Goal: Communication & Community: Answer question/provide support

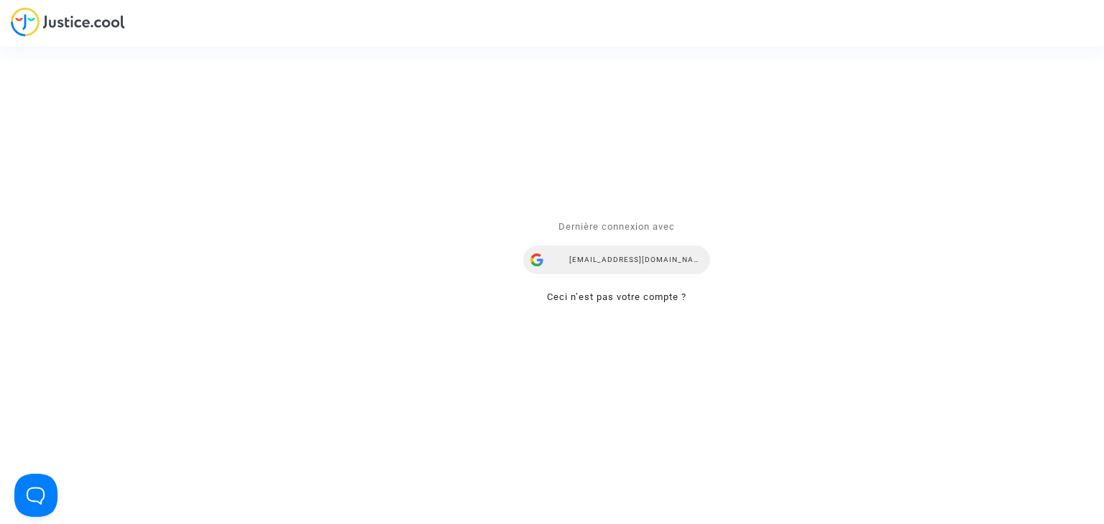
click at [609, 257] on div "[EMAIL_ADDRESS][DOMAIN_NAME]" at bounding box center [616, 260] width 187 height 29
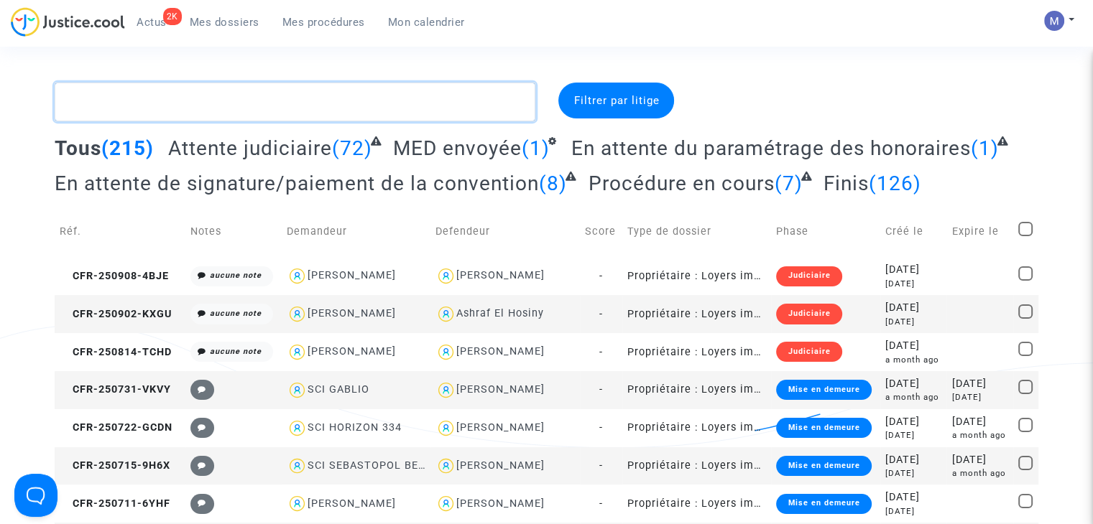
click at [477, 106] on textarea at bounding box center [295, 102] width 481 height 39
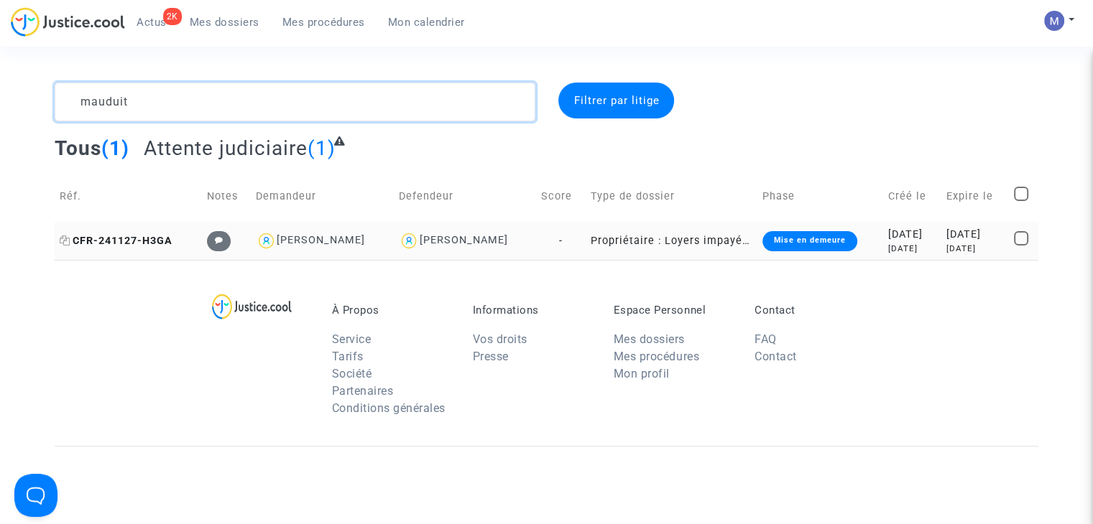
type textarea "mauduit"
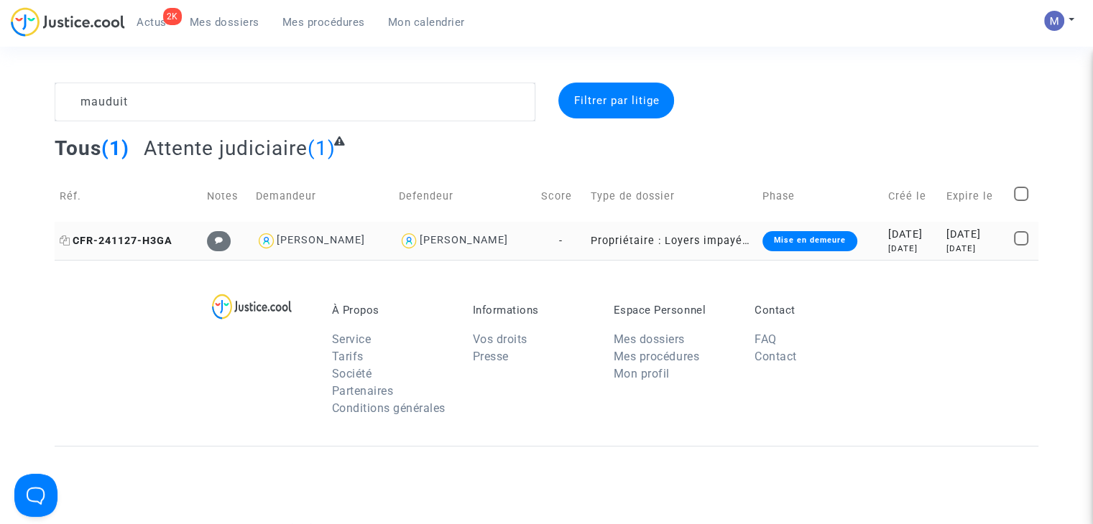
click at [163, 242] on span "CFR-241127-H3GA" at bounding box center [116, 241] width 113 height 12
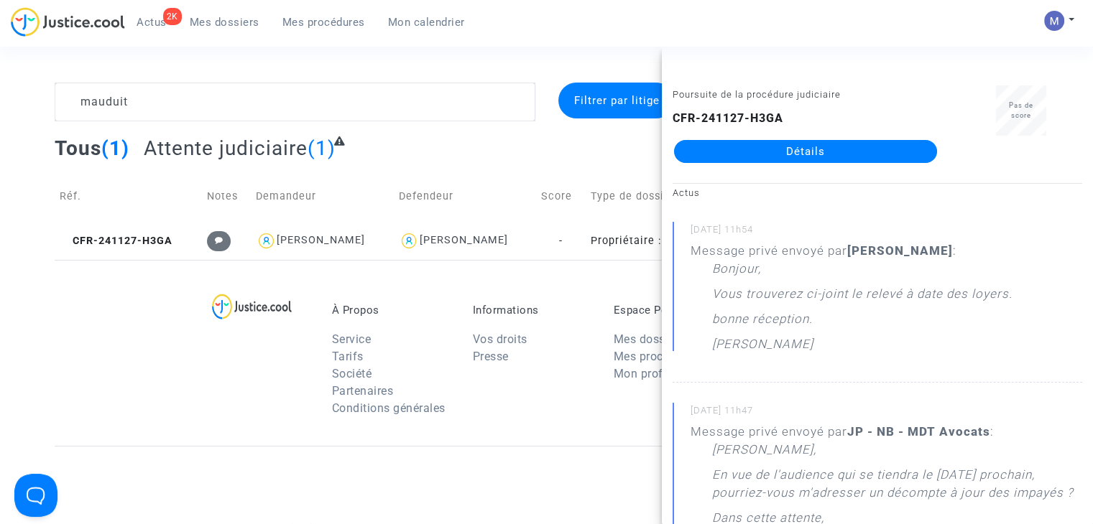
click at [747, 148] on link "Détails" at bounding box center [805, 151] width 263 height 23
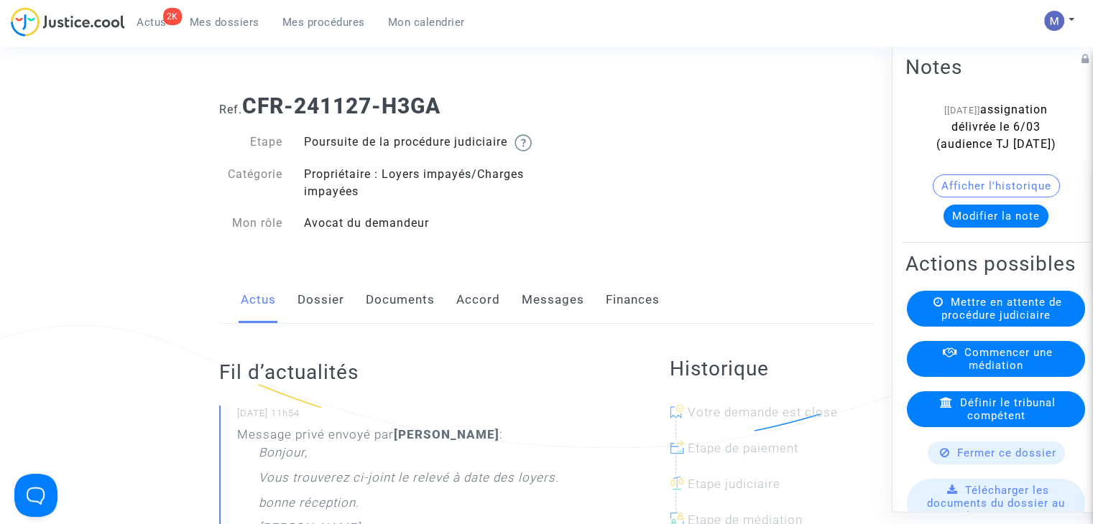
click at [535, 324] on link "Messages" at bounding box center [553, 300] width 63 height 47
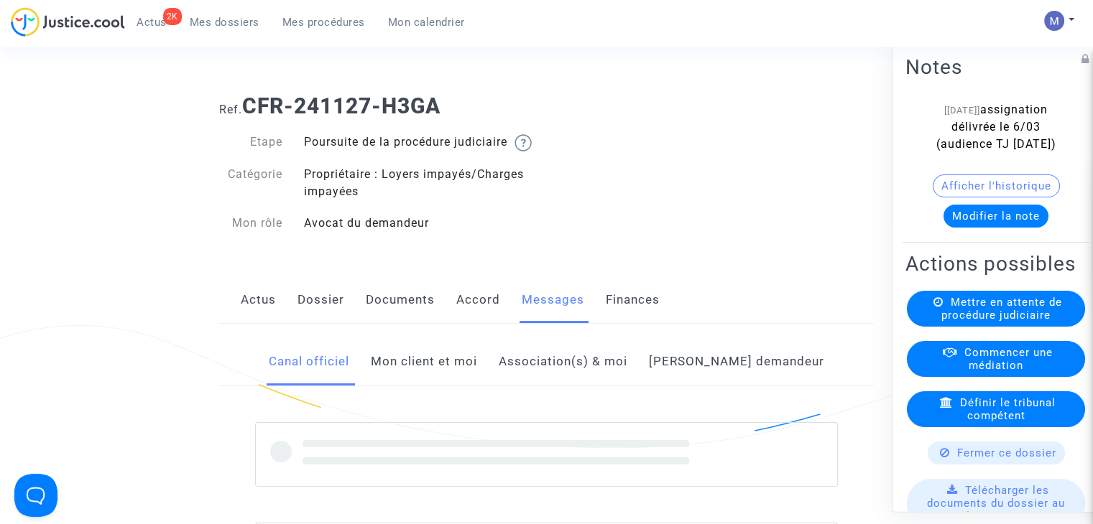
click at [462, 377] on link "Mon client et moi" at bounding box center [424, 361] width 106 height 47
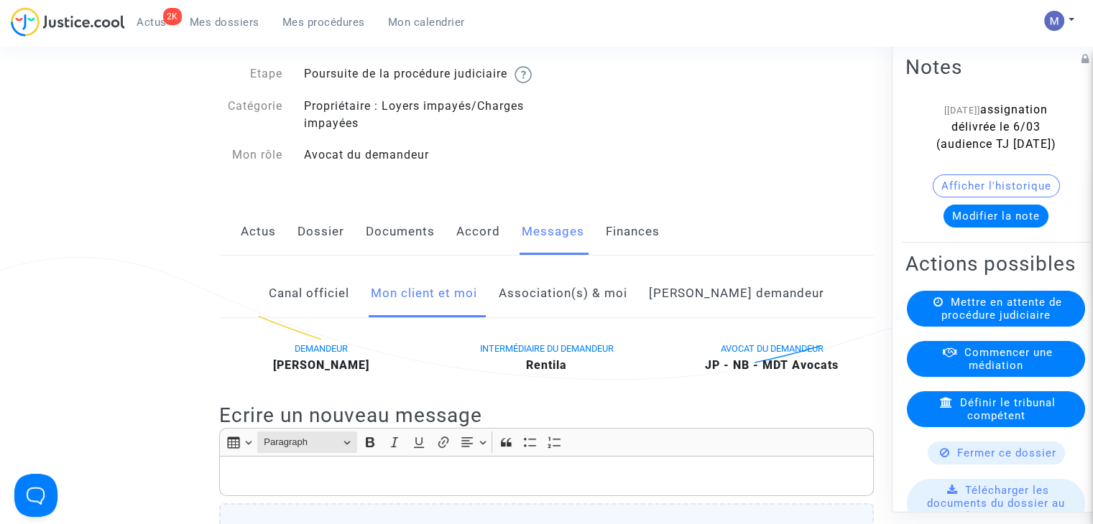
scroll to position [144, 0]
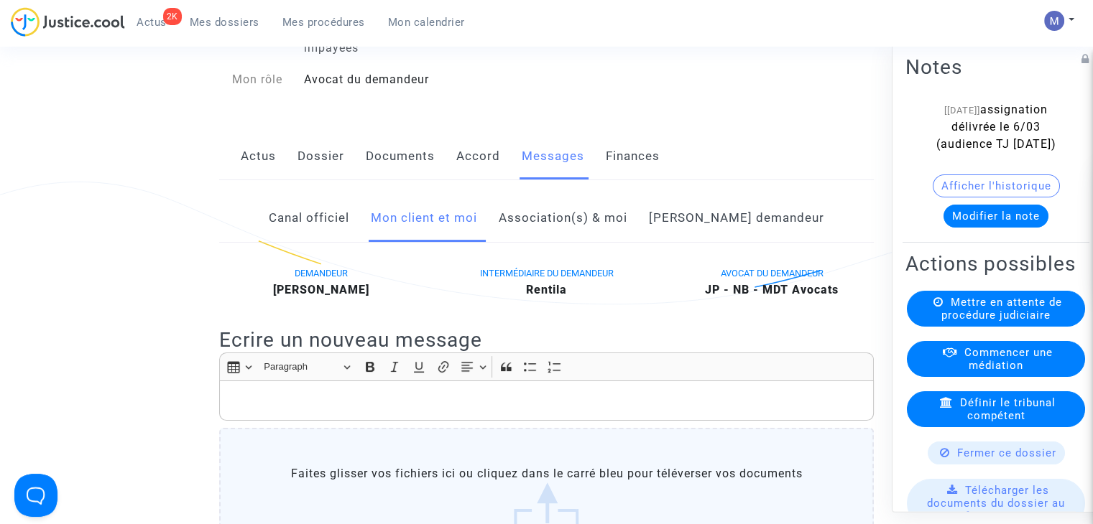
click at [258, 421] on div "Rich Text Editor, main" at bounding box center [546, 401] width 655 height 40
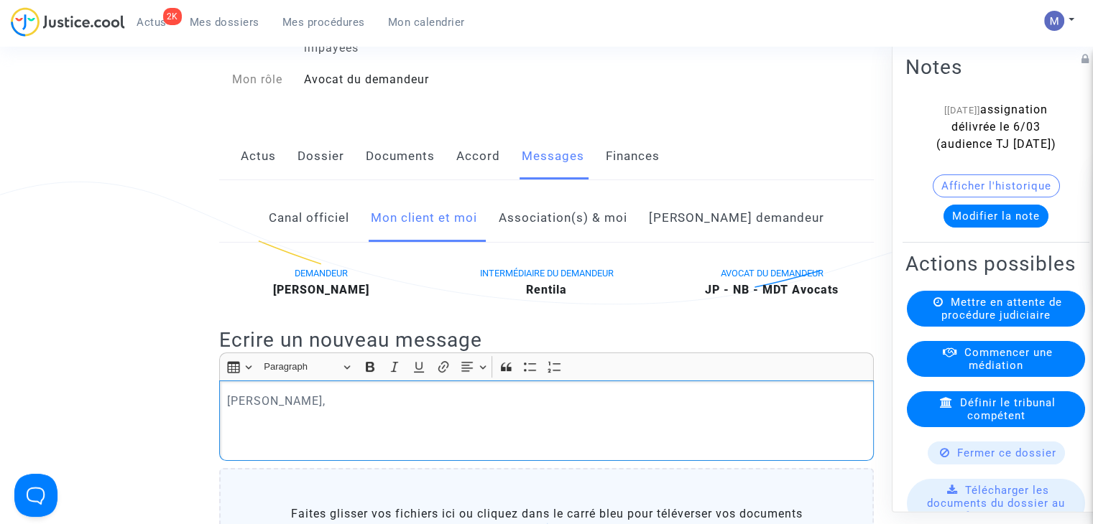
click at [983, 228] on button "Modifier la note" at bounding box center [995, 216] width 105 height 23
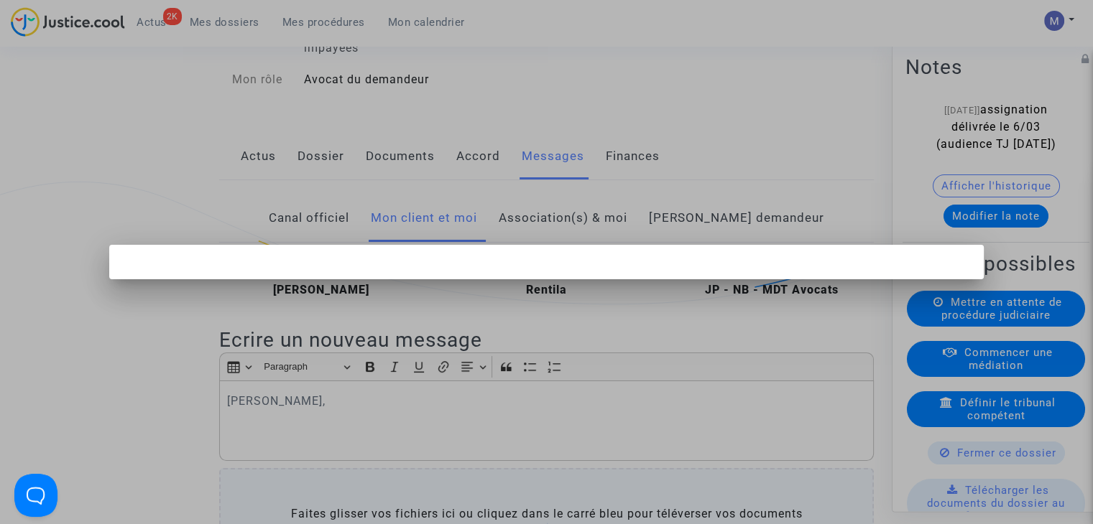
scroll to position [0, 0]
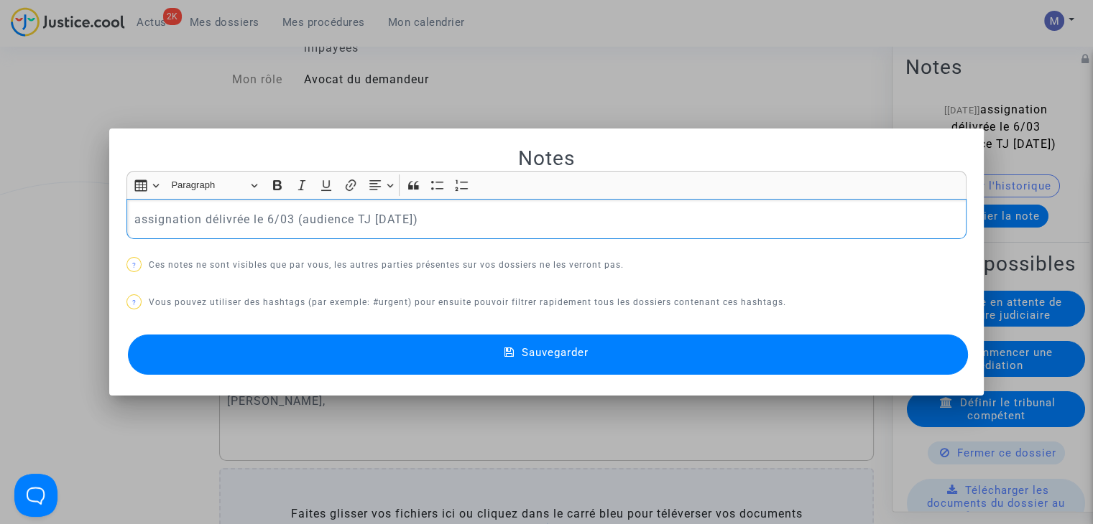
drag, startPoint x: 447, startPoint y: 216, endPoint x: 93, endPoint y: 210, distance: 353.5
click at [93, 210] on div "Notes Rich Text Editor Insert table Insert table Heading Paragraph Paragraph He…" at bounding box center [546, 262] width 1093 height 524
click at [541, 346] on span "Sauvegarder" at bounding box center [555, 352] width 67 height 13
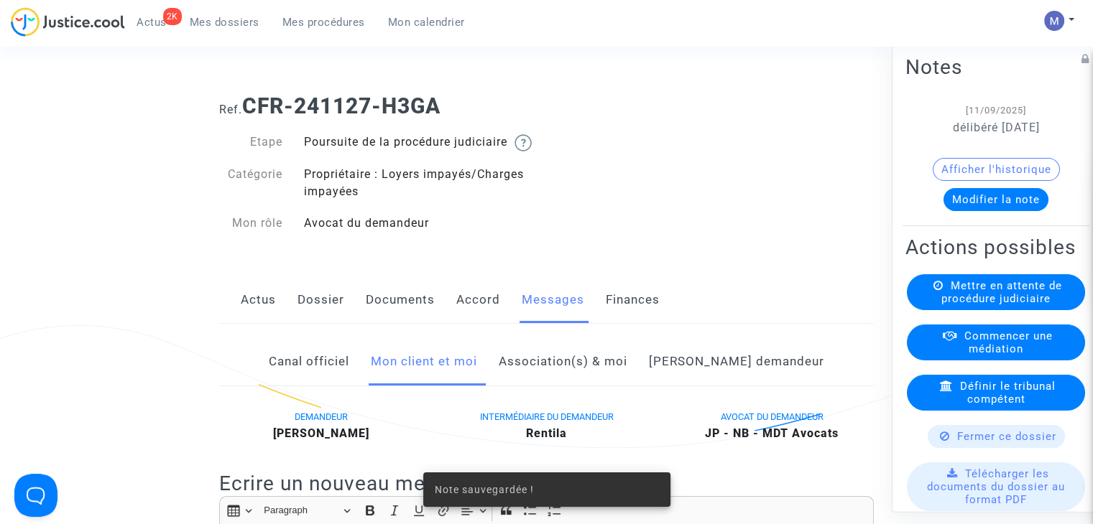
scroll to position [144, 0]
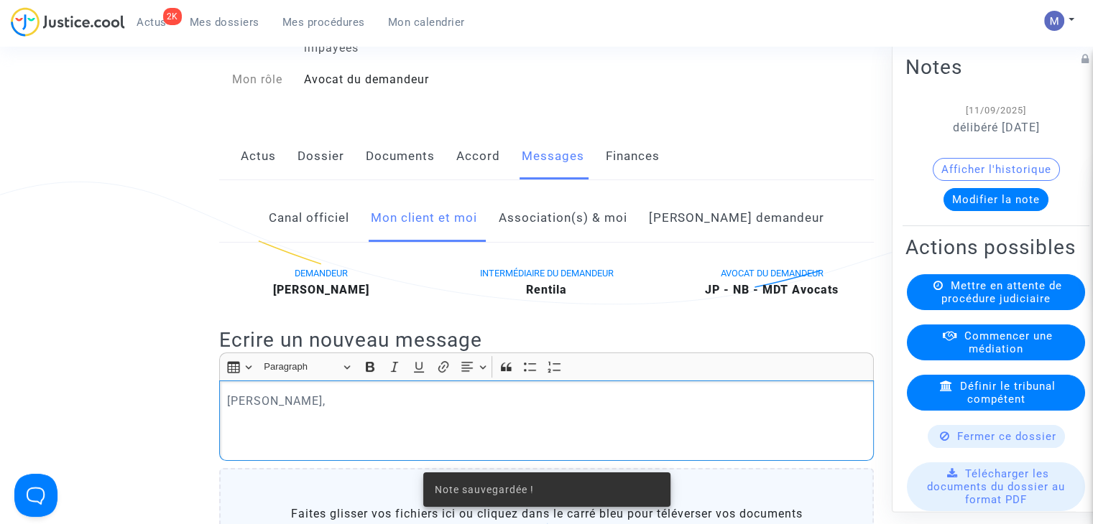
click at [326, 410] on p "Cher Monsieur," at bounding box center [546, 401] width 639 height 18
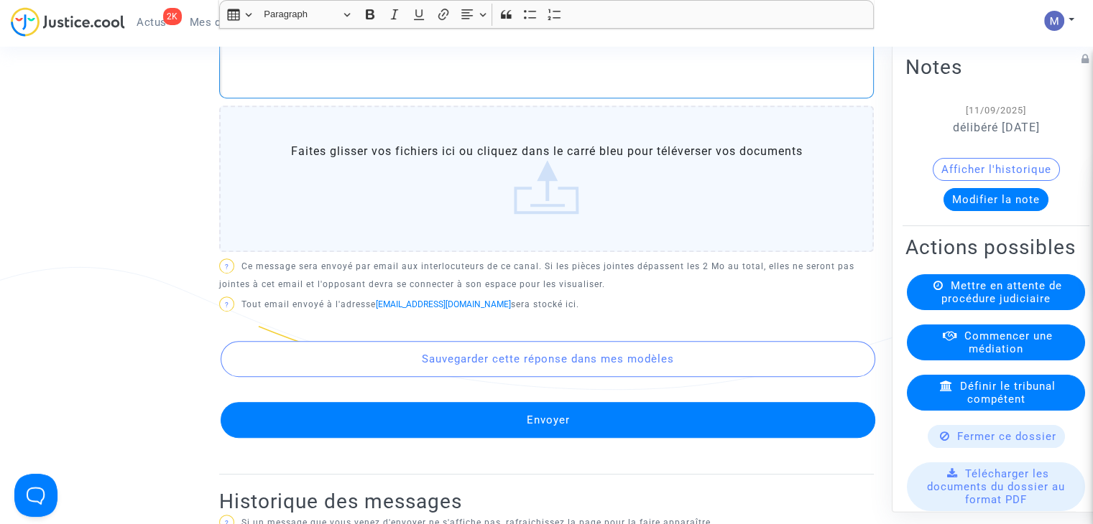
scroll to position [723, 0]
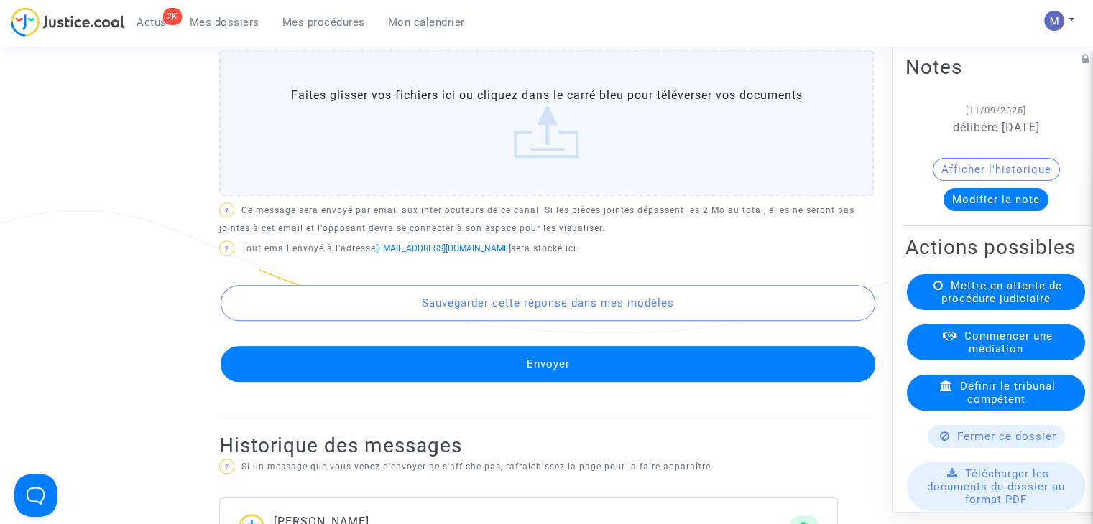
click at [535, 382] on button "Envoyer" at bounding box center [548, 364] width 655 height 36
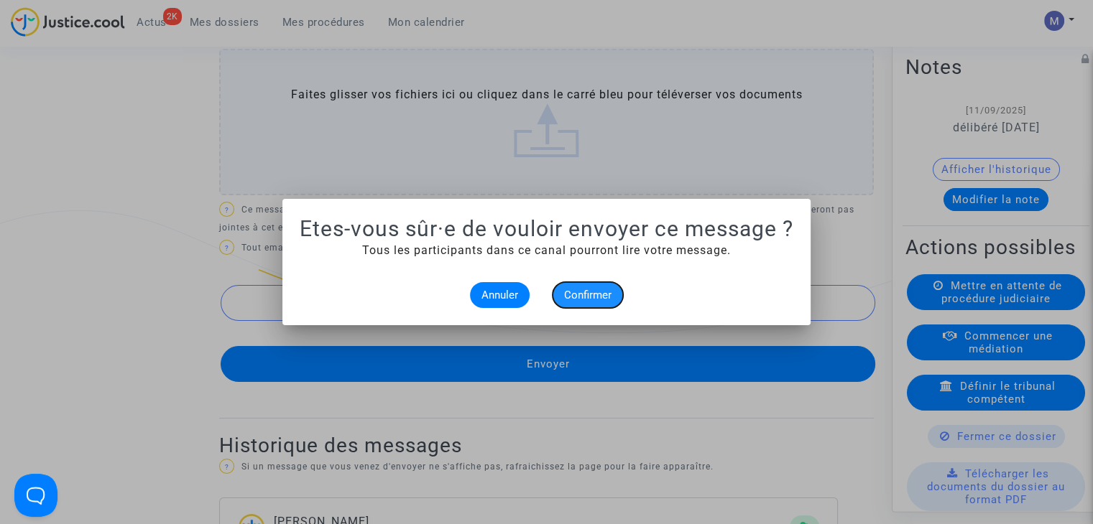
click at [581, 301] on button "Confirmer" at bounding box center [588, 295] width 70 height 26
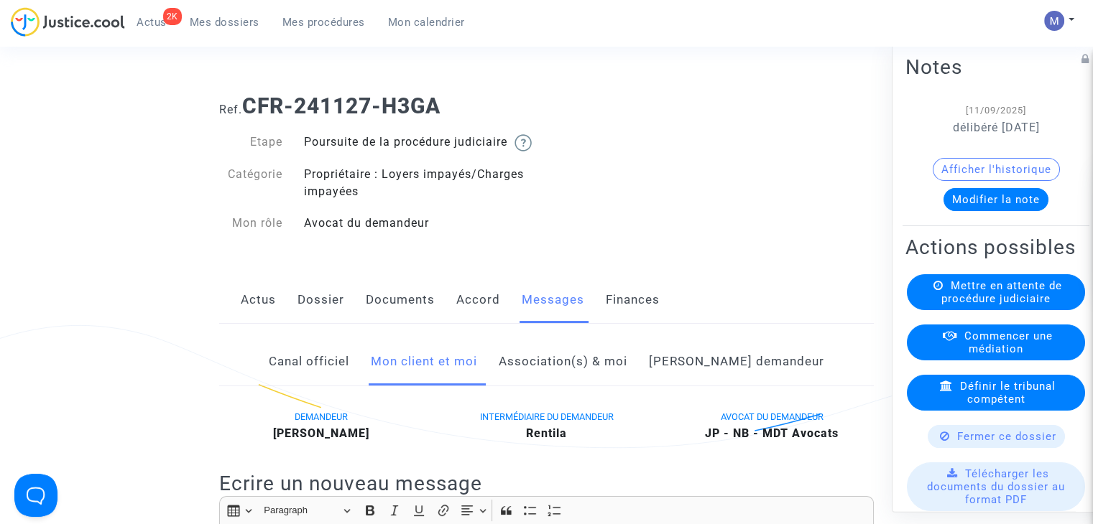
scroll to position [723, 0]
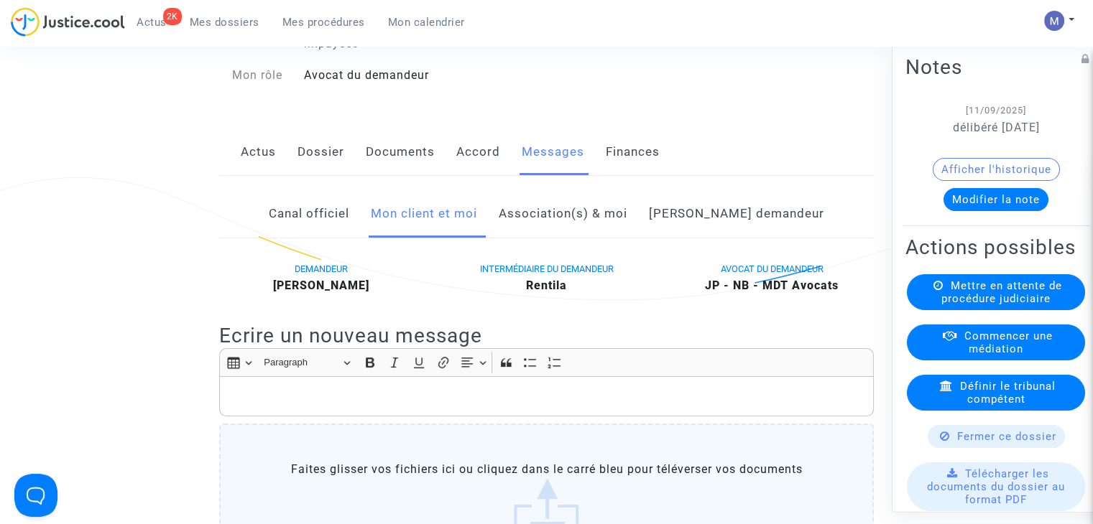
click at [234, 21] on span "Mes dossiers" at bounding box center [225, 22] width 70 height 13
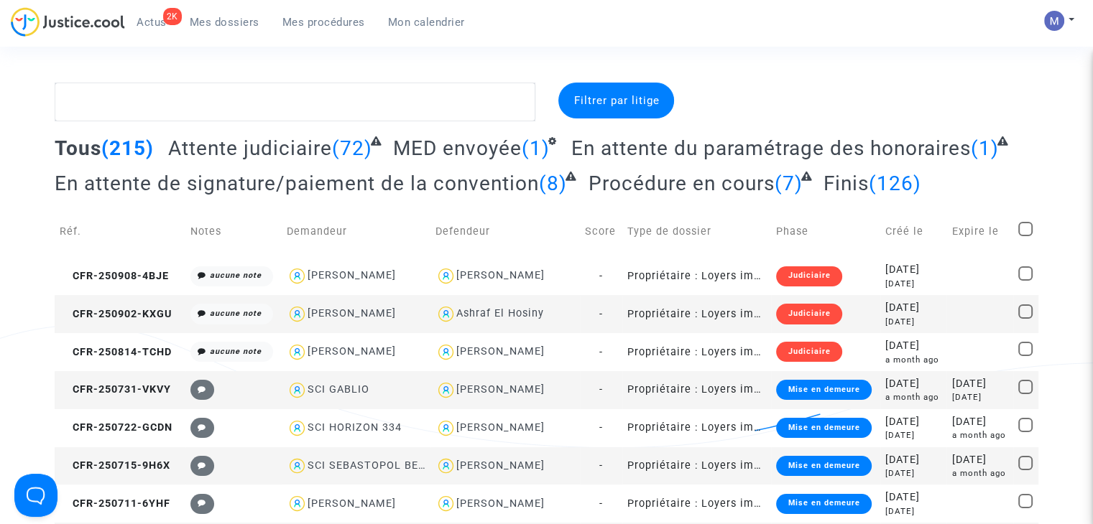
click at [223, 147] on span "Attente judiciaire" at bounding box center [250, 149] width 164 height 24
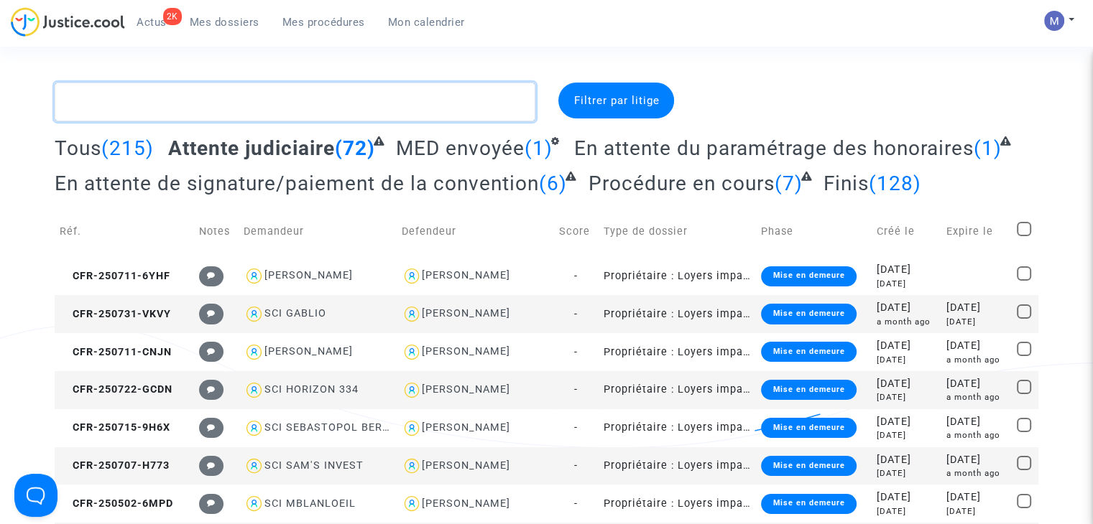
click at [320, 101] on textarea at bounding box center [295, 102] width 481 height 39
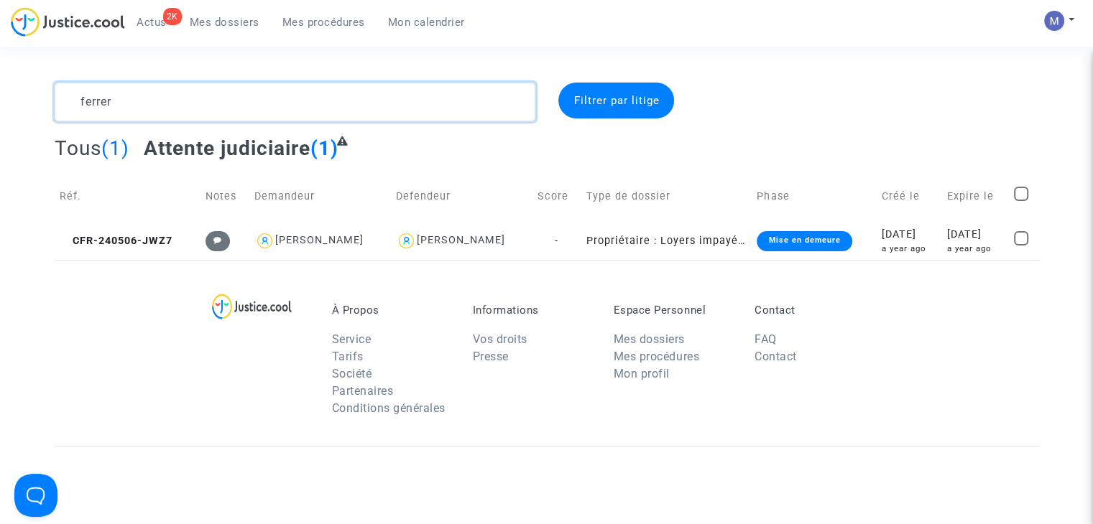
type textarea "ferrera"
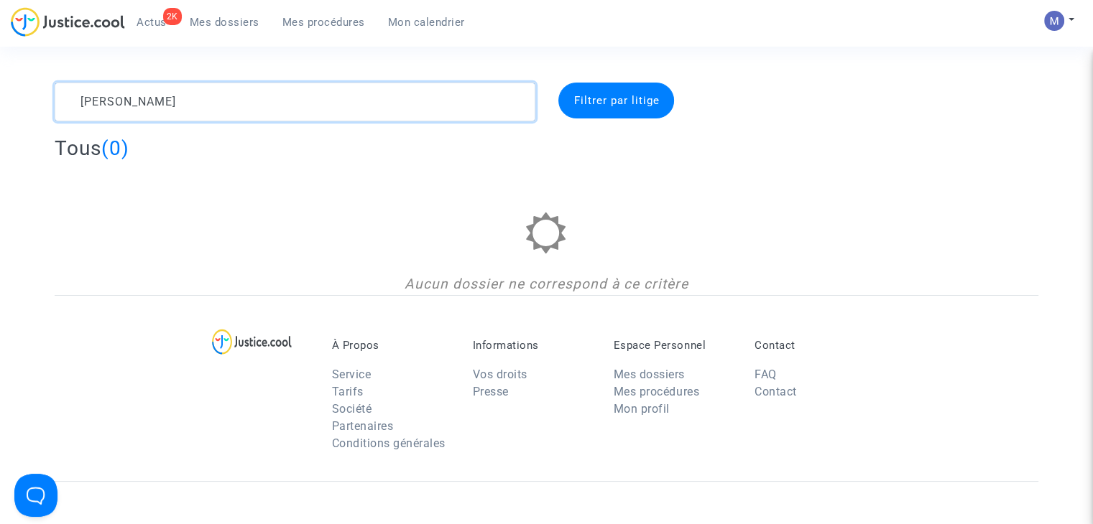
drag, startPoint x: 141, startPoint y: 101, endPoint x: 51, endPoint y: 101, distance: 89.8
click at [51, 101] on div "ferrera" at bounding box center [295, 102] width 502 height 39
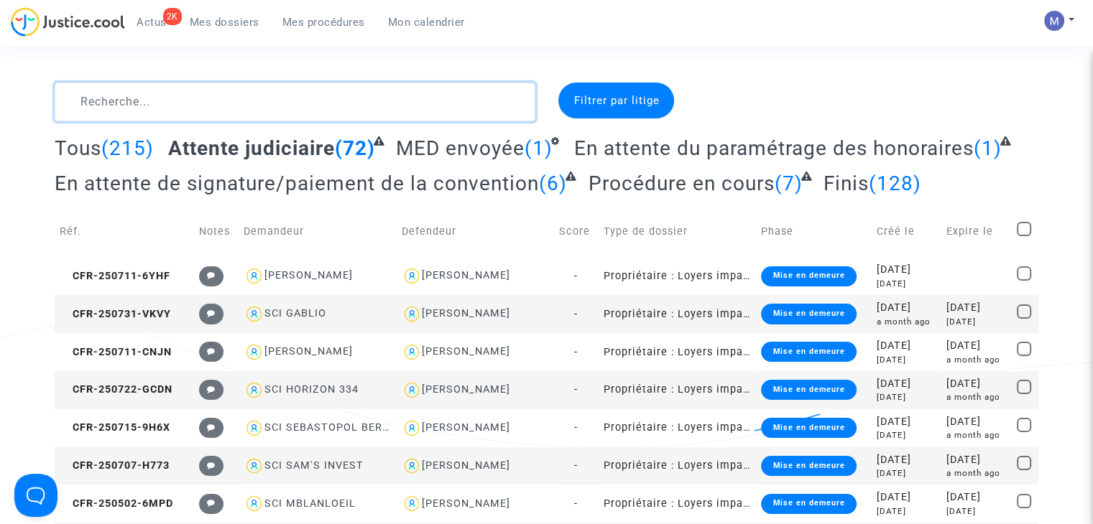
click at [262, 108] on textarea at bounding box center [295, 102] width 481 height 39
paste textarea "CFR-250215-W2EB"
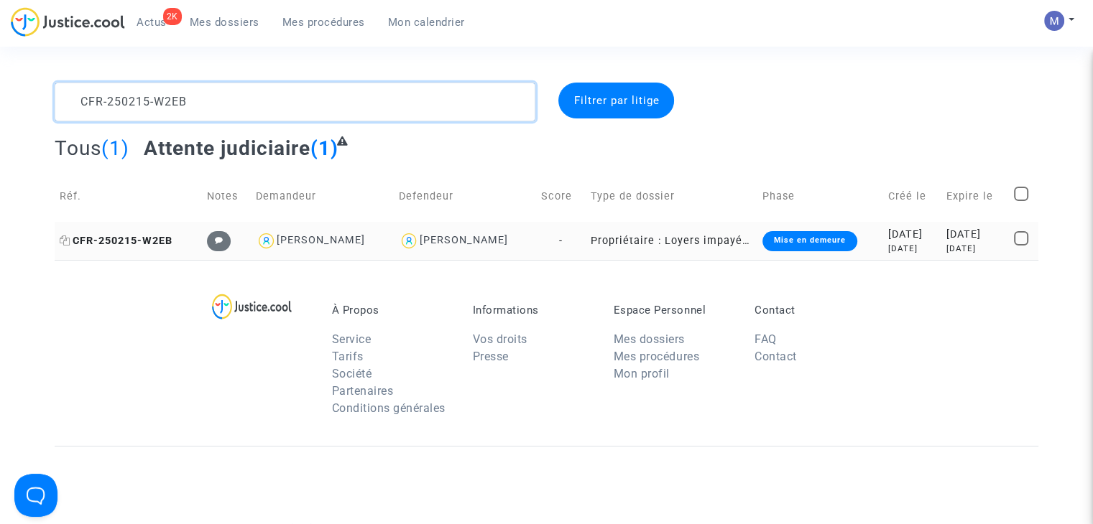
type textarea "CFR-250215-W2EB"
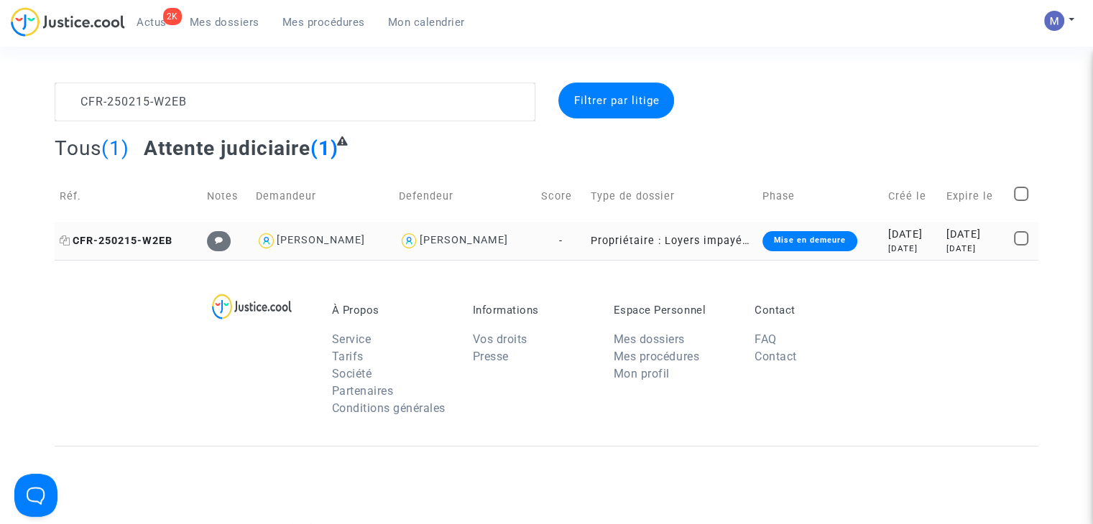
click at [120, 239] on span "CFR-250215-W2EB" at bounding box center [116, 241] width 113 height 12
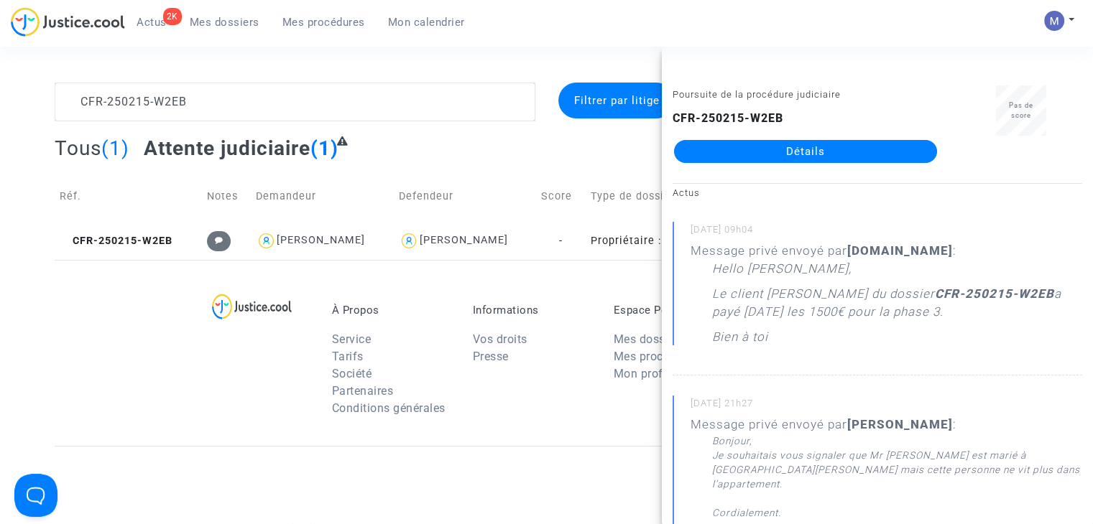
click at [804, 149] on link "Détails" at bounding box center [805, 151] width 263 height 23
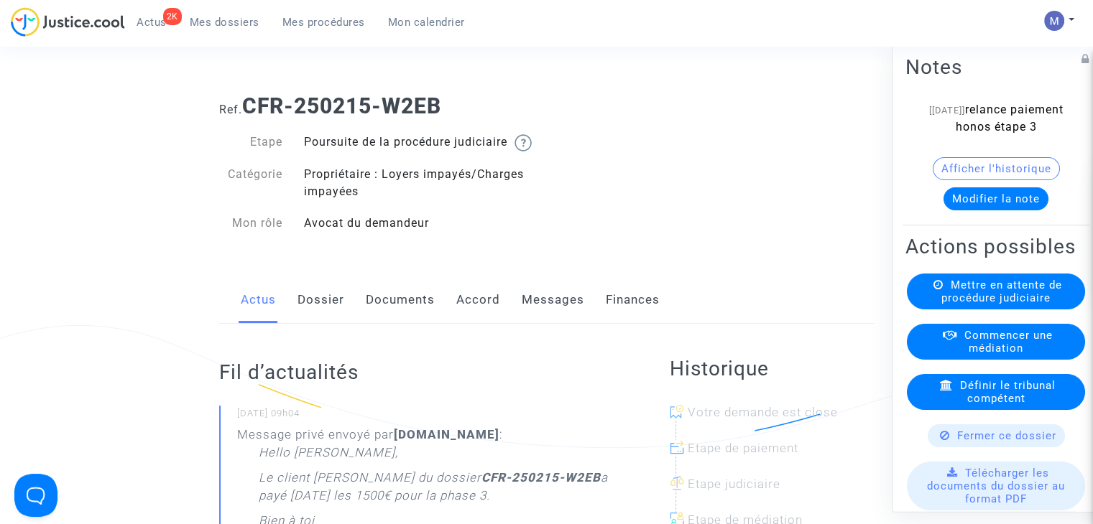
click at [971, 211] on button "Modifier la note" at bounding box center [995, 199] width 105 height 23
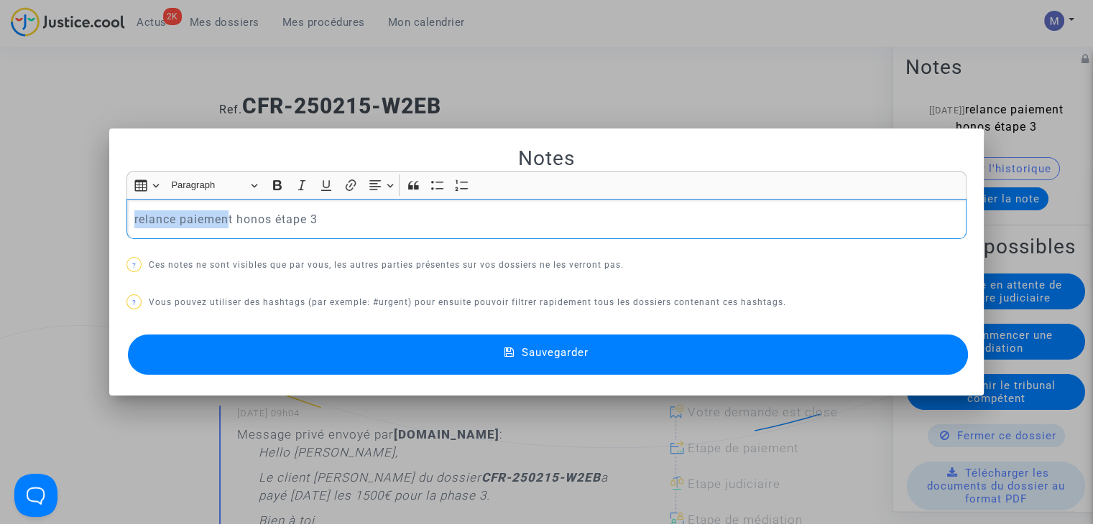
drag, startPoint x: 226, startPoint y: 216, endPoint x: 131, endPoint y: 203, distance: 96.4
click at [131, 203] on div "relance paiement honos étape 3" at bounding box center [546, 219] width 840 height 40
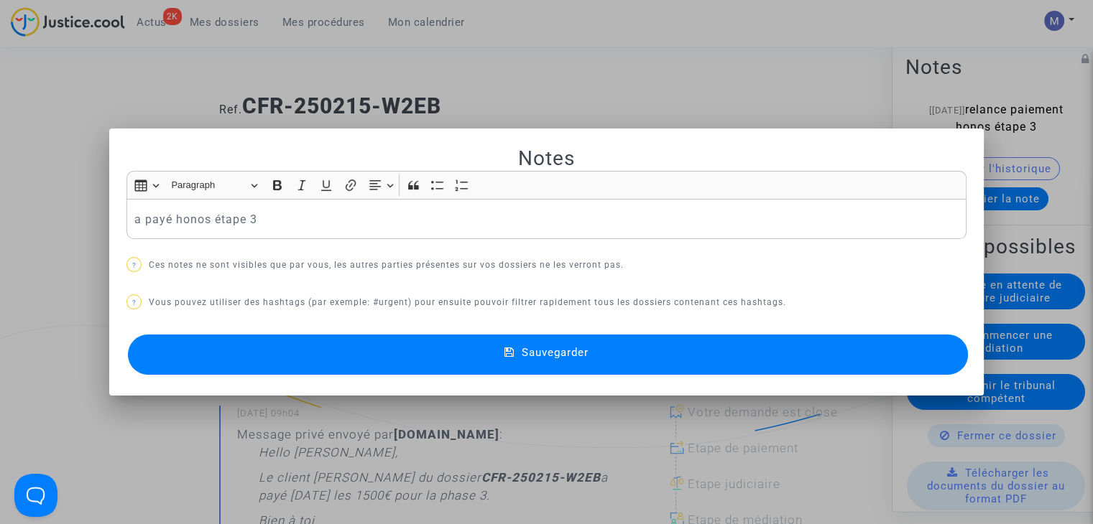
click at [492, 343] on button "Sauvegarder" at bounding box center [548, 355] width 840 height 40
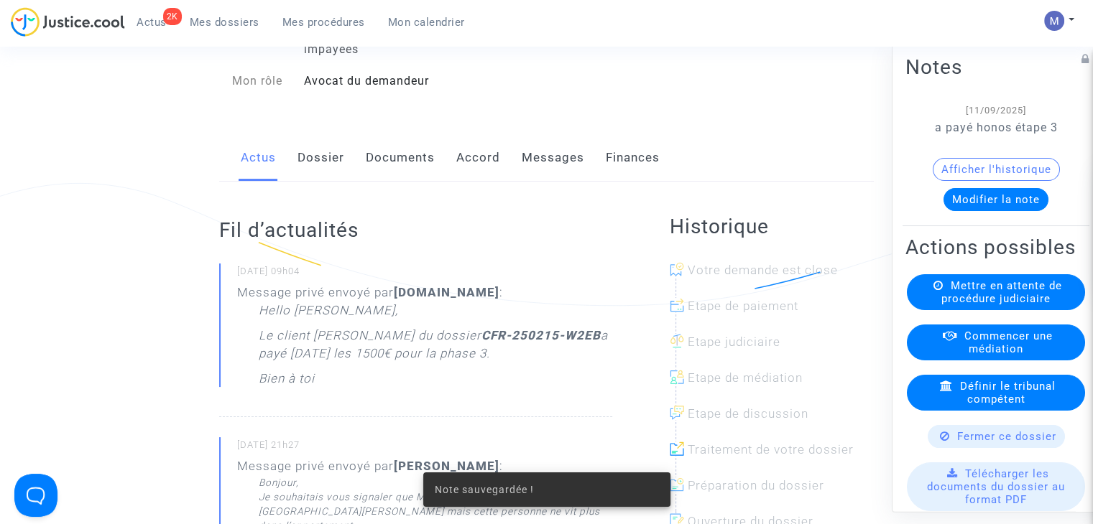
scroll to position [144, 0]
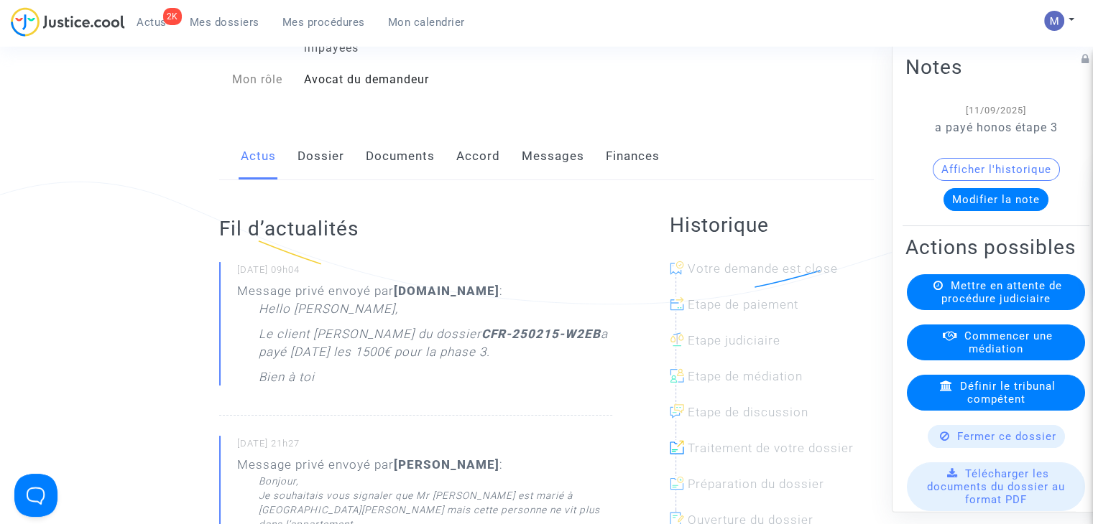
click at [315, 168] on link "Dossier" at bounding box center [320, 156] width 47 height 47
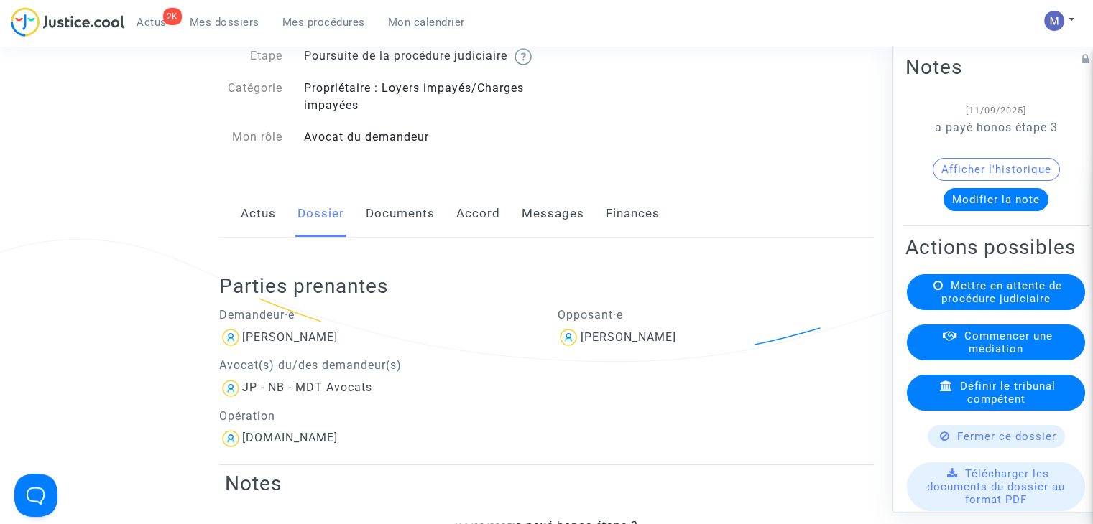
scroll to position [72, 0]
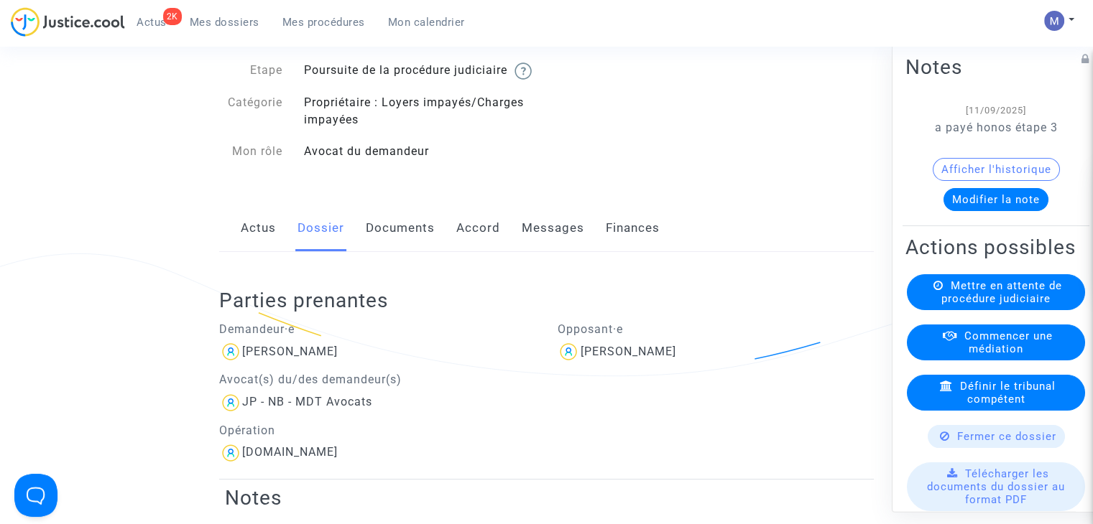
click at [422, 242] on link "Documents" at bounding box center [400, 228] width 69 height 47
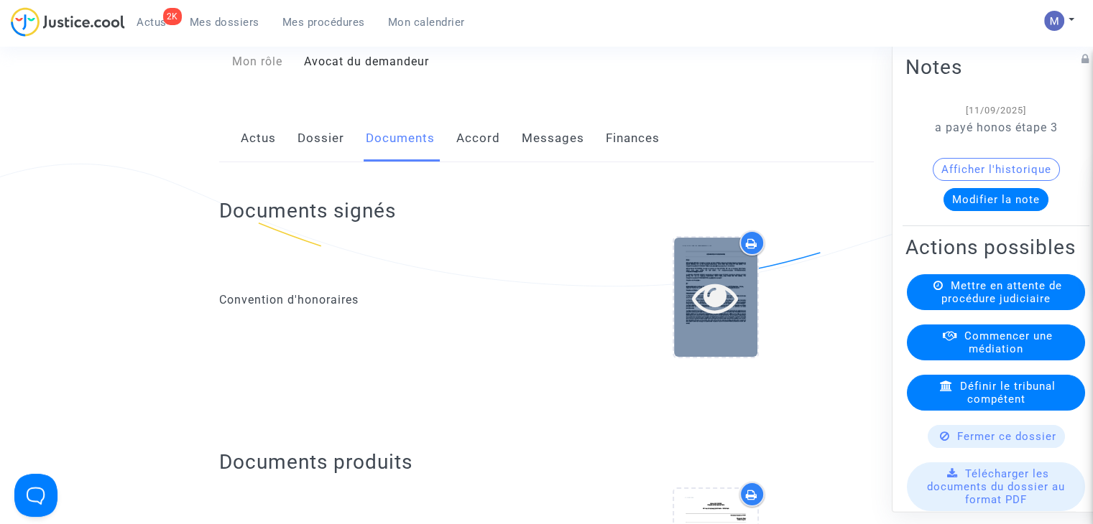
scroll to position [431, 0]
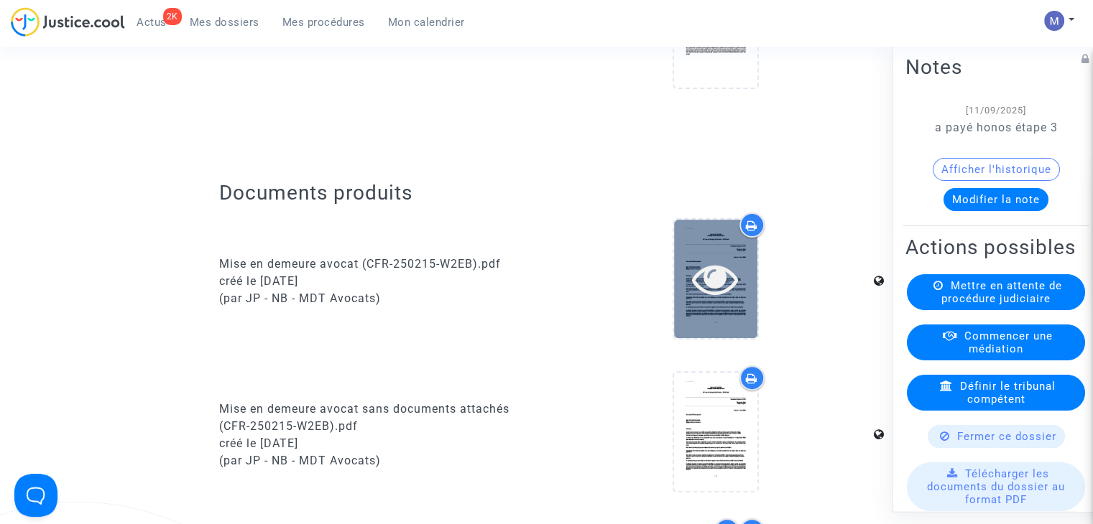
click at [721, 299] on icon at bounding box center [715, 279] width 47 height 46
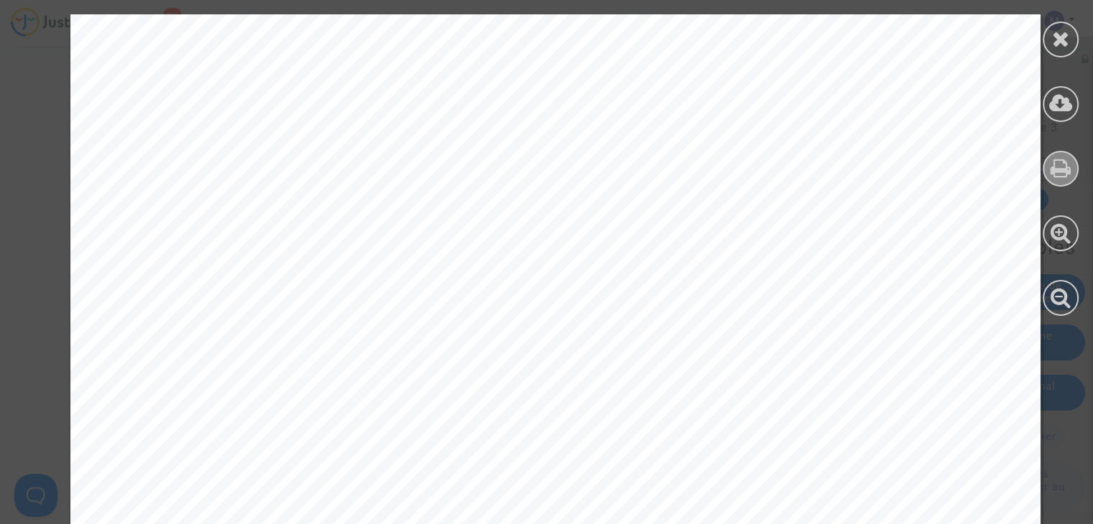
click at [1060, 167] on icon at bounding box center [1060, 168] width 21 height 22
drag, startPoint x: 863, startPoint y: 287, endPoint x: 895, endPoint y: 293, distance: 32.3
click at [889, 290] on span "Monsieur Saadane AYARI" at bounding box center [878, 287] width 242 height 17
drag, startPoint x: 952, startPoint y: 292, endPoint x: 746, endPoint y: 288, distance: 206.3
click at [757, 288] on span "Monsieur Saadane AYARI" at bounding box center [878, 287] width 242 height 17
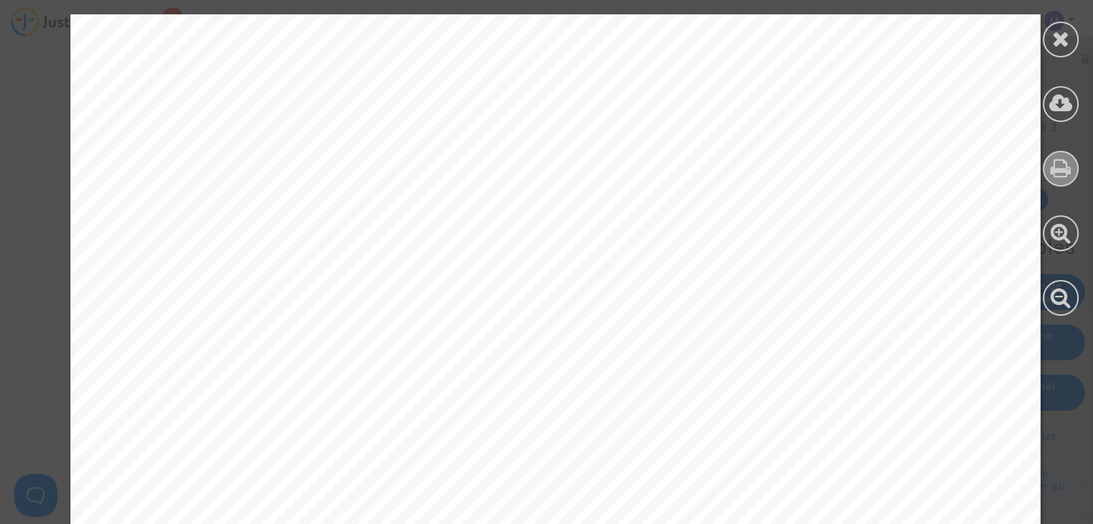
click at [1053, 38] on icon at bounding box center [1061, 39] width 18 height 22
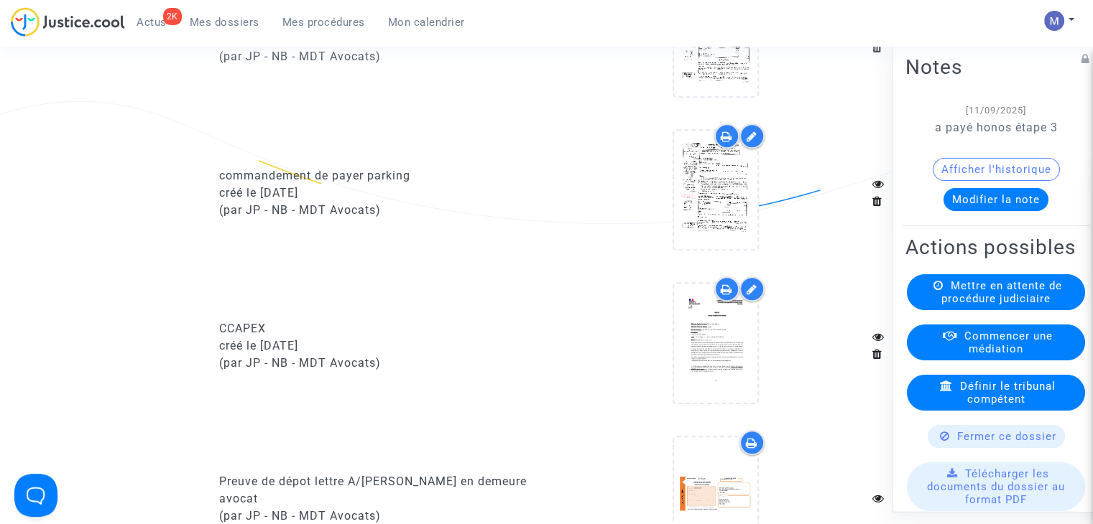
scroll to position [1581, 0]
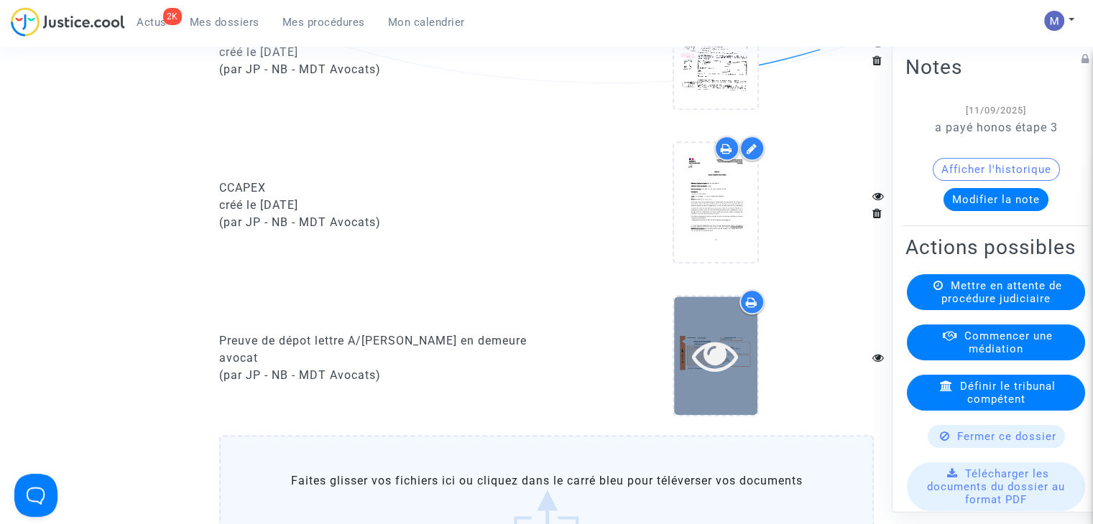
click at [707, 366] on icon at bounding box center [715, 356] width 47 height 46
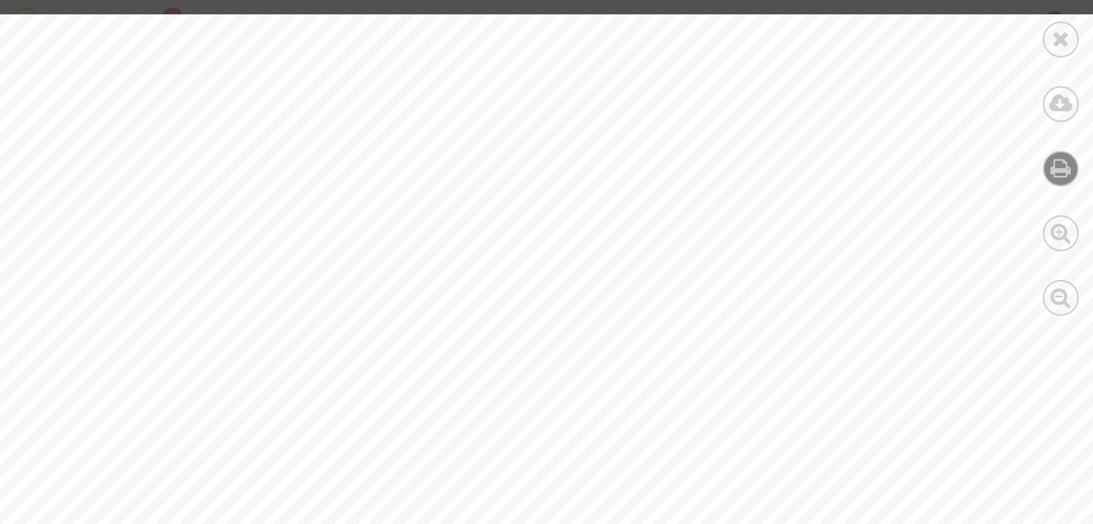
click at [1060, 178] on icon at bounding box center [1060, 168] width 21 height 22
click at [1058, 37] on icon at bounding box center [1061, 39] width 18 height 22
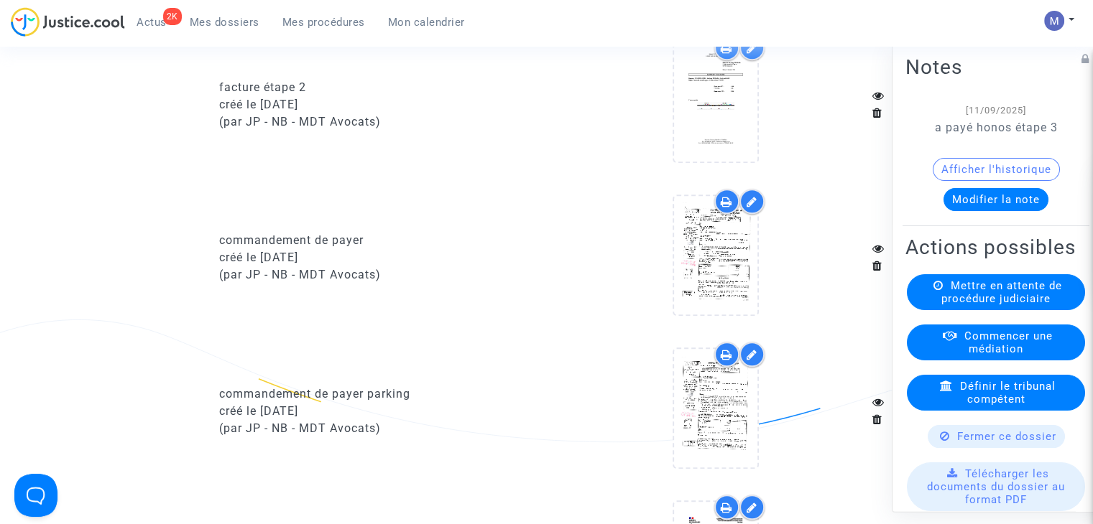
scroll to position [1150, 0]
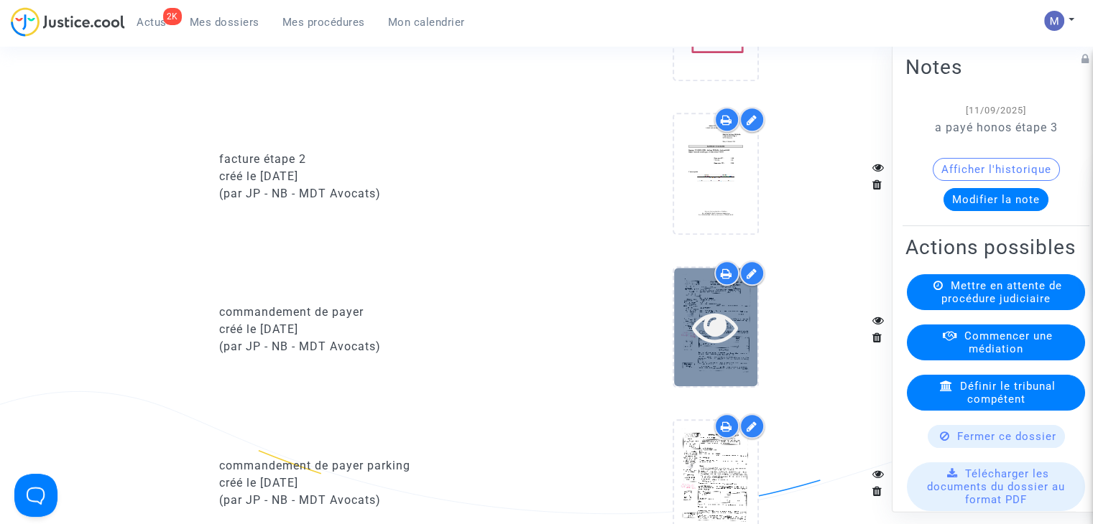
click at [713, 331] on icon at bounding box center [715, 327] width 47 height 46
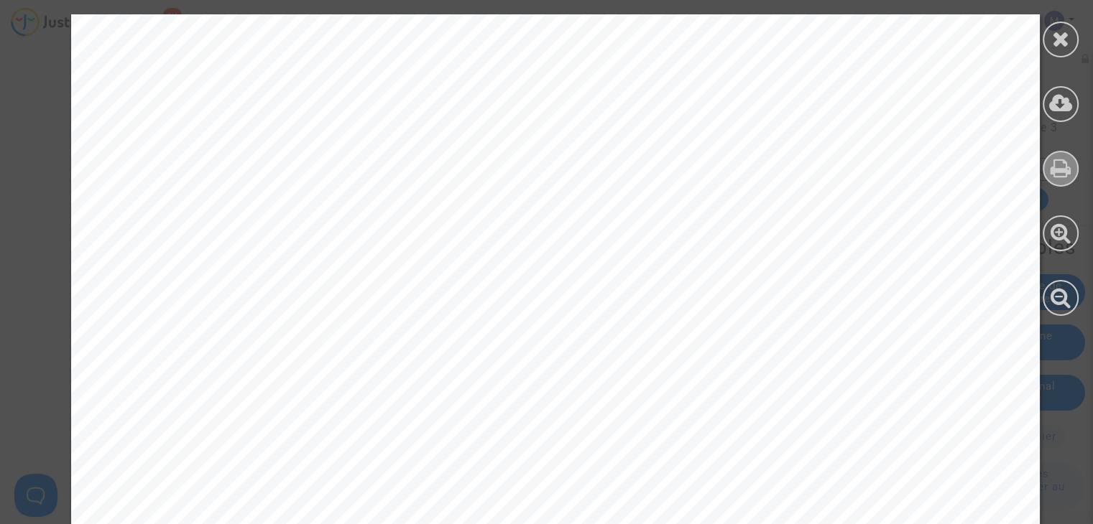
click at [1055, 167] on icon at bounding box center [1060, 168] width 21 height 22
click at [1056, 38] on icon at bounding box center [1061, 39] width 18 height 22
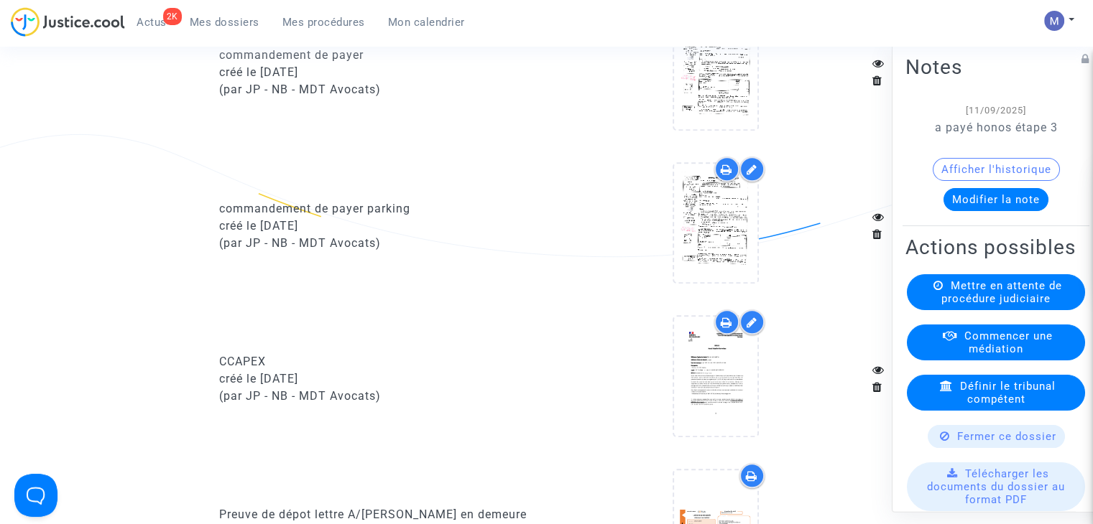
scroll to position [1437, 0]
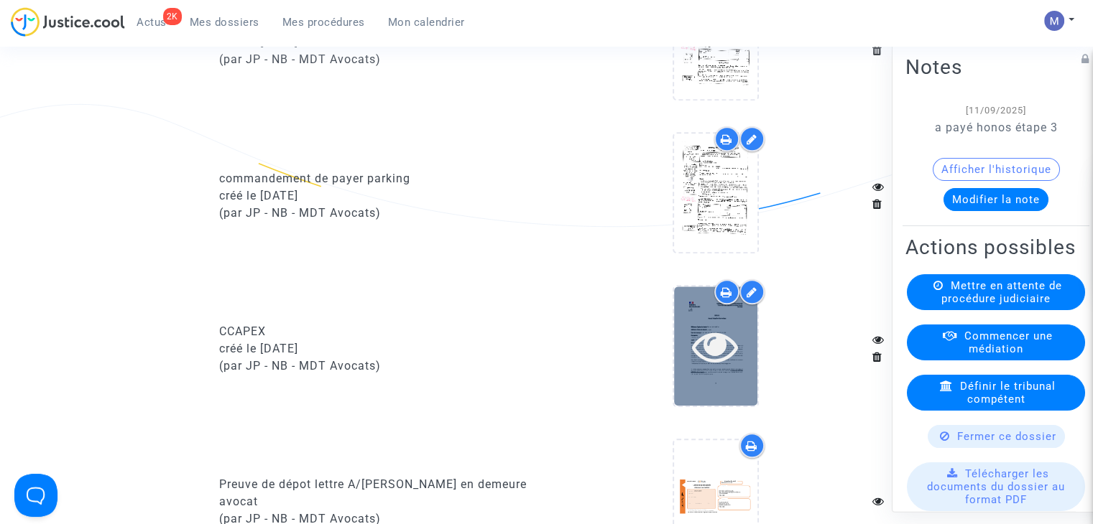
click at [744, 331] on div at bounding box center [715, 346] width 83 height 119
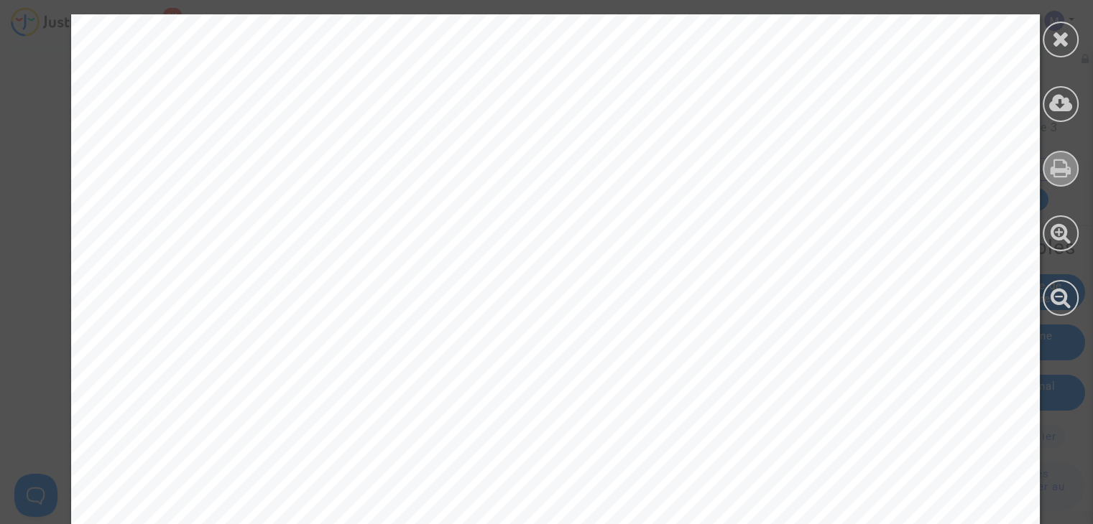
click at [1060, 159] on icon at bounding box center [1060, 168] width 21 height 22
click at [1055, 41] on icon at bounding box center [1061, 39] width 18 height 22
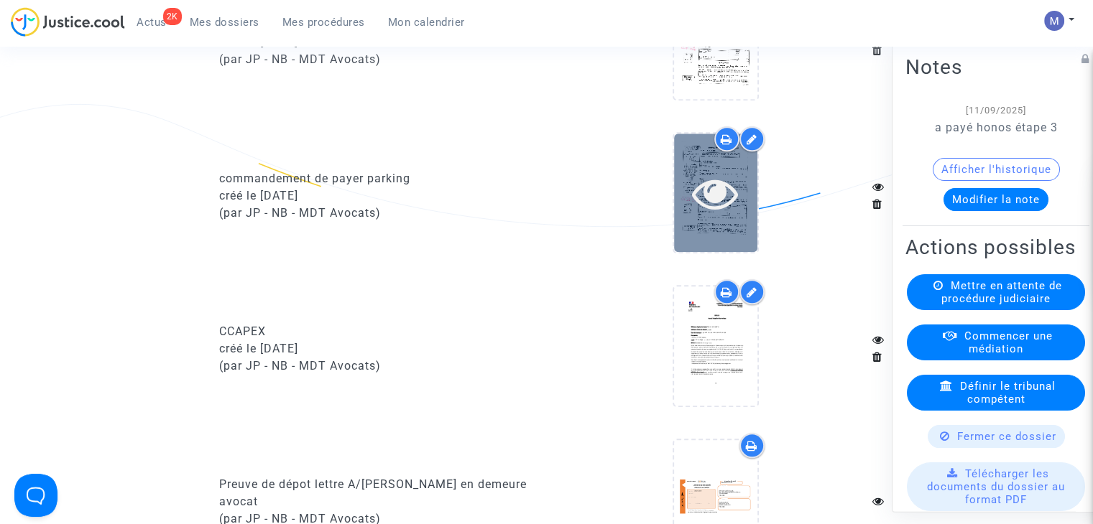
click at [706, 187] on icon at bounding box center [715, 193] width 47 height 46
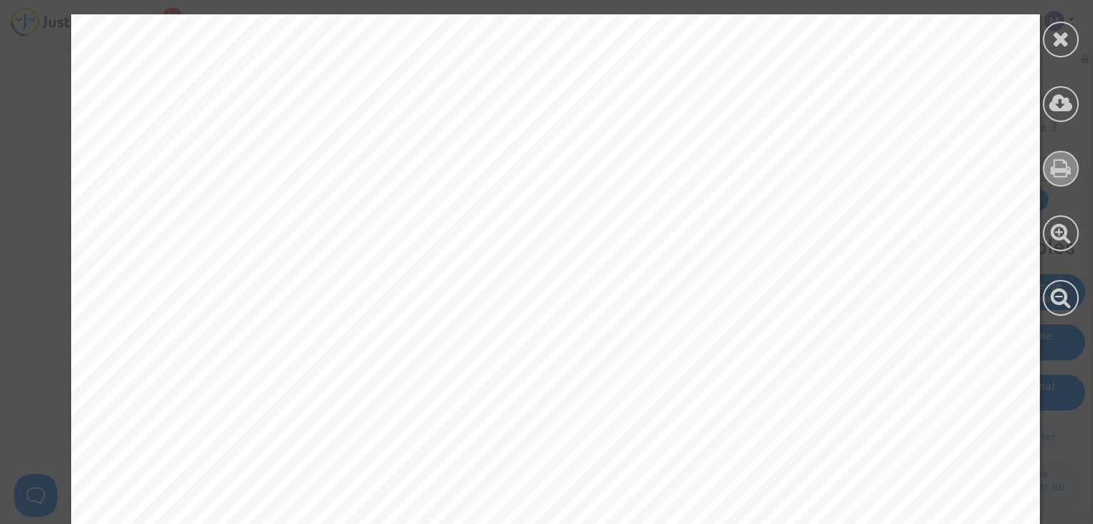
click at [1058, 166] on icon at bounding box center [1060, 168] width 21 height 22
click at [1050, 30] on div at bounding box center [1061, 40] width 36 height 36
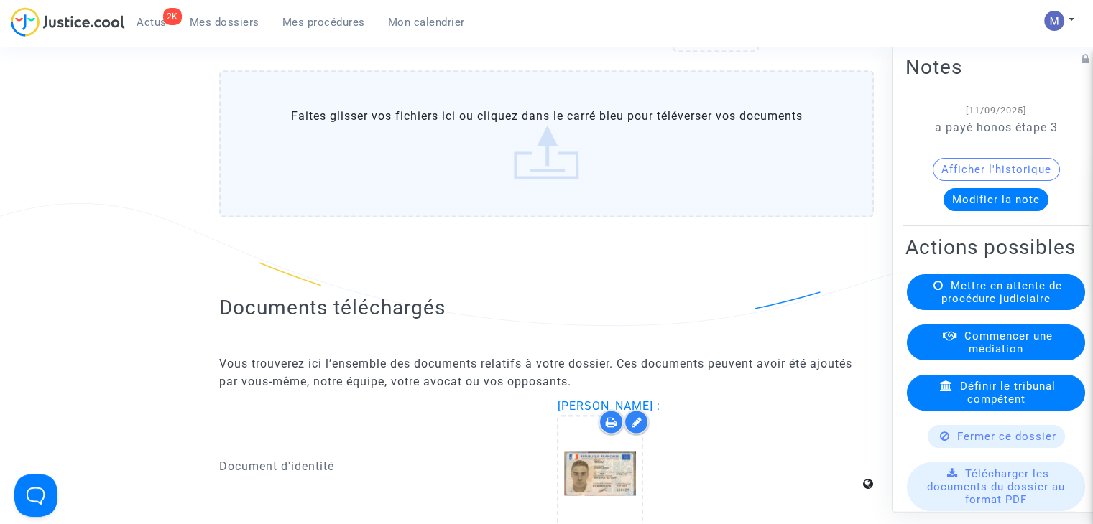
scroll to position [2155, 0]
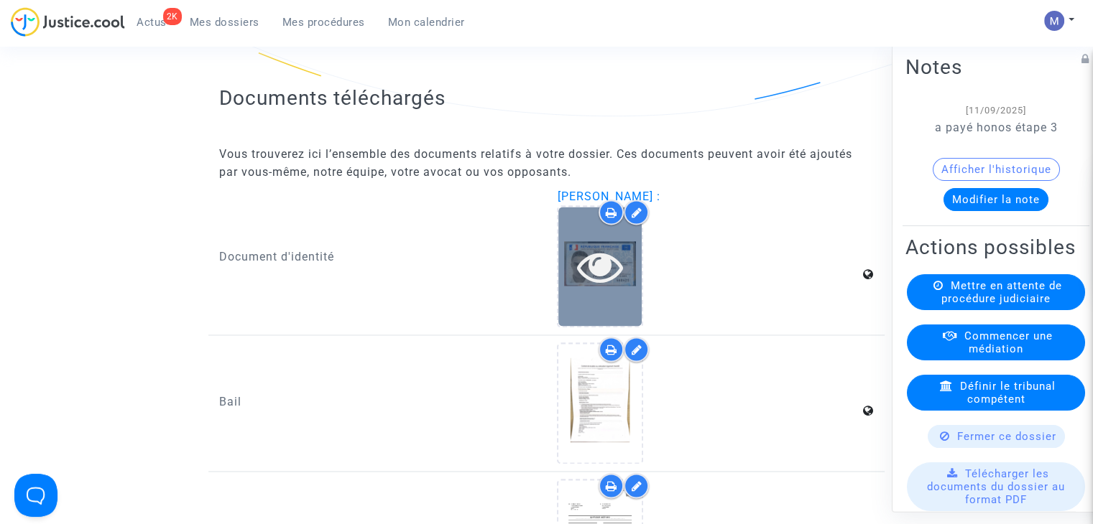
click at [588, 279] on icon at bounding box center [600, 267] width 47 height 46
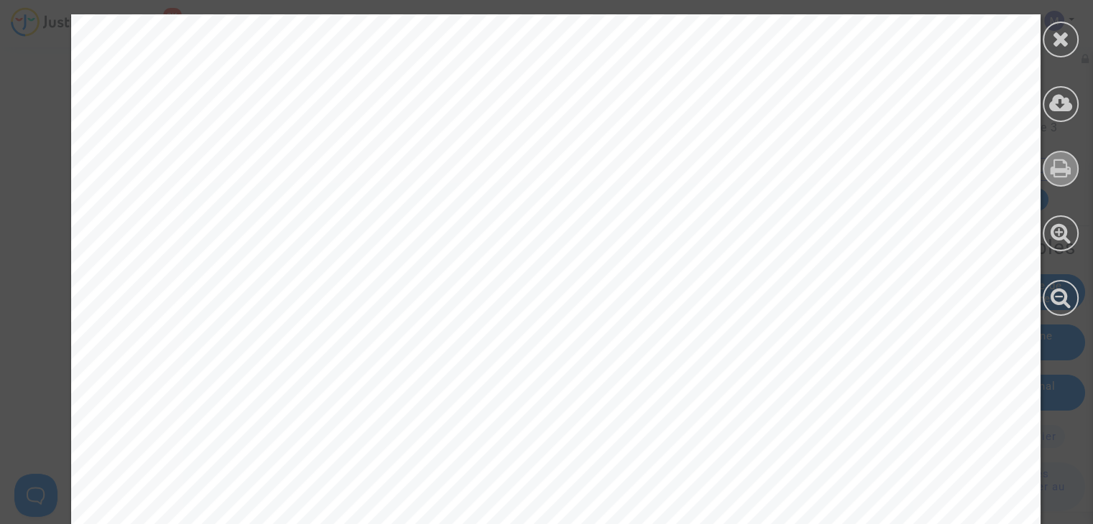
click at [1064, 166] on icon at bounding box center [1060, 168] width 21 height 22
click at [1056, 40] on icon at bounding box center [1061, 39] width 18 height 22
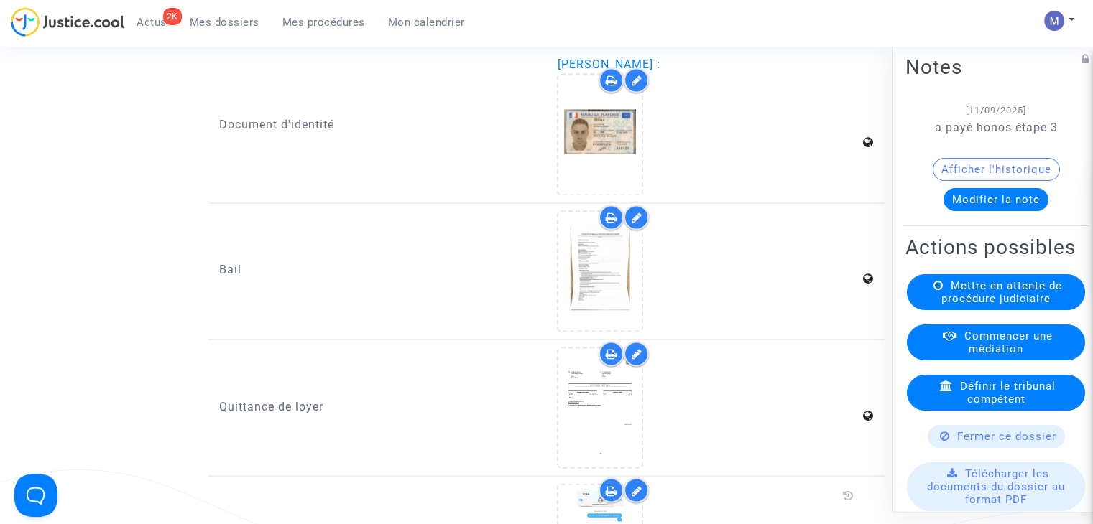
scroll to position [2299, 0]
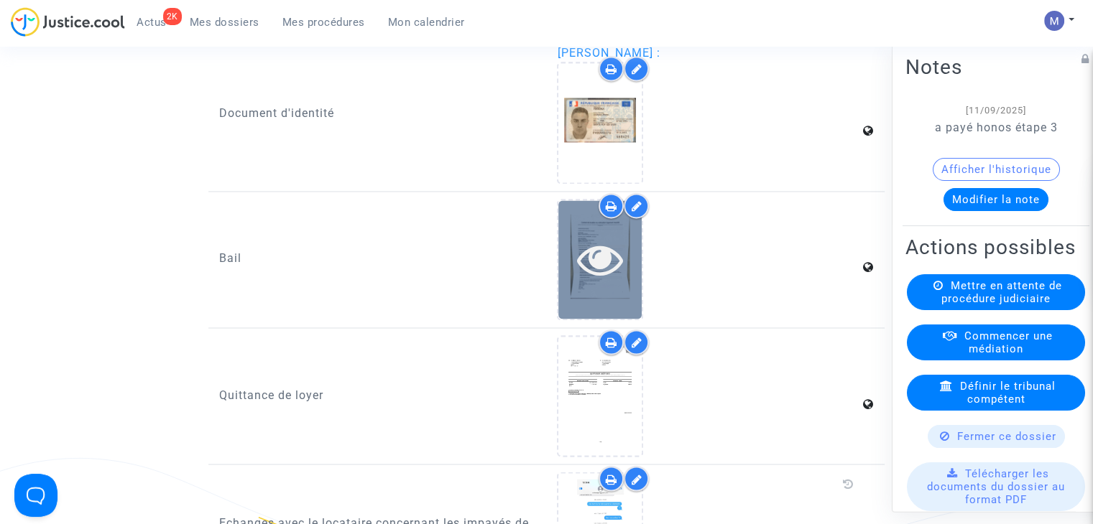
click at [606, 262] on icon at bounding box center [600, 259] width 47 height 46
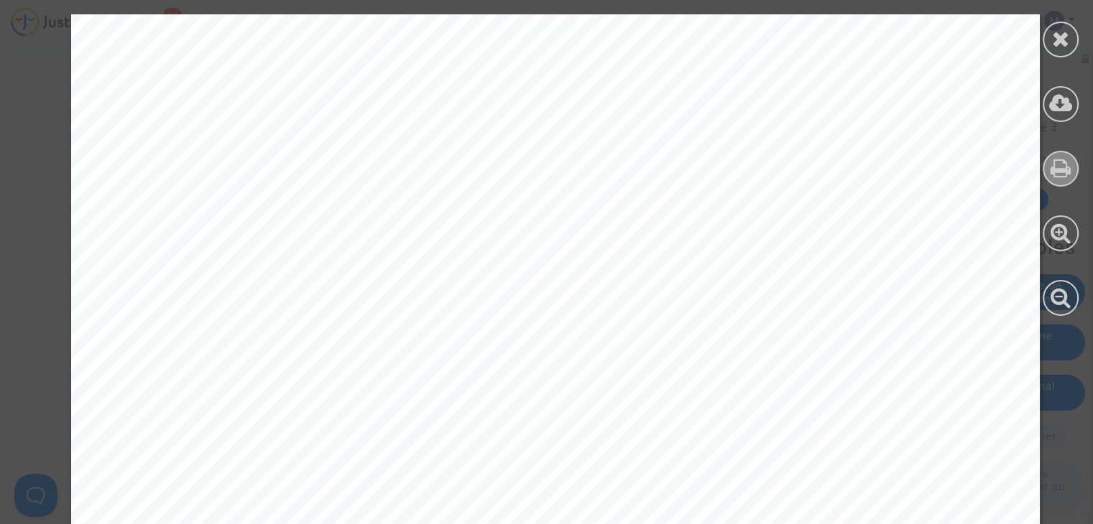
click at [1059, 169] on icon at bounding box center [1060, 168] width 21 height 22
click at [1055, 40] on icon at bounding box center [1061, 39] width 18 height 22
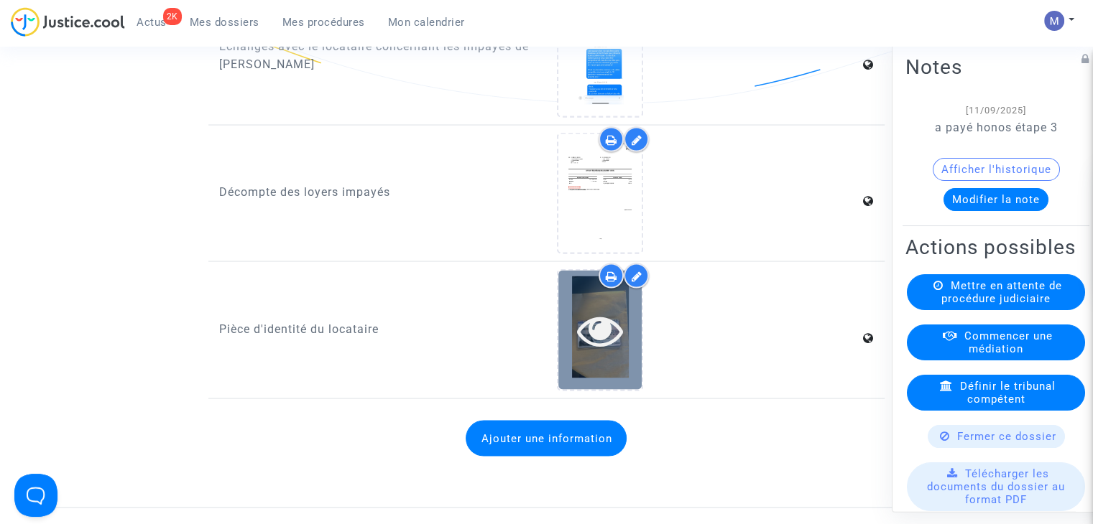
scroll to position [2802, 0]
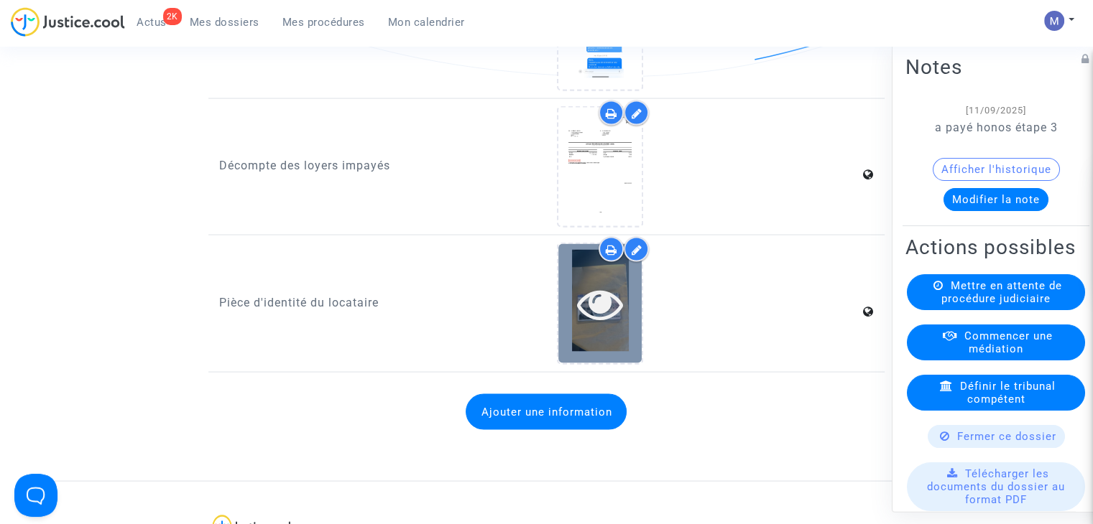
click at [601, 320] on icon at bounding box center [600, 304] width 47 height 46
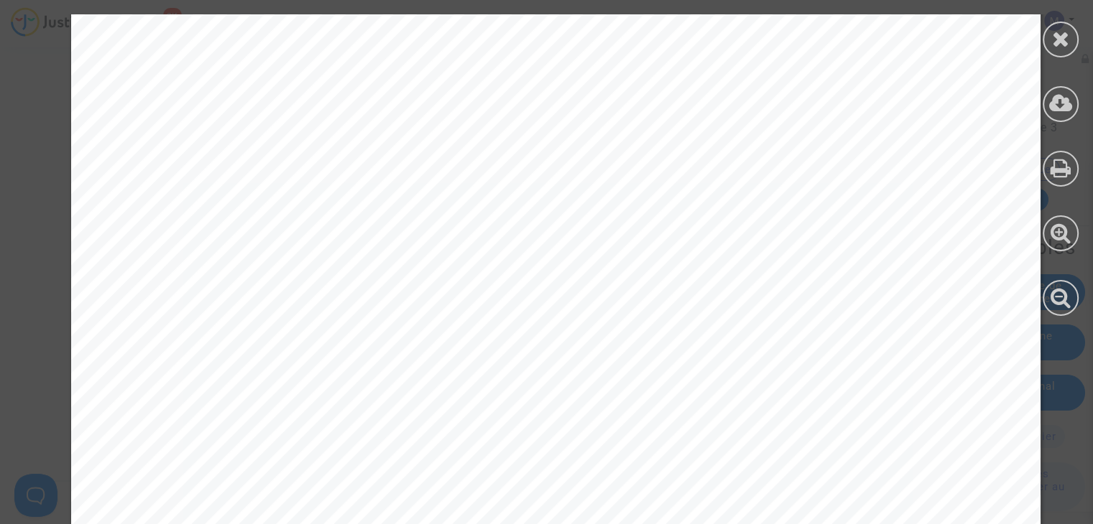
scroll to position [431, 0]
click at [1057, 171] on icon at bounding box center [1060, 168] width 21 height 22
click at [1055, 35] on icon at bounding box center [1061, 39] width 18 height 22
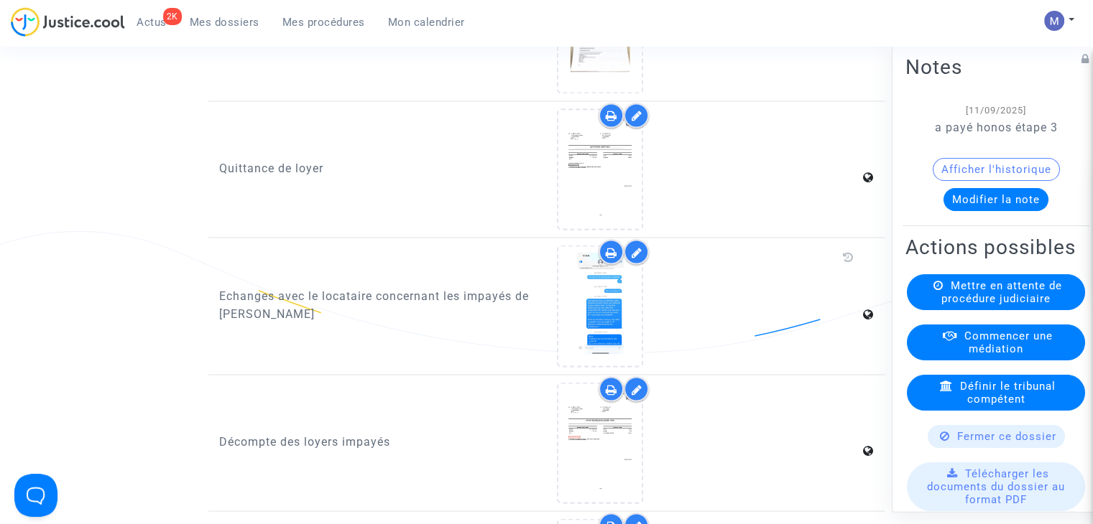
scroll to position [2515, 0]
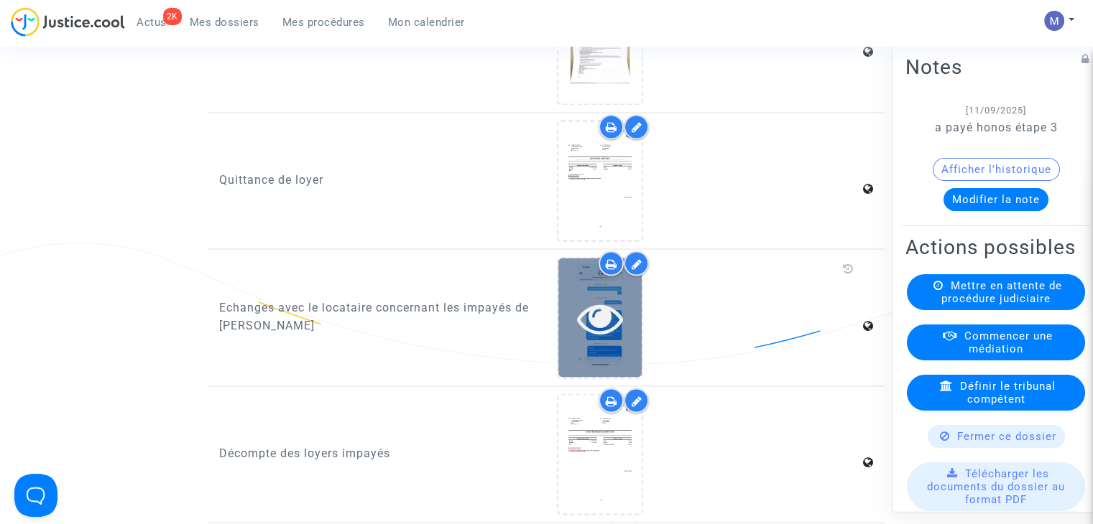
click at [606, 320] on icon at bounding box center [600, 318] width 47 height 46
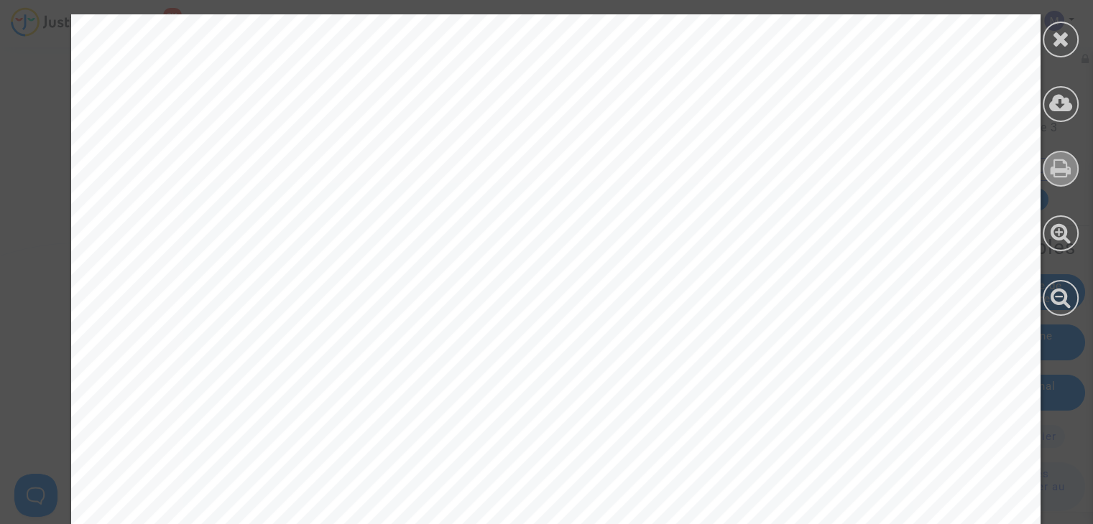
click at [1060, 167] on icon at bounding box center [1060, 168] width 21 height 22
click at [1054, 40] on icon at bounding box center [1061, 39] width 18 height 22
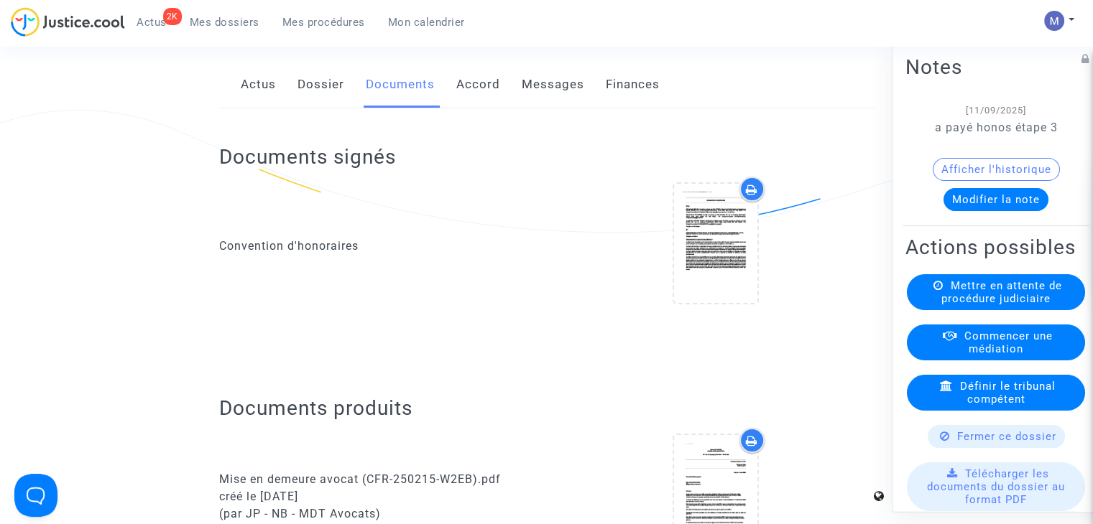
scroll to position [0, 0]
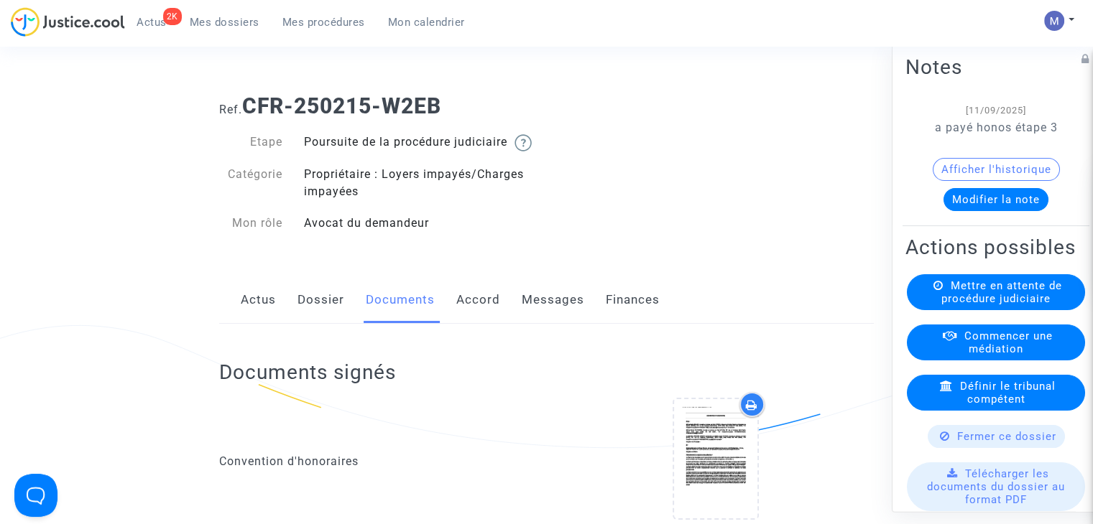
click at [537, 313] on link "Messages" at bounding box center [553, 300] width 63 height 47
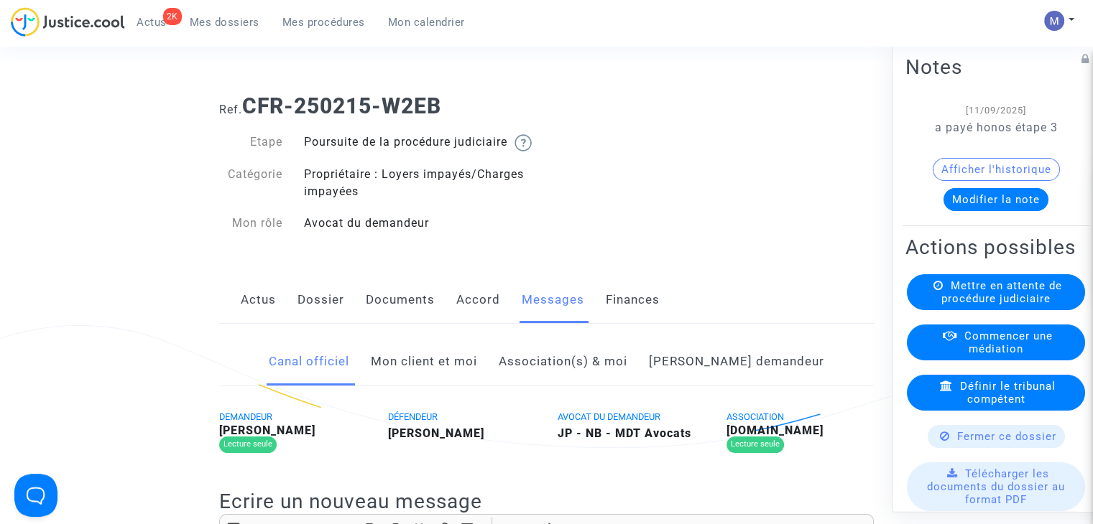
click at [466, 383] on link "Mon client et moi" at bounding box center [424, 361] width 106 height 47
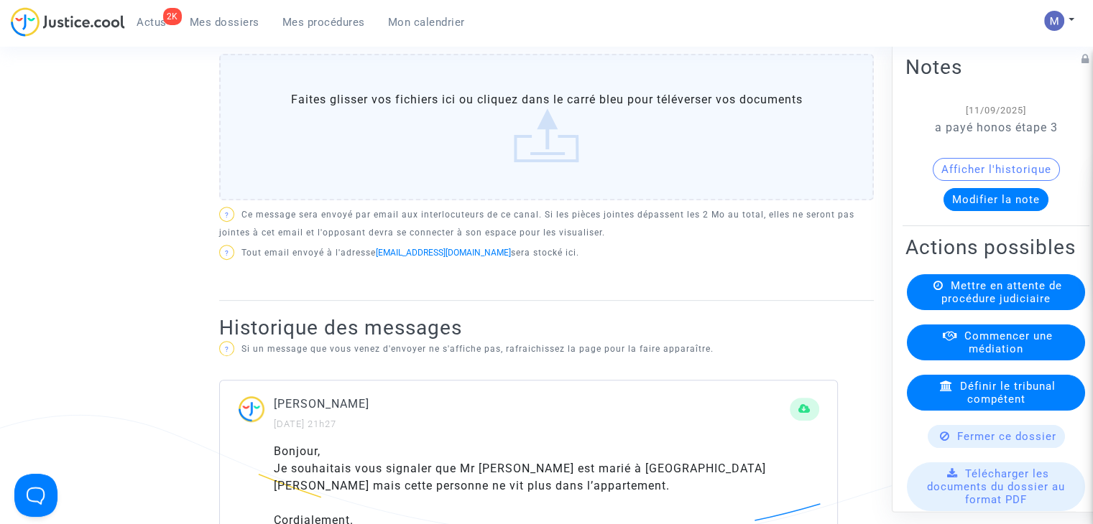
scroll to position [359, 0]
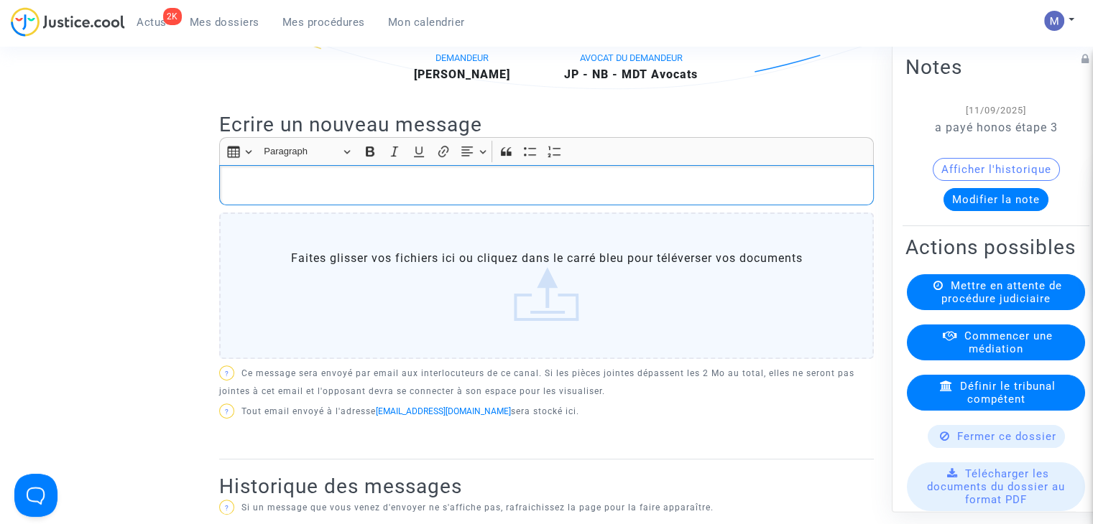
click at [309, 188] on div "Rich Text Editor, main" at bounding box center [546, 185] width 655 height 40
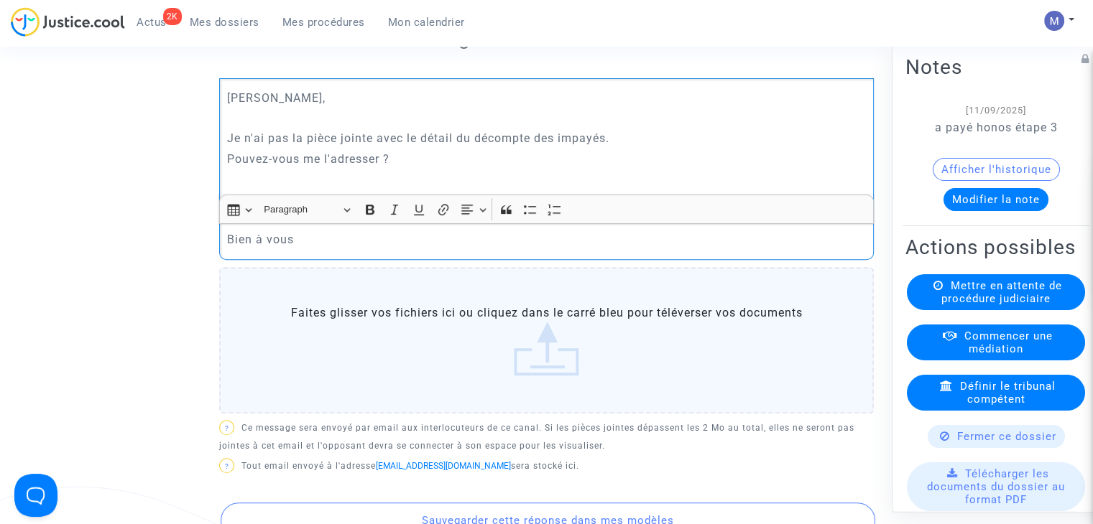
scroll to position [718, 0]
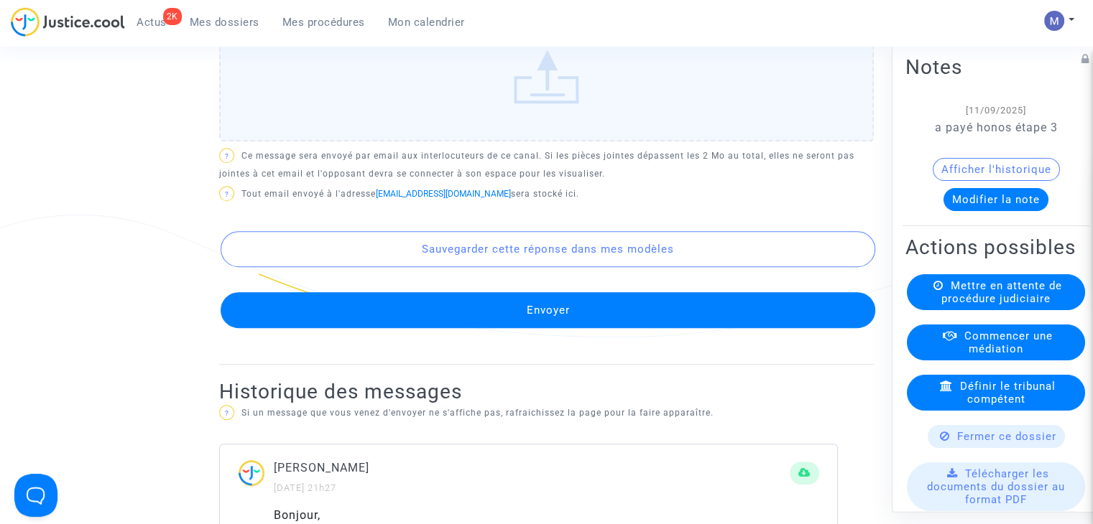
click at [527, 328] on button "Envoyer" at bounding box center [548, 310] width 655 height 36
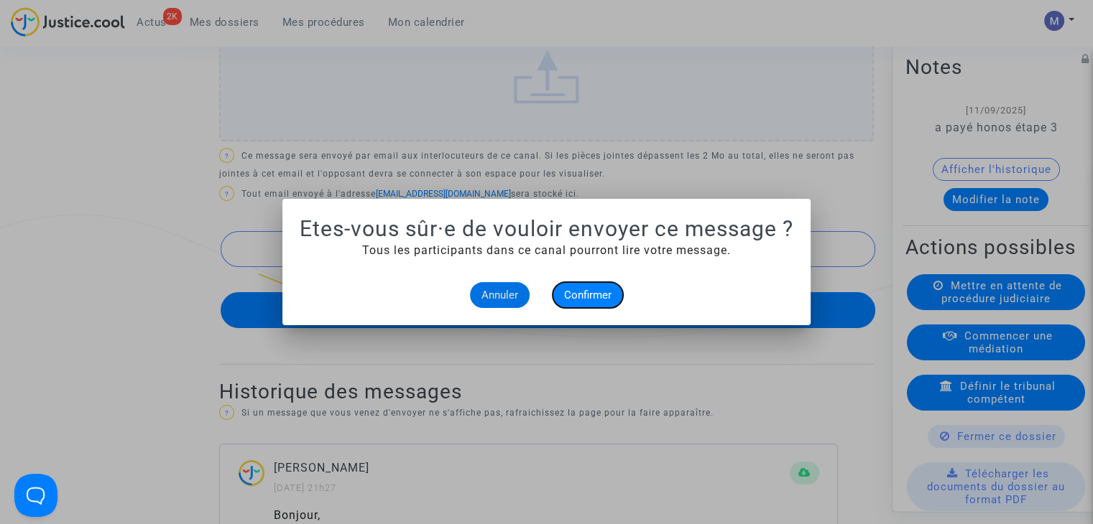
click at [587, 294] on span "Confirmer" at bounding box center [587, 295] width 47 height 13
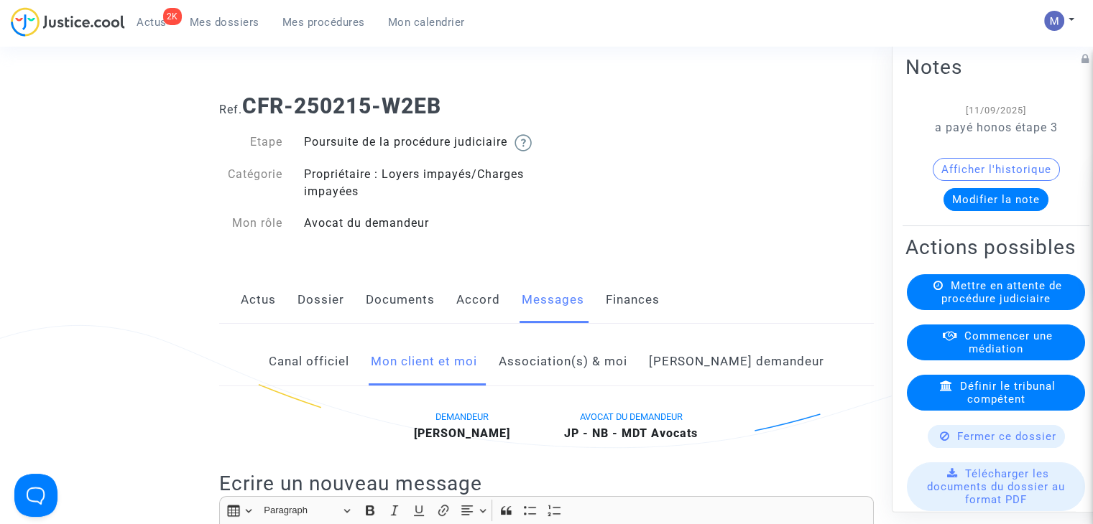
click at [313, 314] on link "Dossier" at bounding box center [320, 300] width 47 height 47
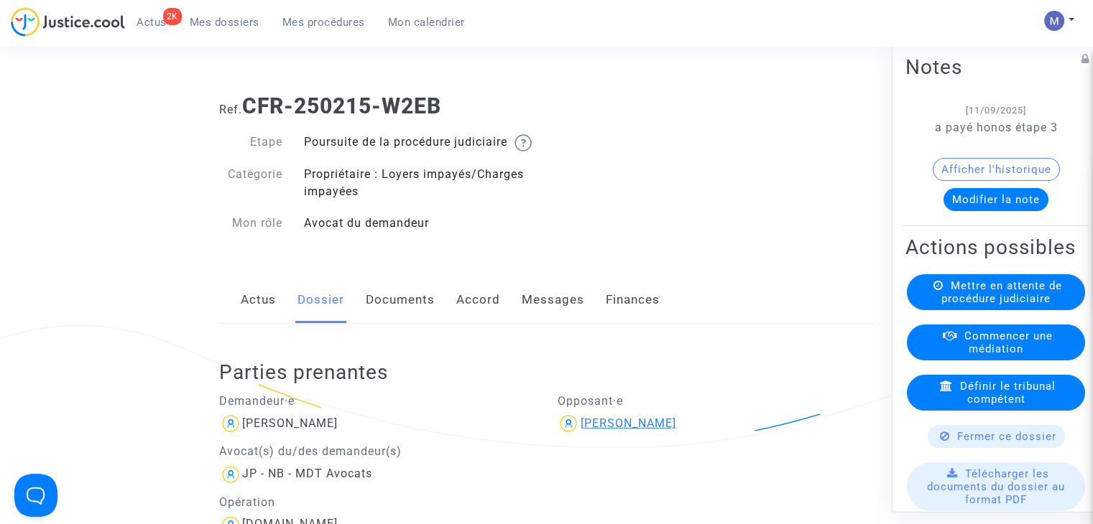
click at [614, 430] on div "Saadane Ayari" at bounding box center [628, 424] width 96 height 14
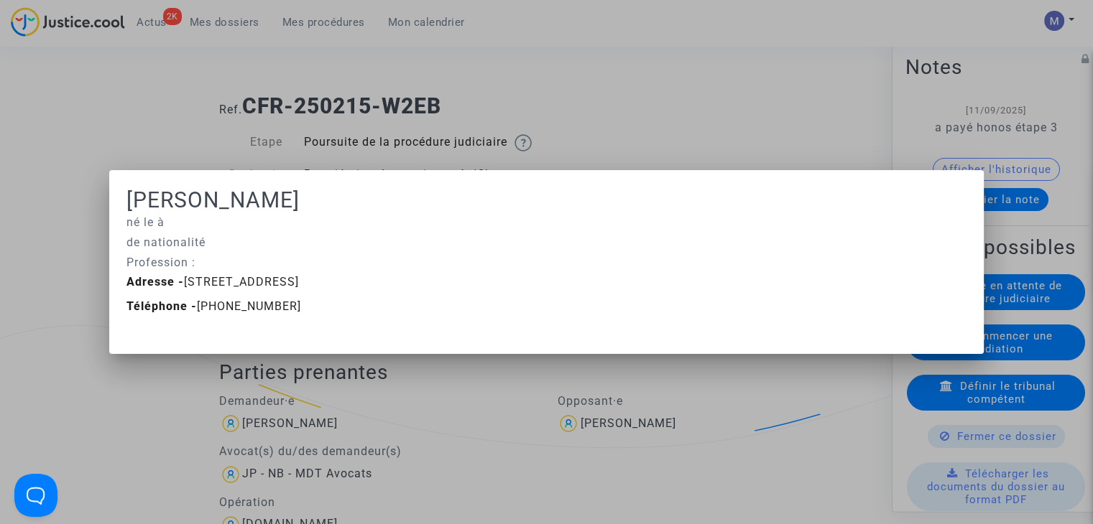
click at [672, 23] on div at bounding box center [546, 262] width 1093 height 524
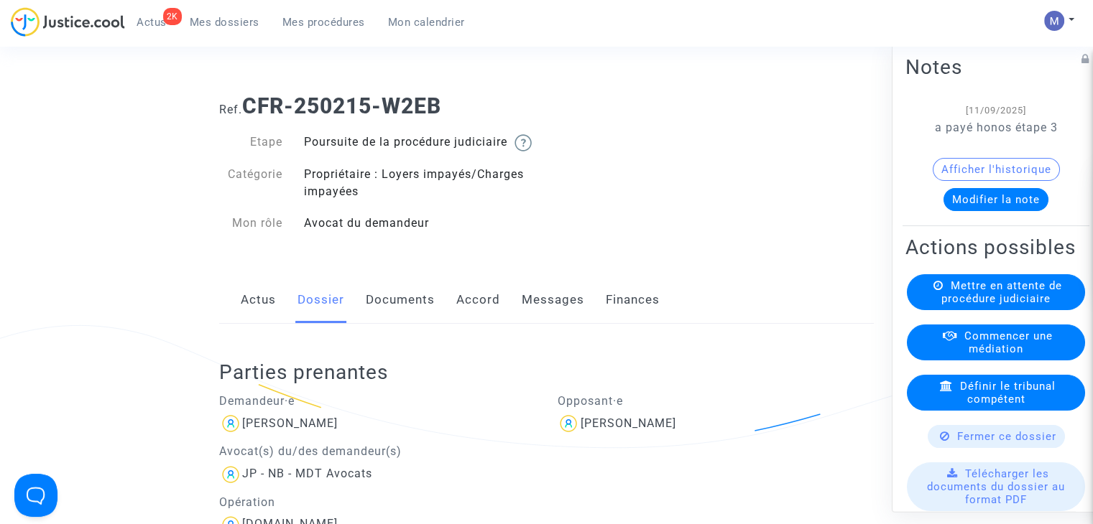
drag, startPoint x: 401, startPoint y: 315, endPoint x: 476, endPoint y: 322, distance: 75.8
click at [402, 315] on link "Documents" at bounding box center [400, 300] width 69 height 47
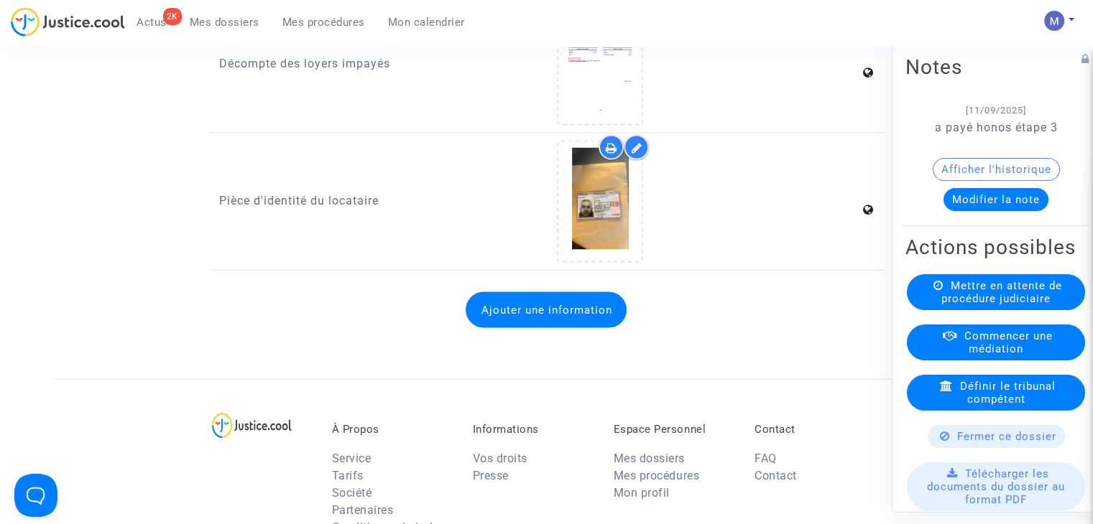
scroll to position [2946, 0]
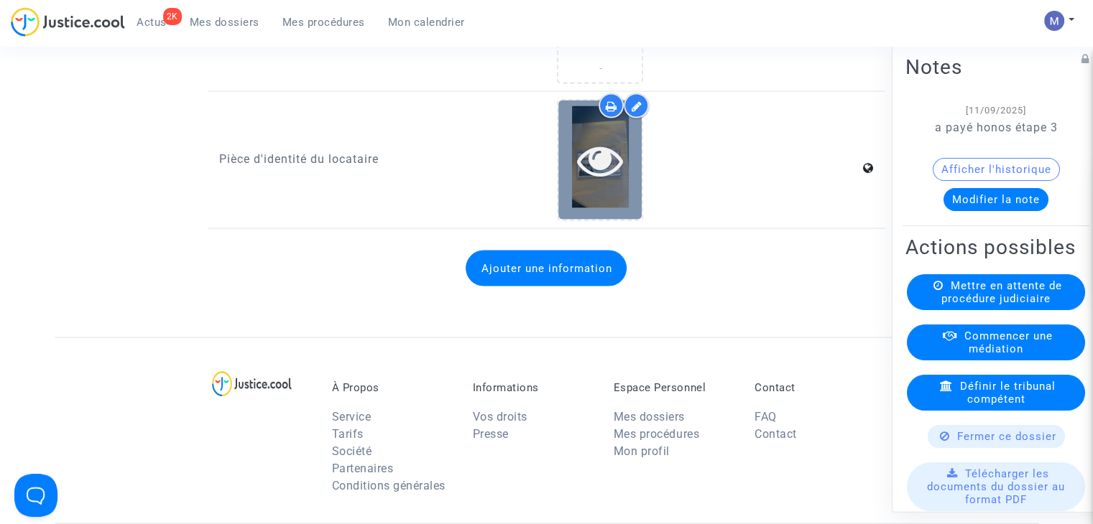
click at [579, 171] on icon at bounding box center [600, 160] width 47 height 46
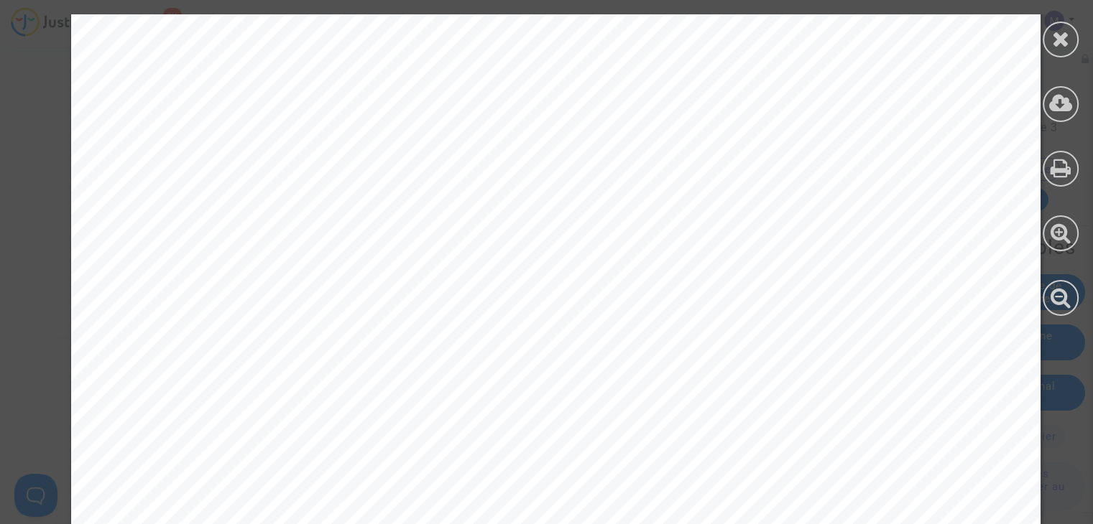
scroll to position [431, 0]
click at [1049, 38] on div at bounding box center [1061, 40] width 36 height 36
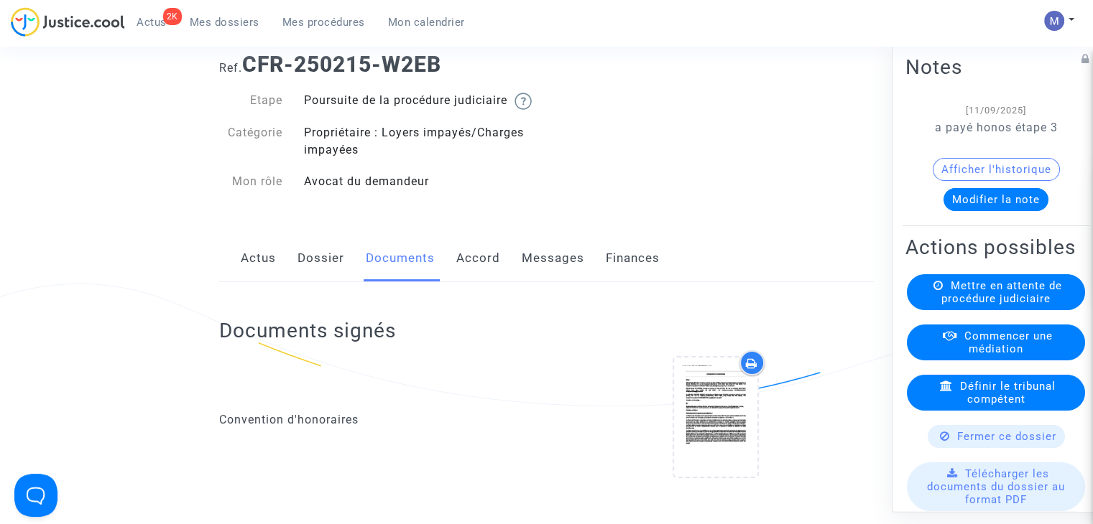
scroll to position [0, 0]
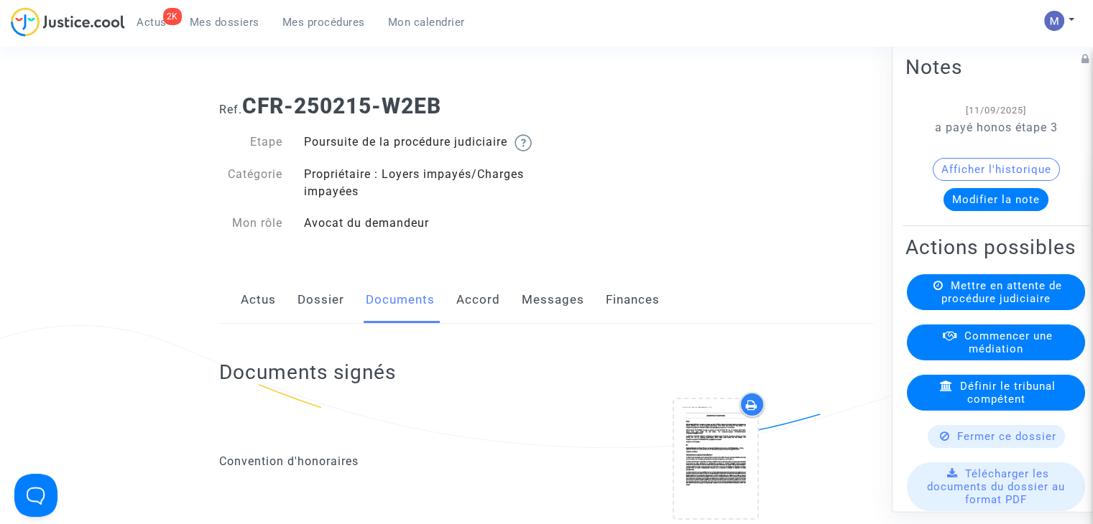
click at [315, 324] on link "Dossier" at bounding box center [320, 300] width 47 height 47
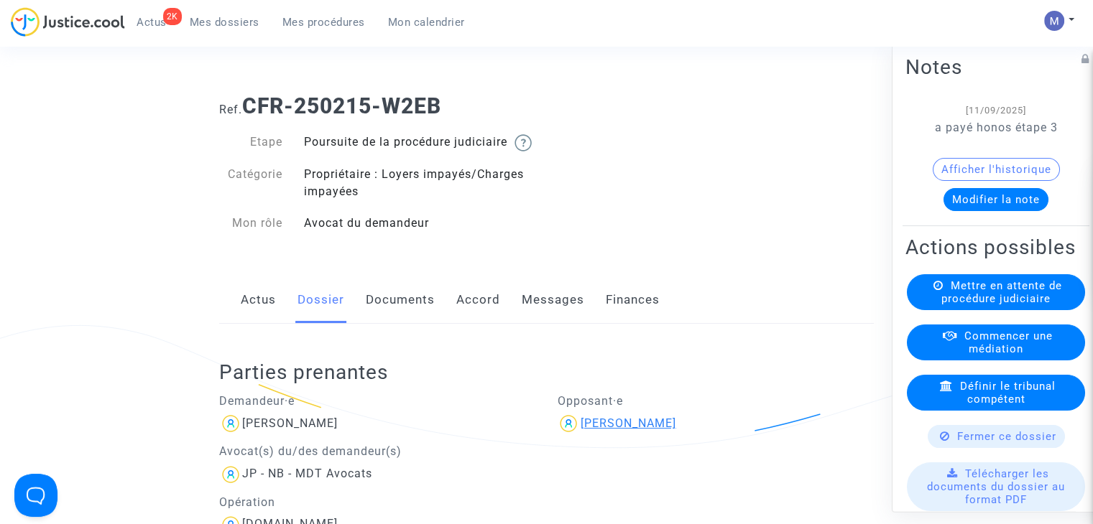
click at [604, 430] on div "Saadane Ayari" at bounding box center [628, 424] width 96 height 14
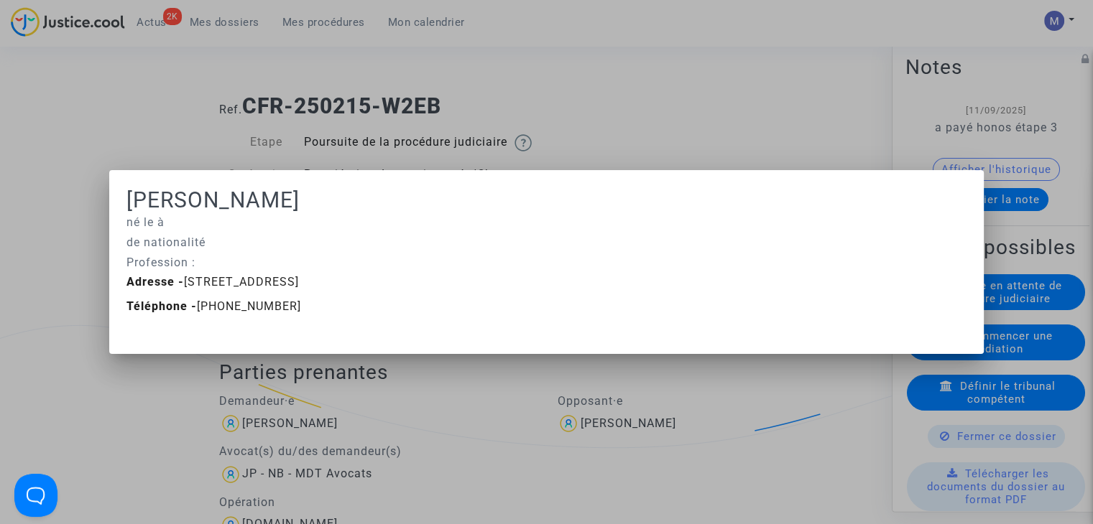
click at [302, 445] on div at bounding box center [546, 262] width 1093 height 524
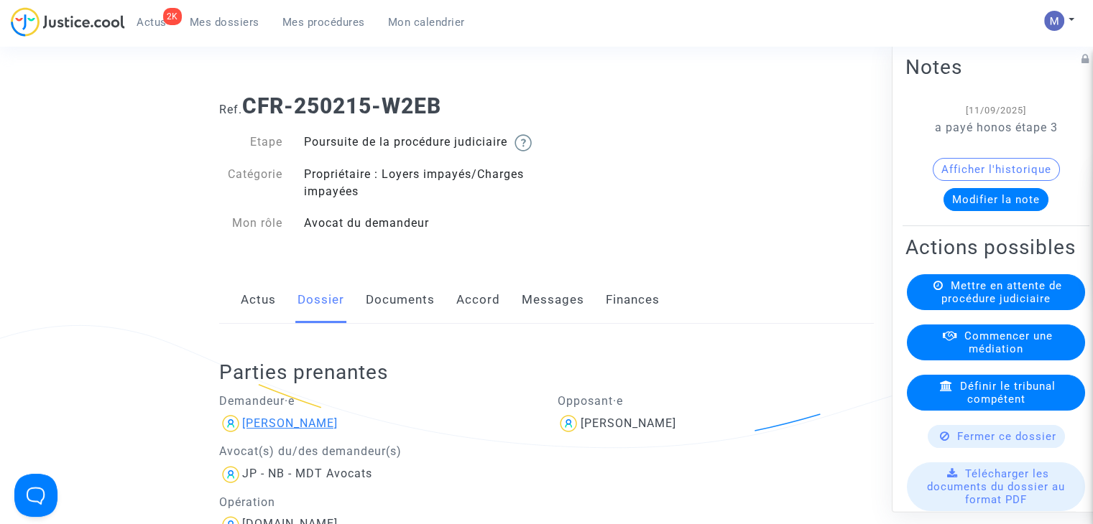
click at [299, 430] on div "Anthony Ferrara" at bounding box center [290, 424] width 96 height 14
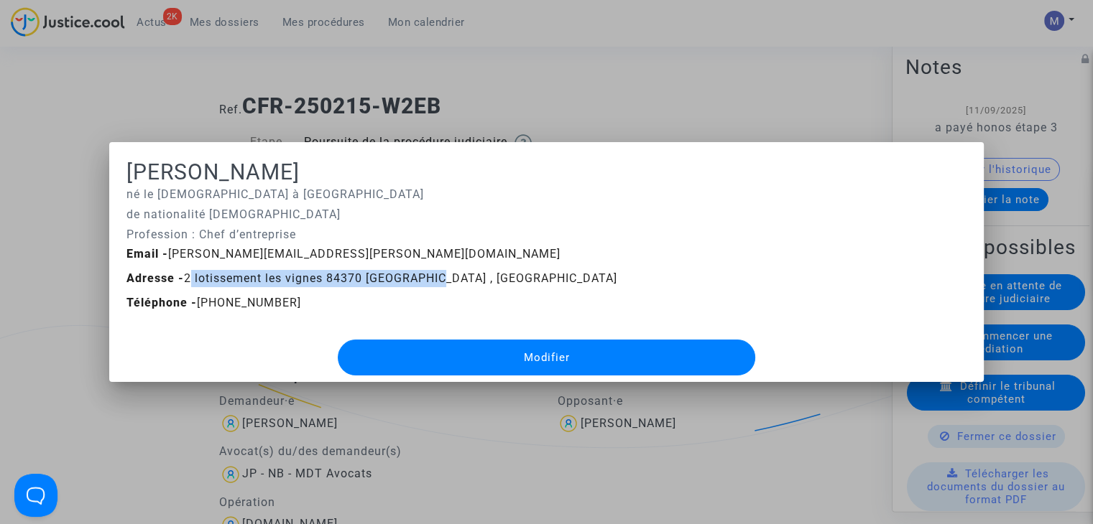
drag, startPoint x: 426, startPoint y: 280, endPoint x: 181, endPoint y: 277, distance: 245.0
click at [181, 277] on span "Adresse - 2 lotissement les vignes 84370 Bédarrides , France" at bounding box center [371, 279] width 491 height 14
copy span "2 lotissement les vignes 84370 Bédarrides"
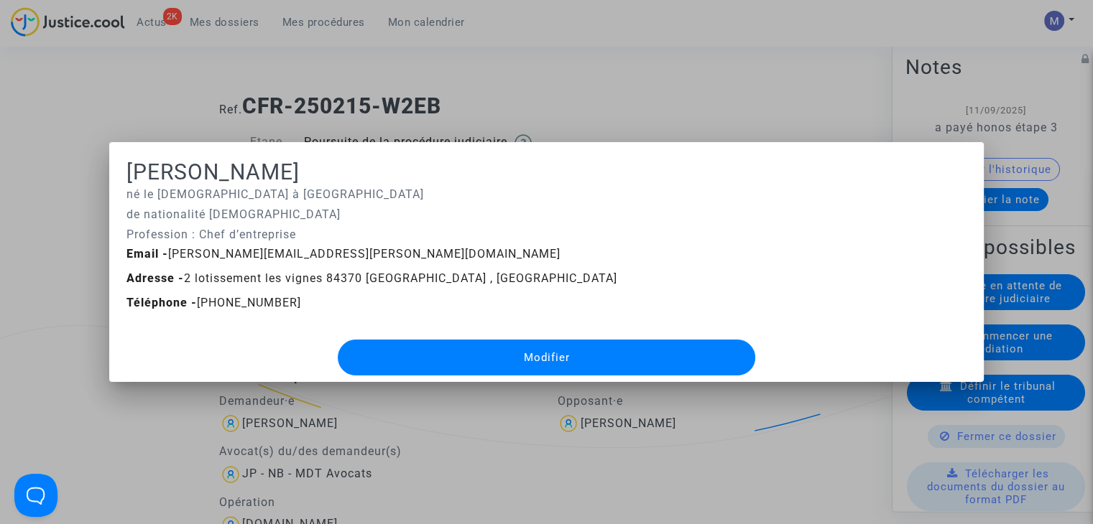
click at [727, 78] on div at bounding box center [546, 262] width 1093 height 524
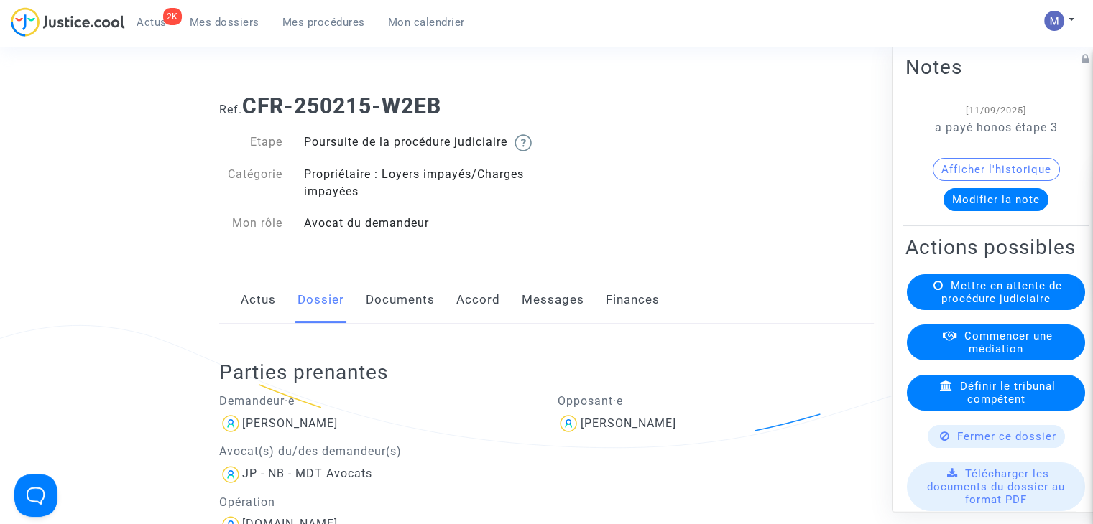
click at [540, 320] on link "Messages" at bounding box center [553, 300] width 63 height 47
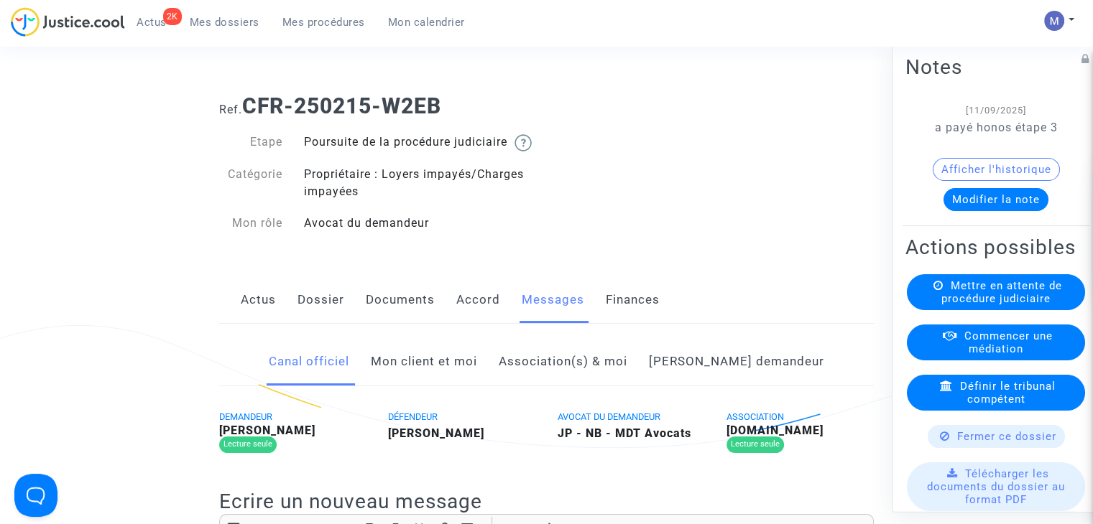
click at [477, 382] on link "Mon client et moi" at bounding box center [424, 361] width 106 height 47
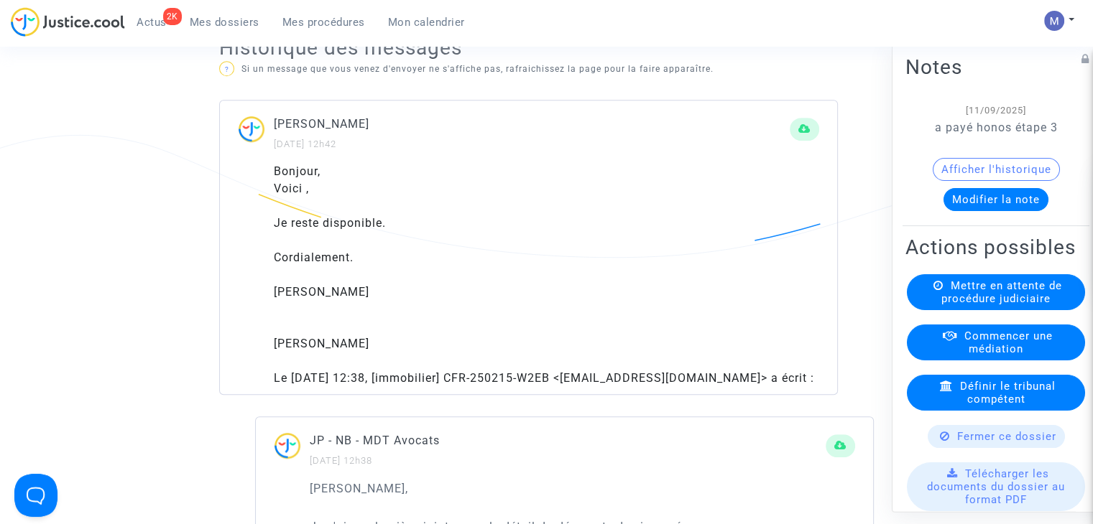
scroll to position [790, 0]
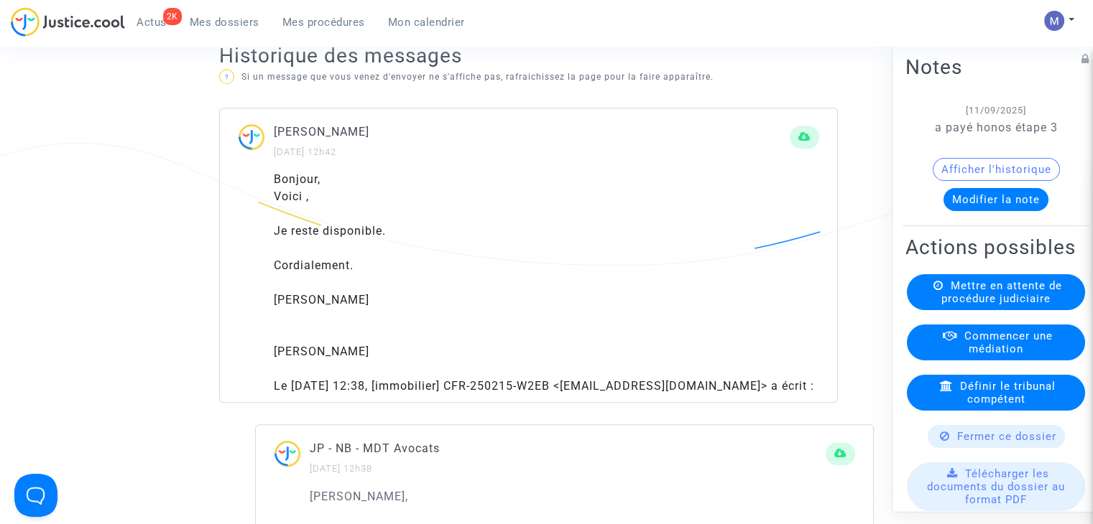
click at [304, 264] on div "Bonjour, Voici , Je reste disponible. Cordialement. Anthony Ferrara Anthony Fer…" at bounding box center [546, 283] width 545 height 224
click at [315, 205] on div "Voici ," at bounding box center [546, 196] width 545 height 17
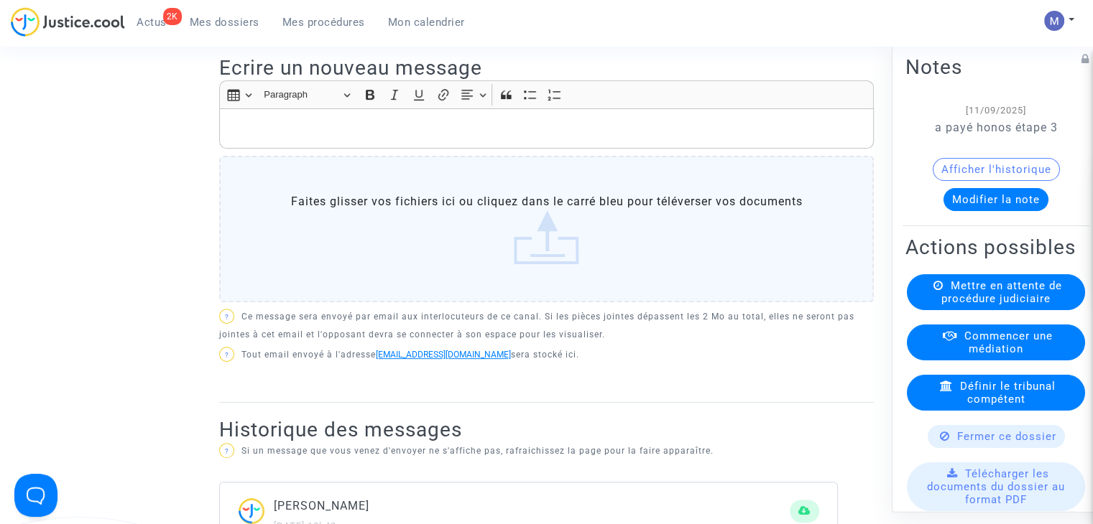
scroll to position [216, 0]
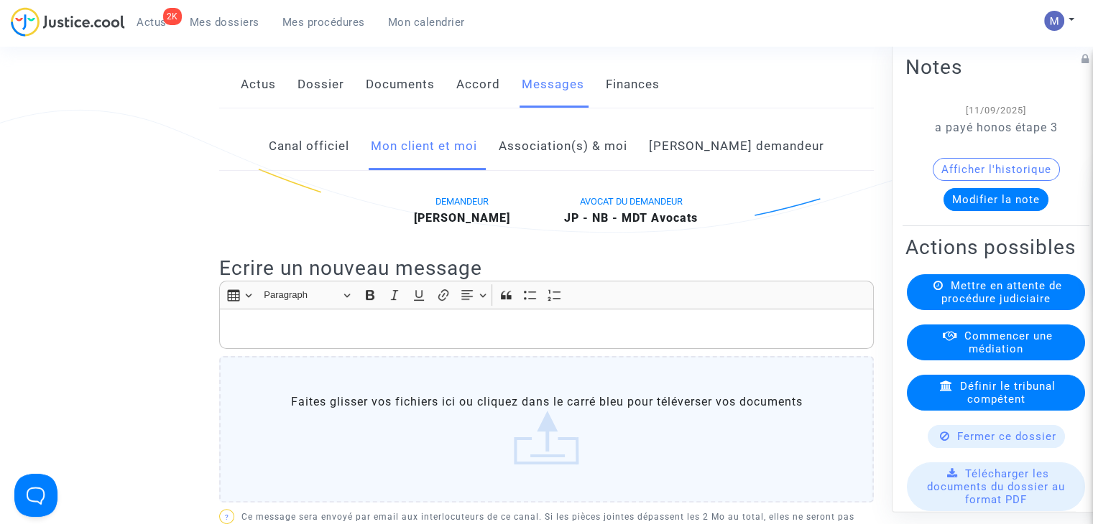
click at [349, 349] on div "Rich Text Editor, main" at bounding box center [546, 329] width 655 height 40
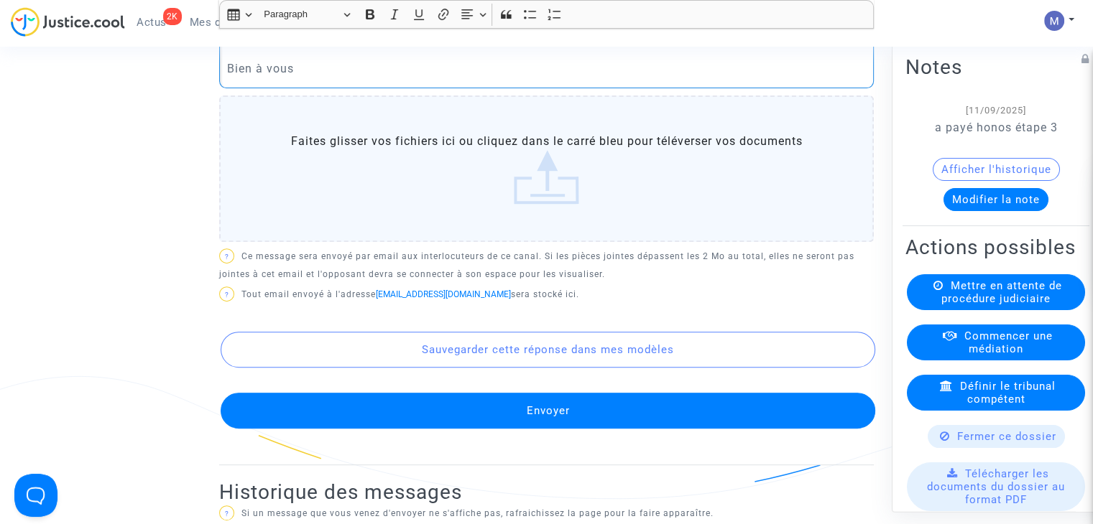
scroll to position [575, 0]
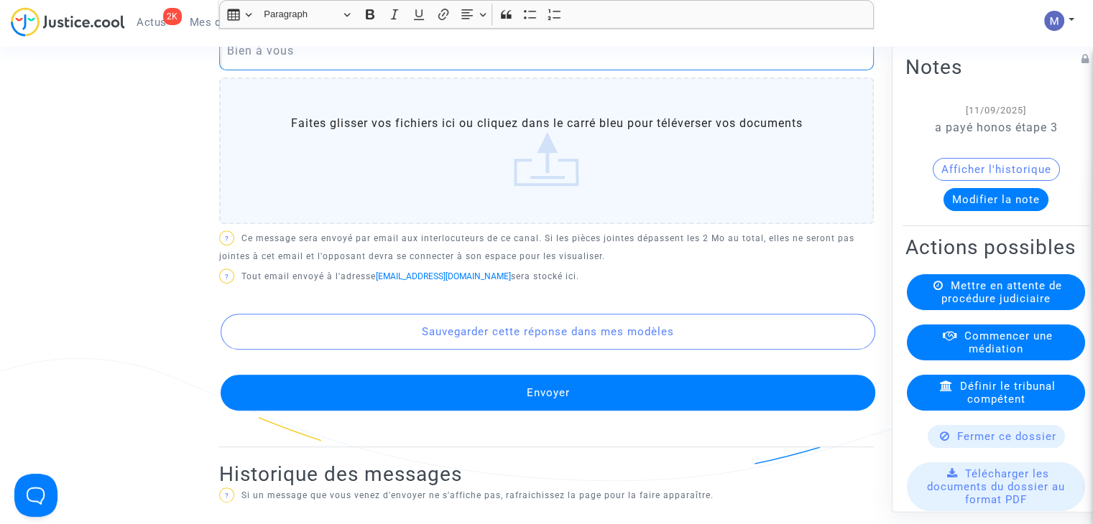
click at [560, 411] on button "Envoyer" at bounding box center [548, 393] width 655 height 36
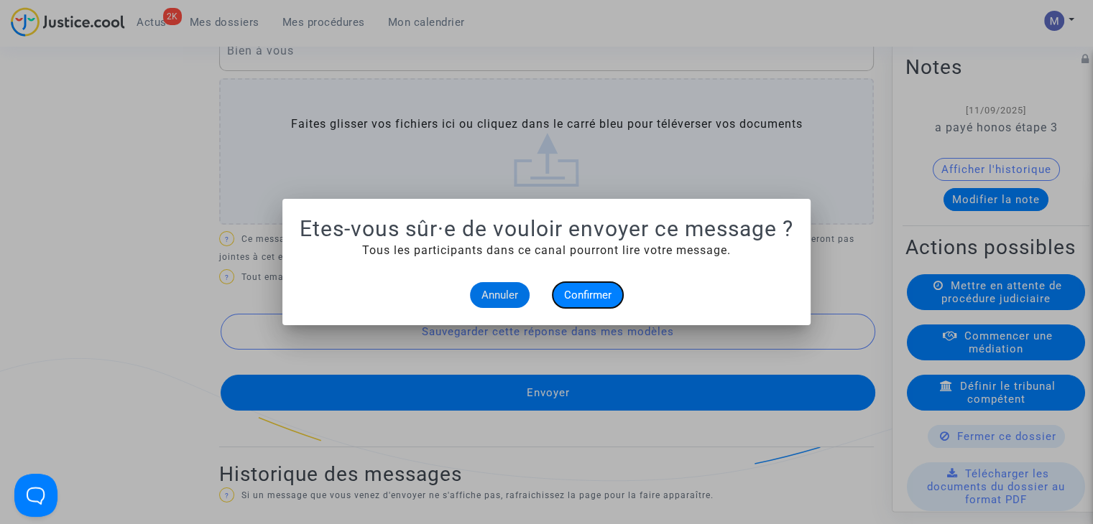
click at [566, 295] on span "Confirmer" at bounding box center [587, 295] width 47 height 13
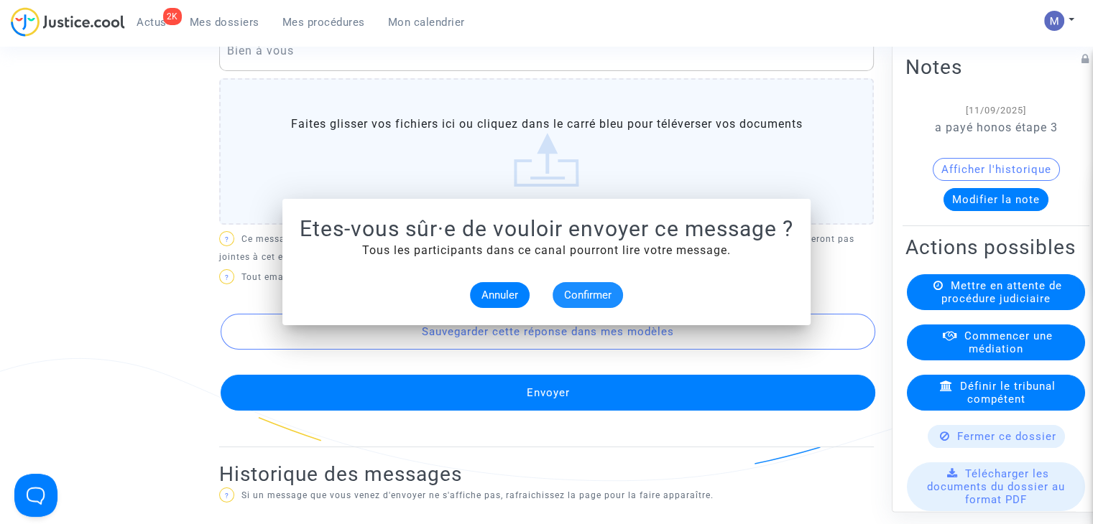
scroll to position [575, 0]
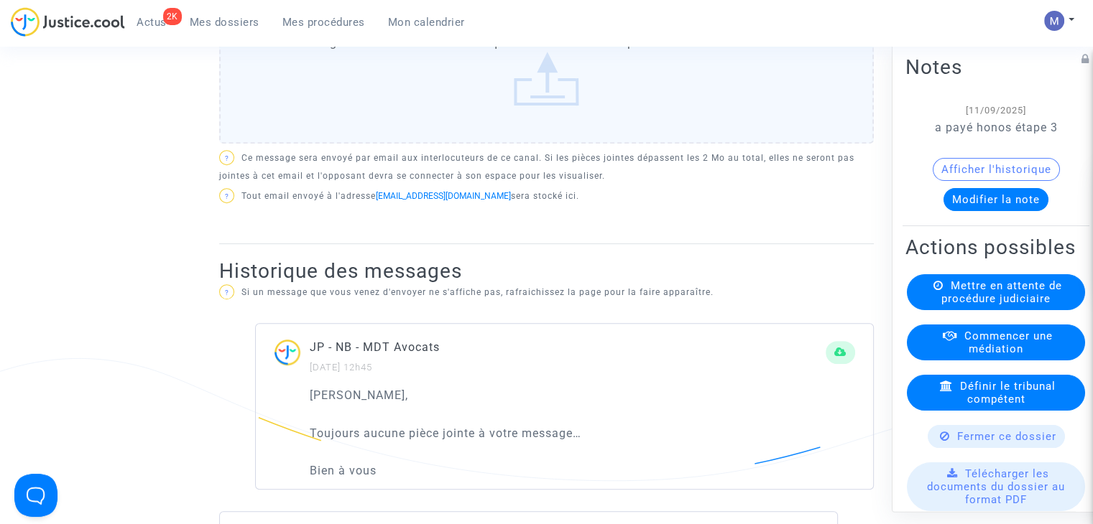
click at [198, 22] on span "Mes dossiers" at bounding box center [225, 22] width 70 height 13
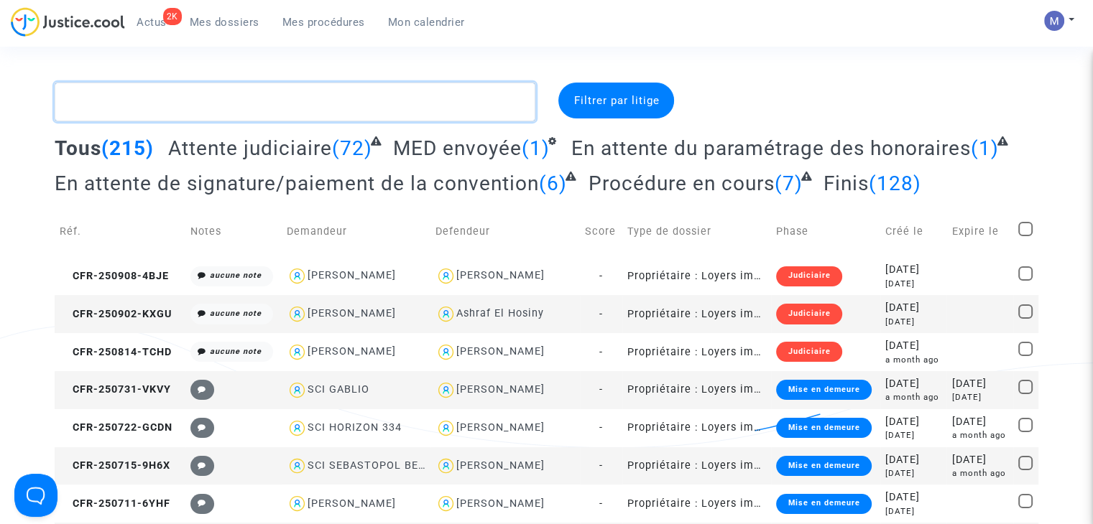
click at [190, 101] on textarea at bounding box center [295, 102] width 481 height 39
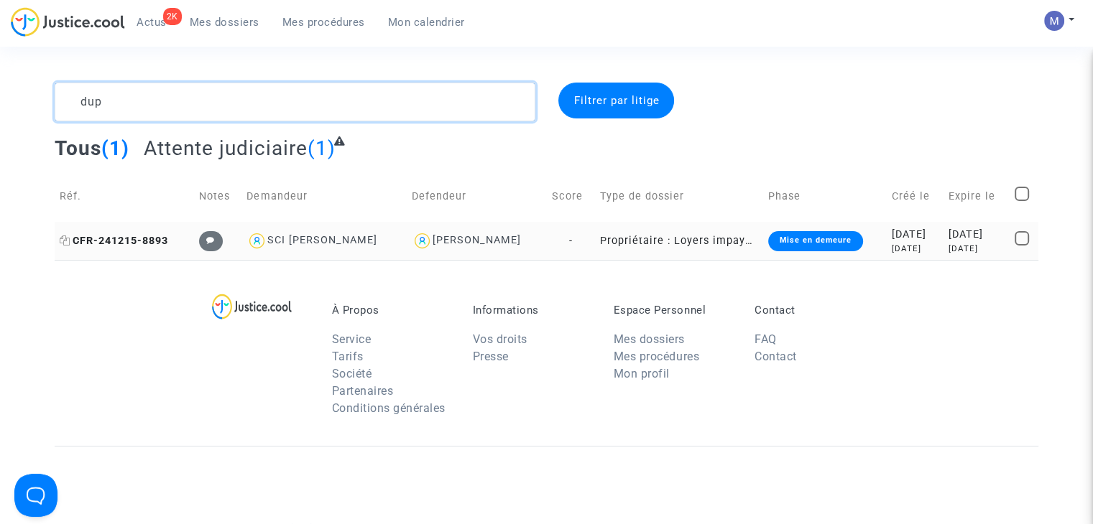
type textarea "dup"
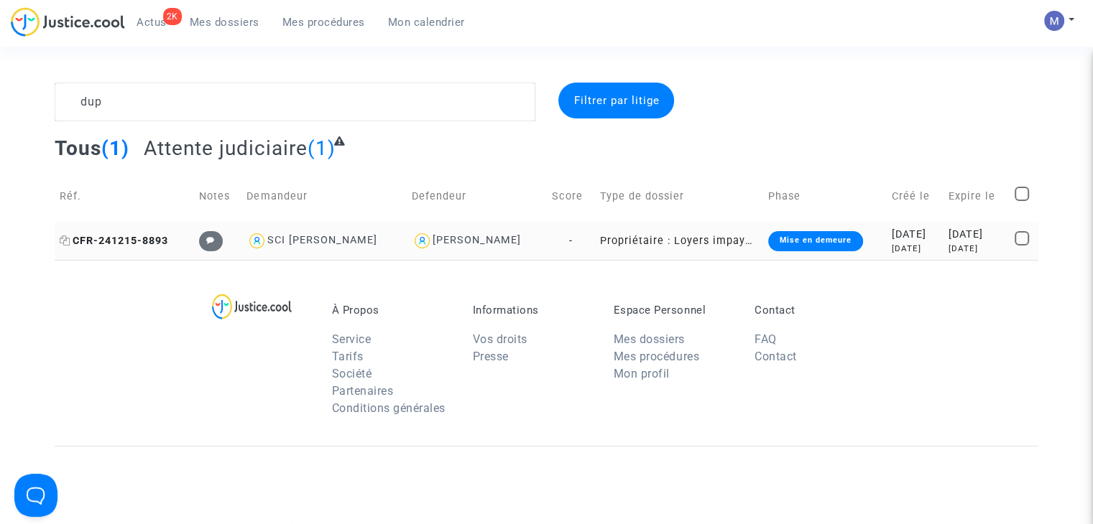
click at [137, 241] on span "CFR-241215-8893" at bounding box center [114, 241] width 108 height 12
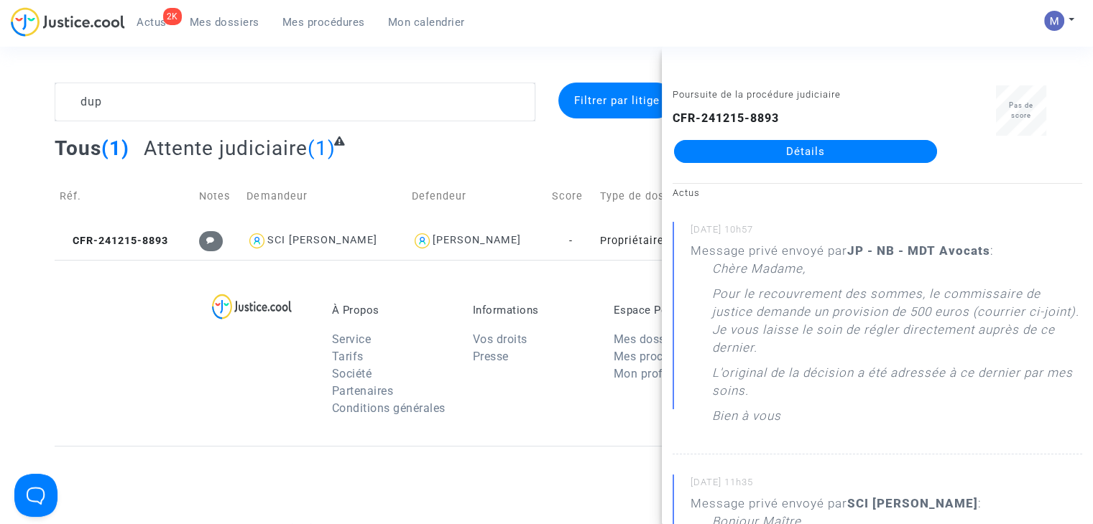
click at [820, 156] on link "Détails" at bounding box center [805, 151] width 263 height 23
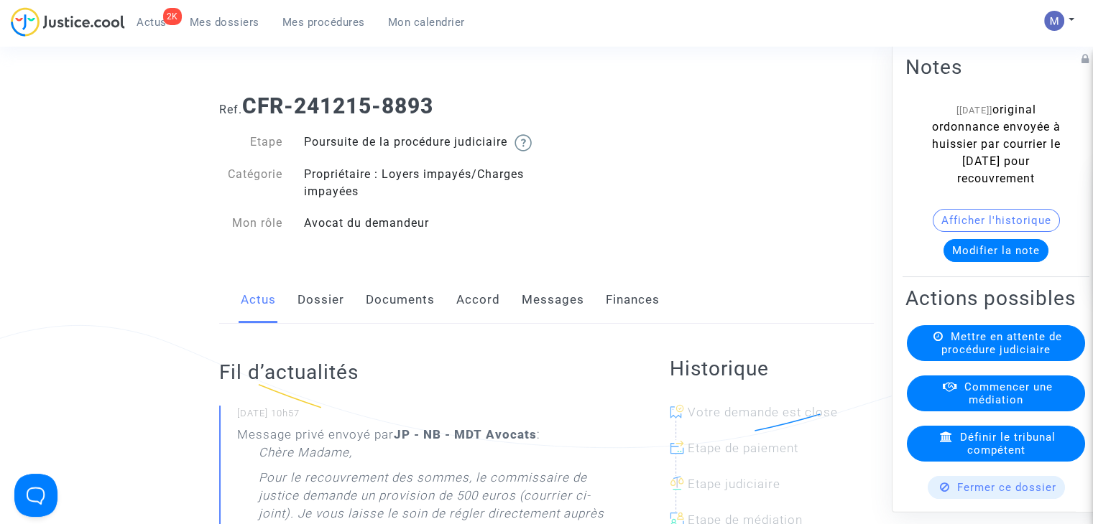
click at [534, 315] on link "Messages" at bounding box center [553, 300] width 63 height 47
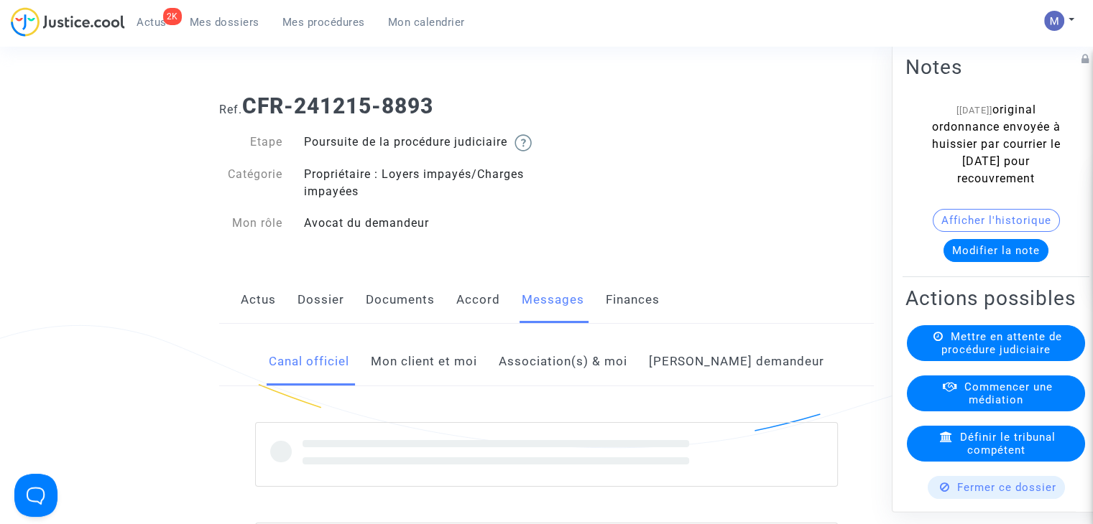
click at [428, 370] on link "Mon client et moi" at bounding box center [424, 361] width 106 height 47
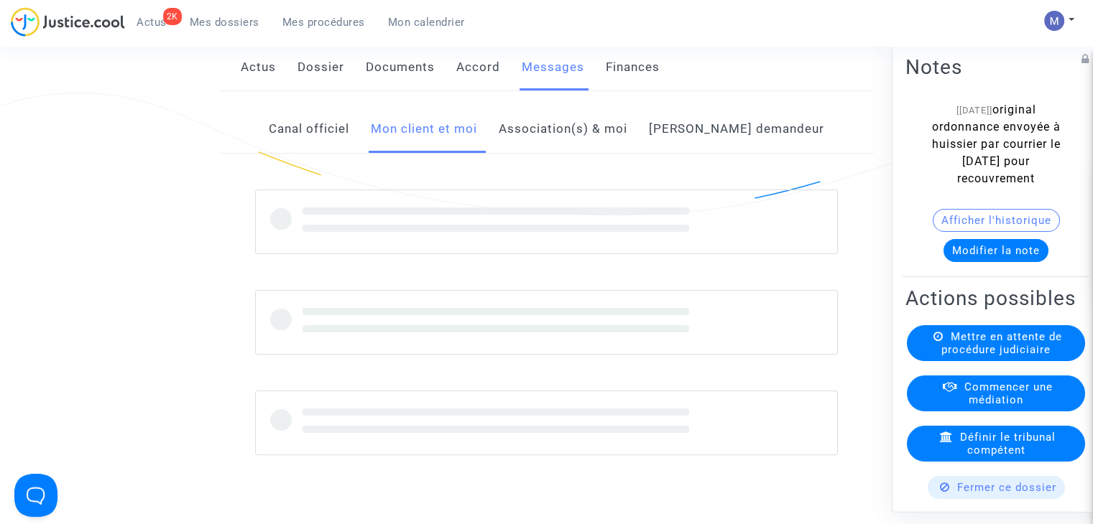
scroll to position [287, 0]
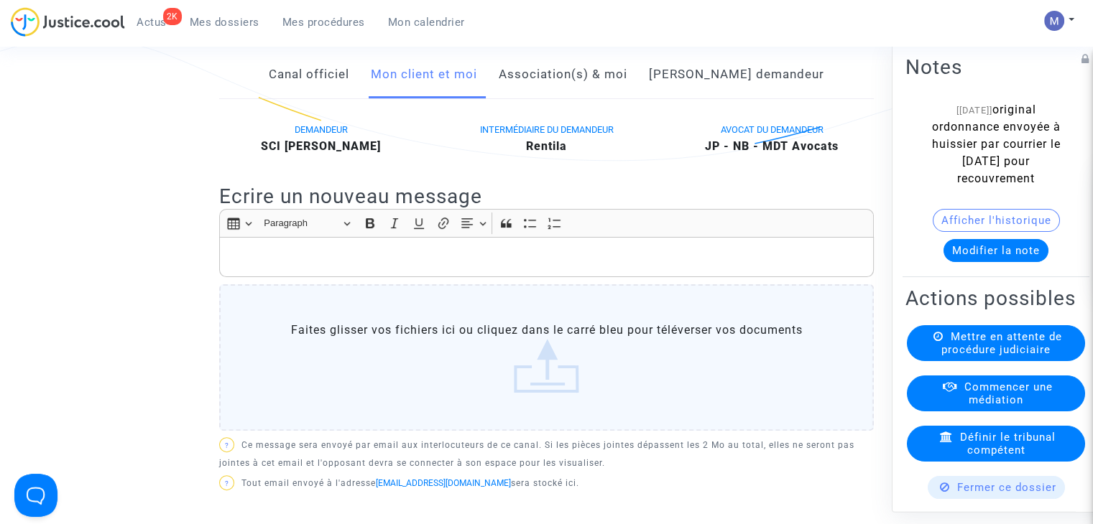
click at [272, 267] on p "Rich Text Editor, main" at bounding box center [546, 258] width 639 height 18
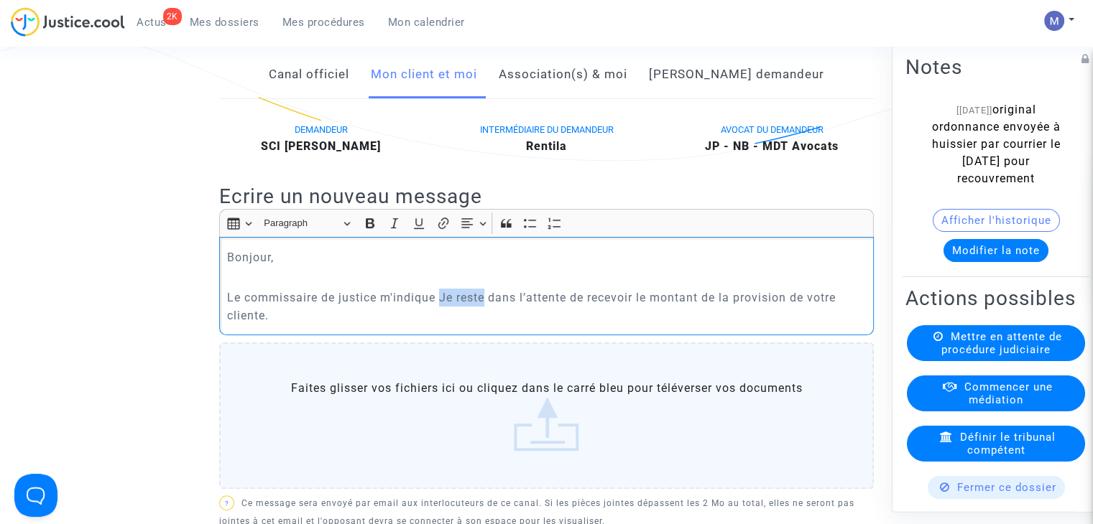
drag, startPoint x: 484, startPoint y: 311, endPoint x: 440, endPoint y: 312, distance: 43.1
click at [443, 313] on p "Le commissaire de justice m'indique Je reste dans l’attente de recevoir le mont…" at bounding box center [546, 307] width 639 height 36
drag, startPoint x: 783, startPoint y: 317, endPoint x: 804, endPoint y: 336, distance: 28.0
click at [804, 325] on p "Le commissaire de justice m'indique rester dans l’attente de recevoir le montan…" at bounding box center [546, 307] width 639 height 36
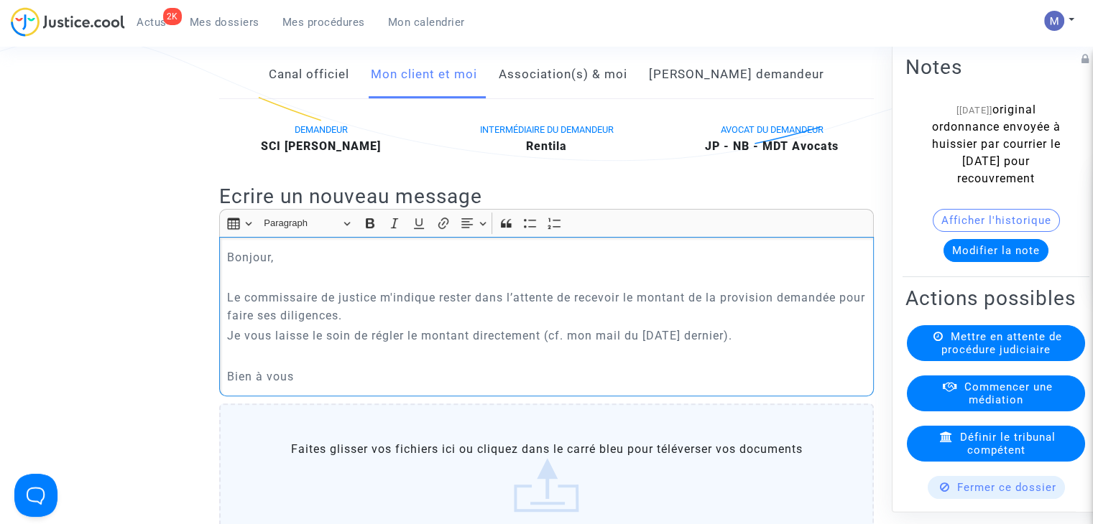
click at [542, 345] on p "Je vous laisse le soin de régler le montant directement (cf. mon mail du 29 aoû…" at bounding box center [546, 336] width 639 height 18
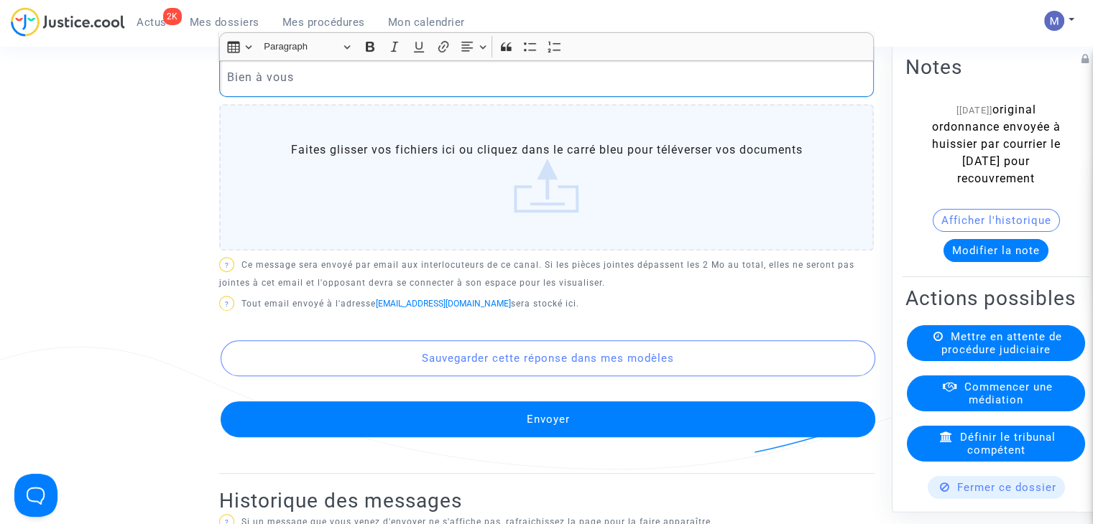
scroll to position [718, 0]
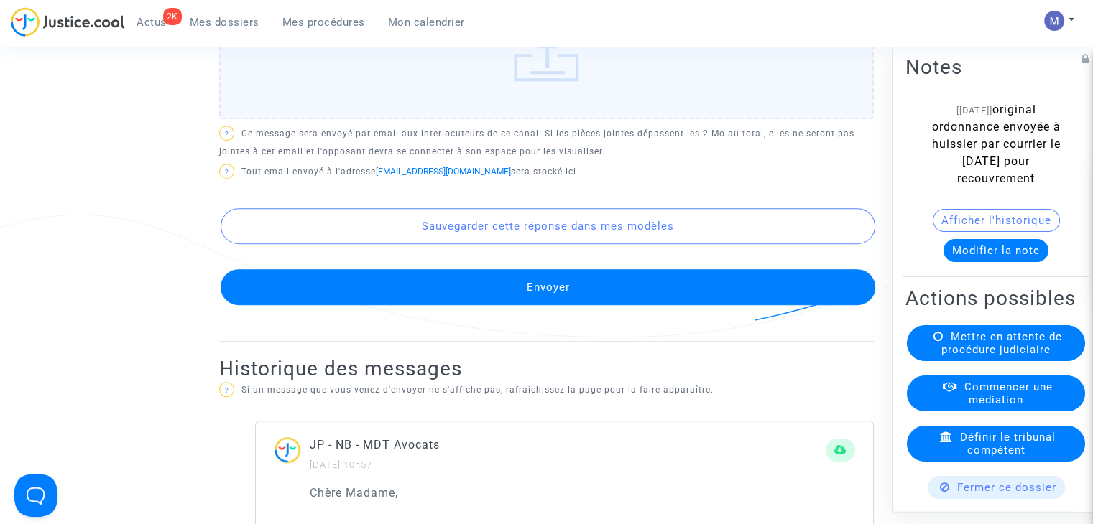
click at [527, 294] on button "Envoyer" at bounding box center [548, 287] width 655 height 36
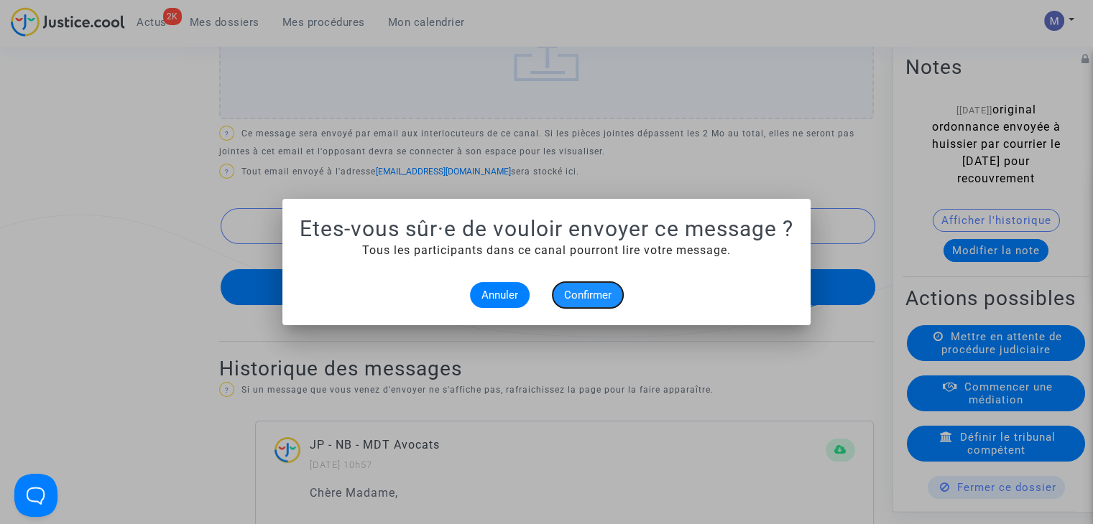
click at [589, 297] on span "Confirmer" at bounding box center [587, 295] width 47 height 13
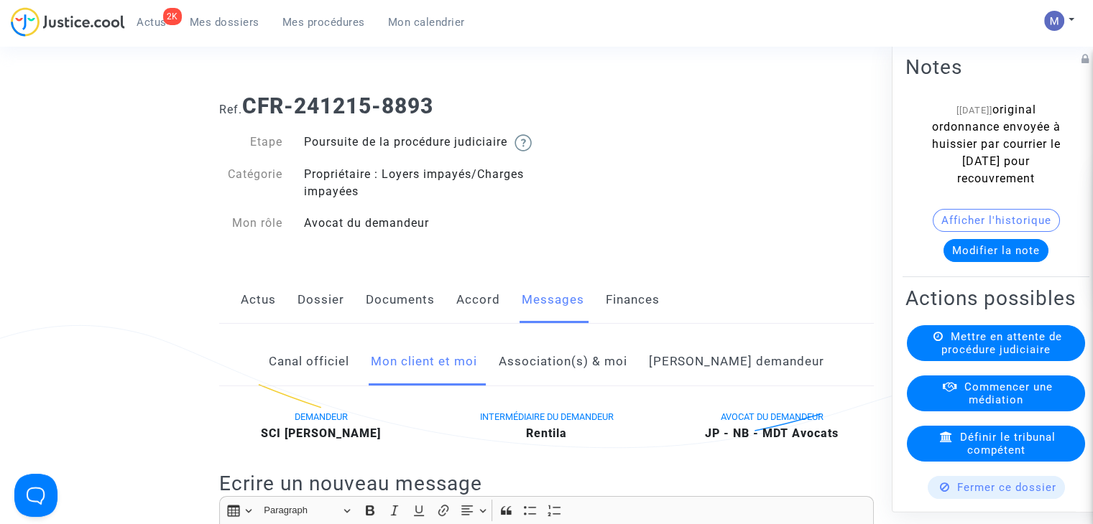
drag, startPoint x: 205, startPoint y: 14, endPoint x: 191, endPoint y: 11, distance: 13.8
click at [203, 14] on link "Mes dossiers" at bounding box center [224, 22] width 93 height 22
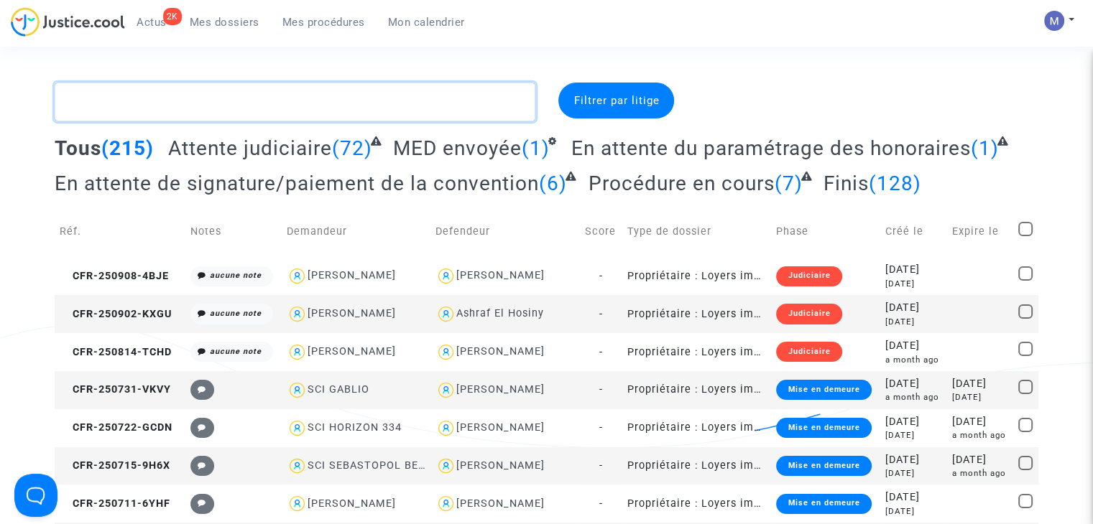
click at [247, 83] on textarea at bounding box center [295, 102] width 481 height 39
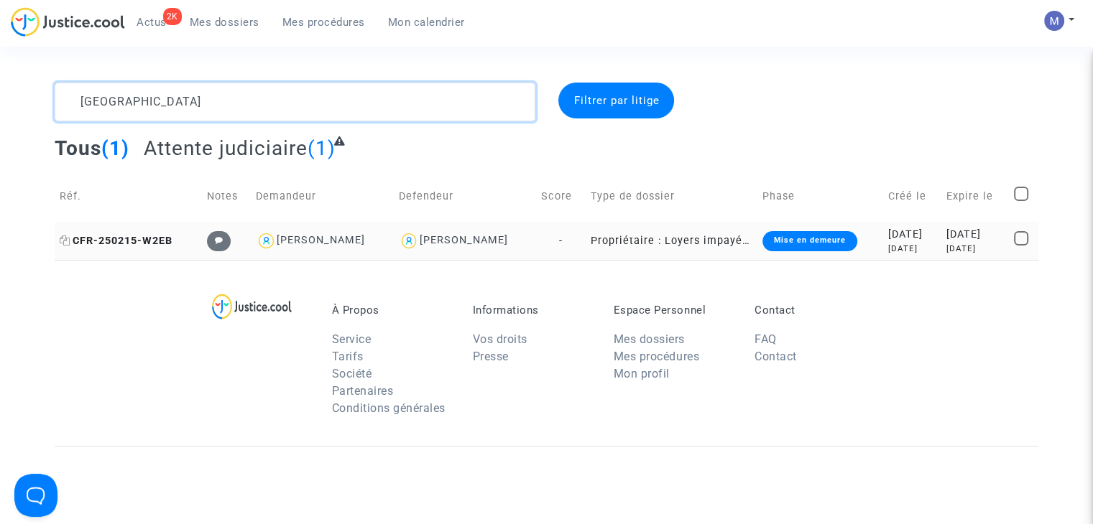
type textarea "ferrara"
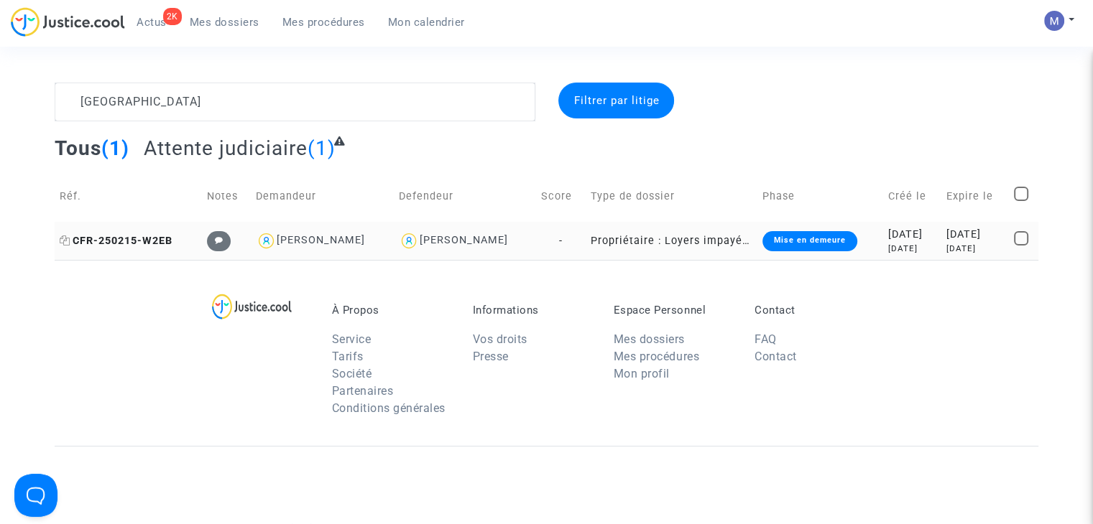
click at [138, 236] on span "CFR-250215-W2EB" at bounding box center [116, 241] width 113 height 12
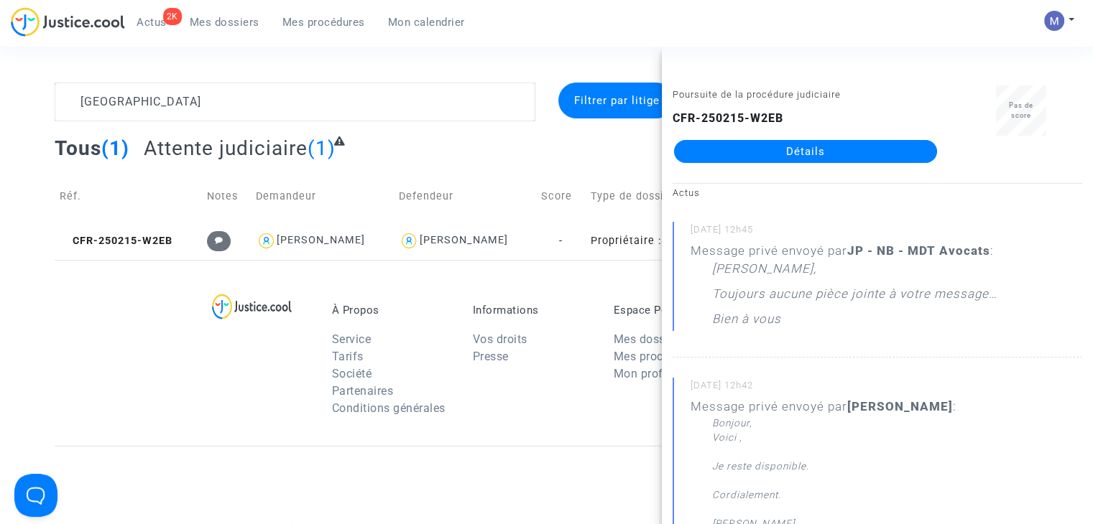
click at [801, 143] on link "Détails" at bounding box center [805, 151] width 263 height 23
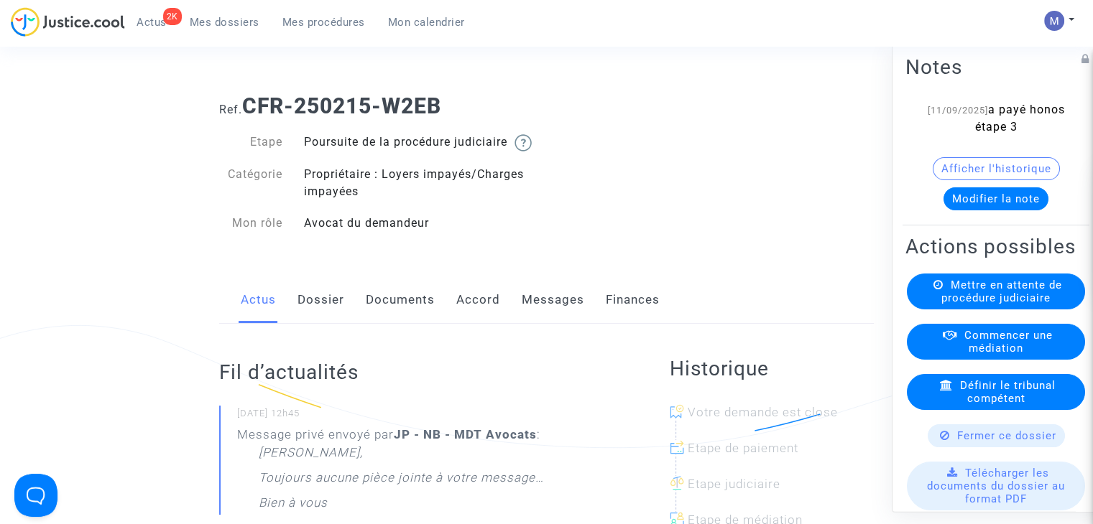
click at [412, 320] on link "Documents" at bounding box center [400, 300] width 69 height 47
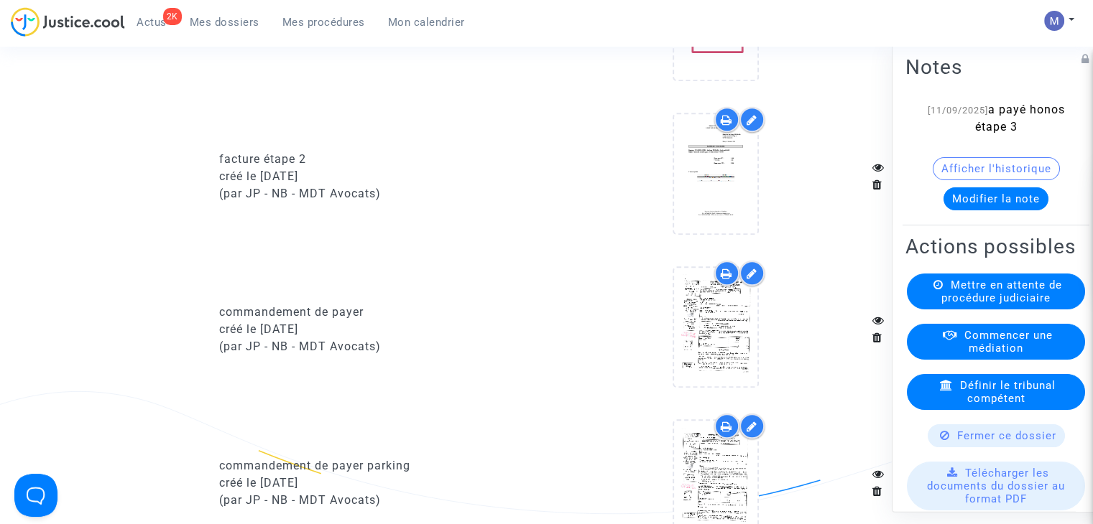
scroll to position [1653, 0]
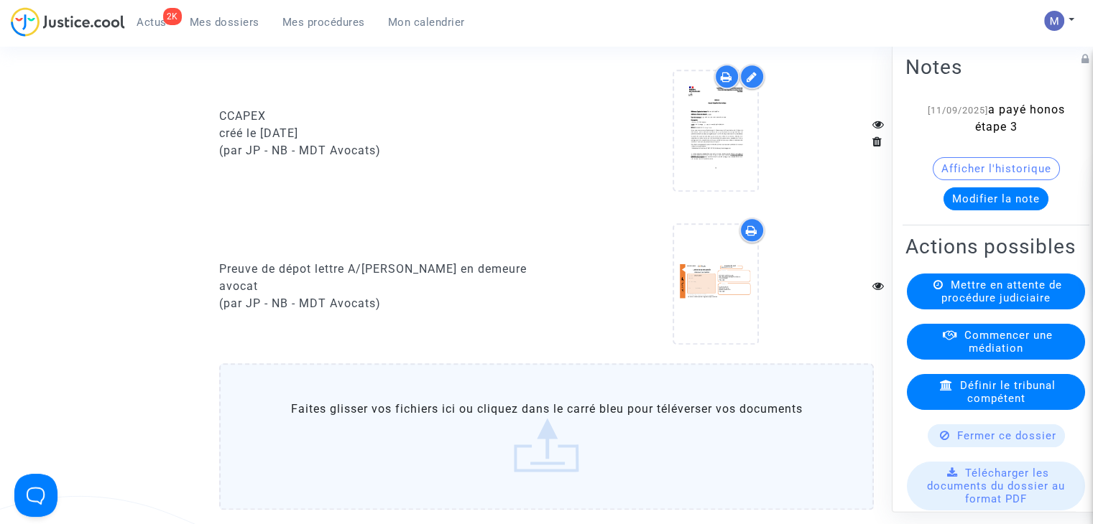
click at [535, 460] on label "Faites glisser vos fichiers ici ou cliquez dans le carré bleu pour téléverser v…" at bounding box center [546, 437] width 655 height 147
click at [0, 0] on input "Faites glisser vos fichiers ici ou cliquez dans le carré bleu pour téléverser v…" at bounding box center [0, 0] width 0 height 0
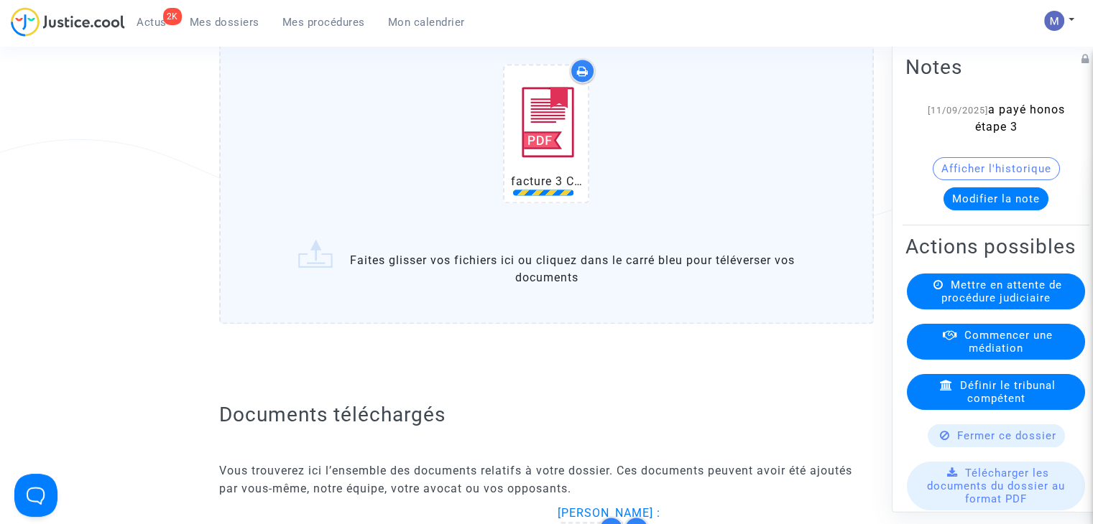
scroll to position [2012, 0]
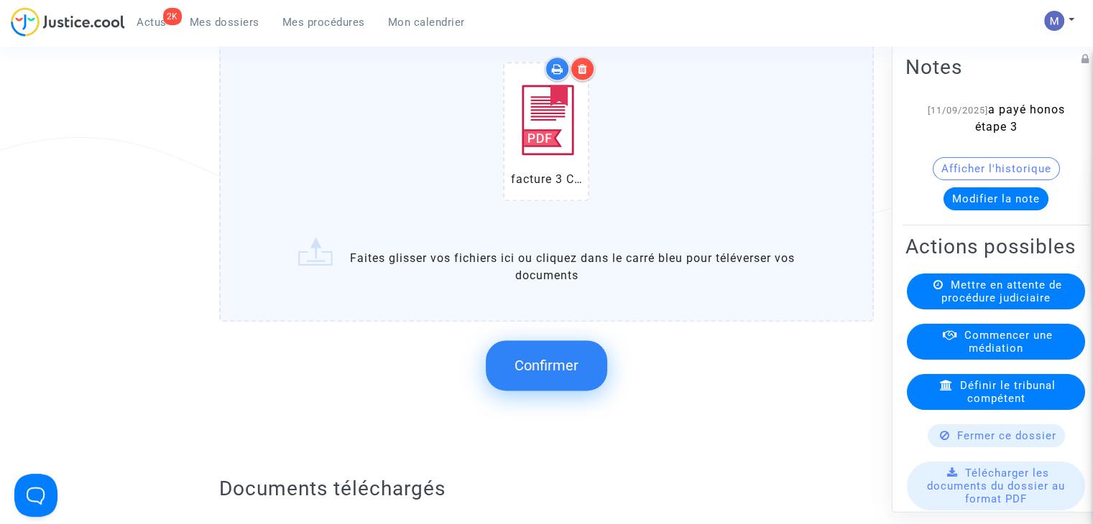
click at [560, 374] on span "Confirmer" at bounding box center [546, 365] width 64 height 17
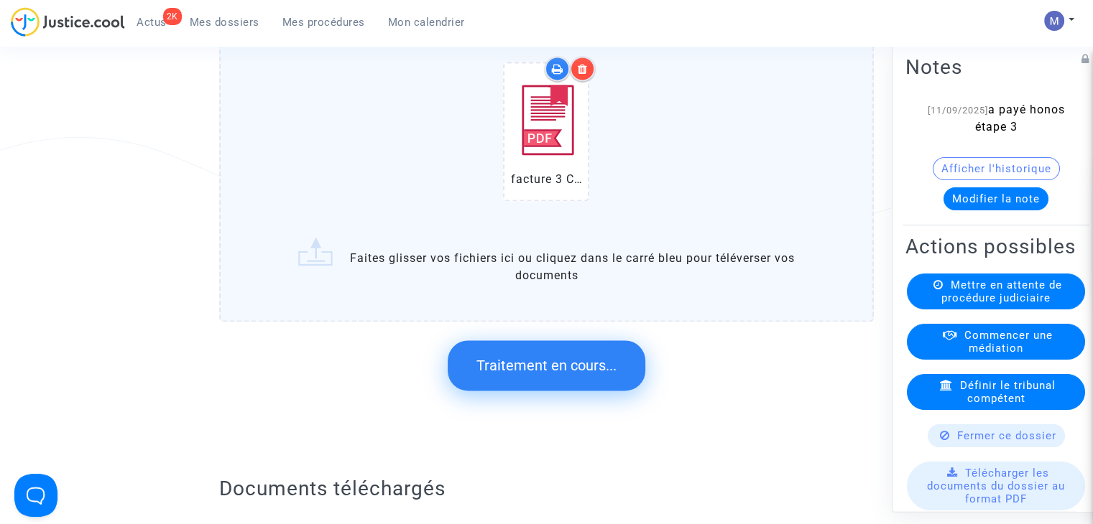
scroll to position [0, 0]
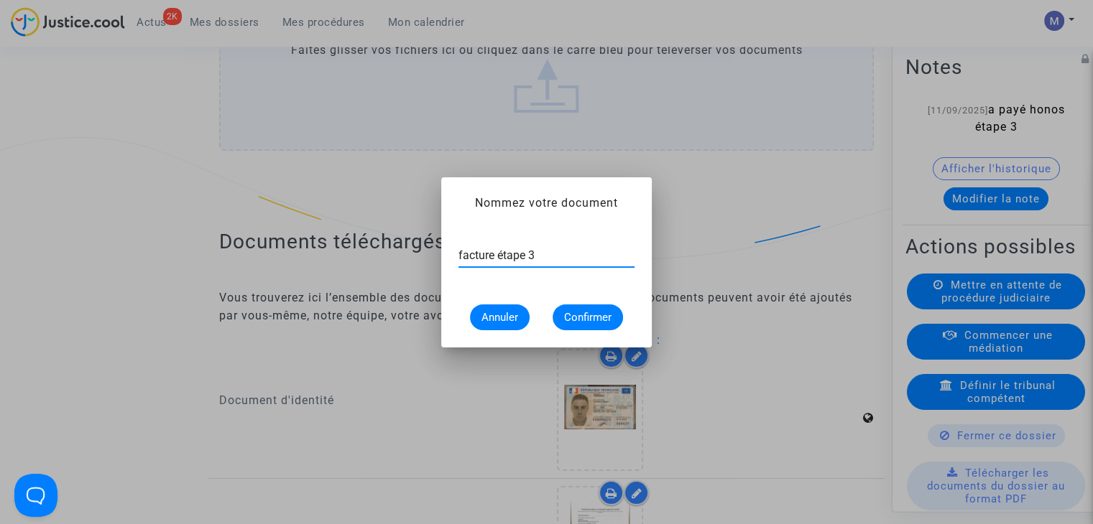
type input "facture étape 3"
click at [606, 317] on span "Confirmer" at bounding box center [587, 317] width 47 height 13
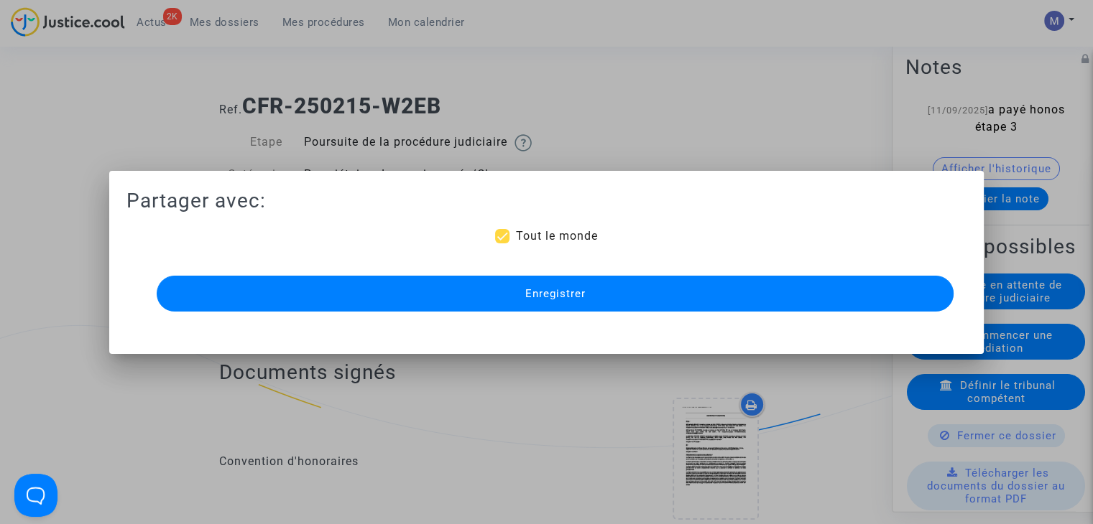
scroll to position [2012, 0]
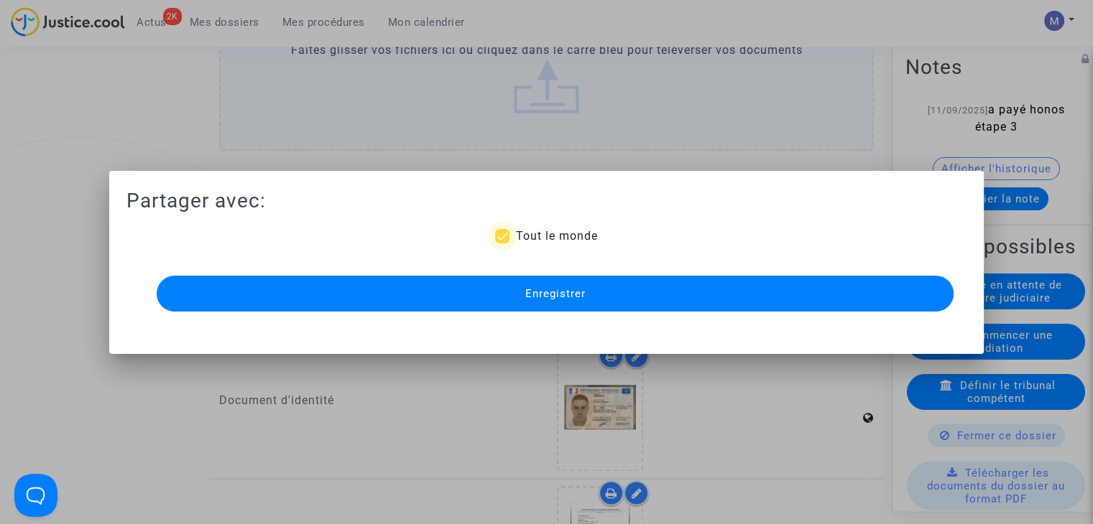
click at [542, 237] on span "Tout le monde" at bounding box center [556, 236] width 82 height 14
click at [502, 244] on input "Tout le monde" at bounding box center [502, 244] width 1 height 1
checkbox input "false"
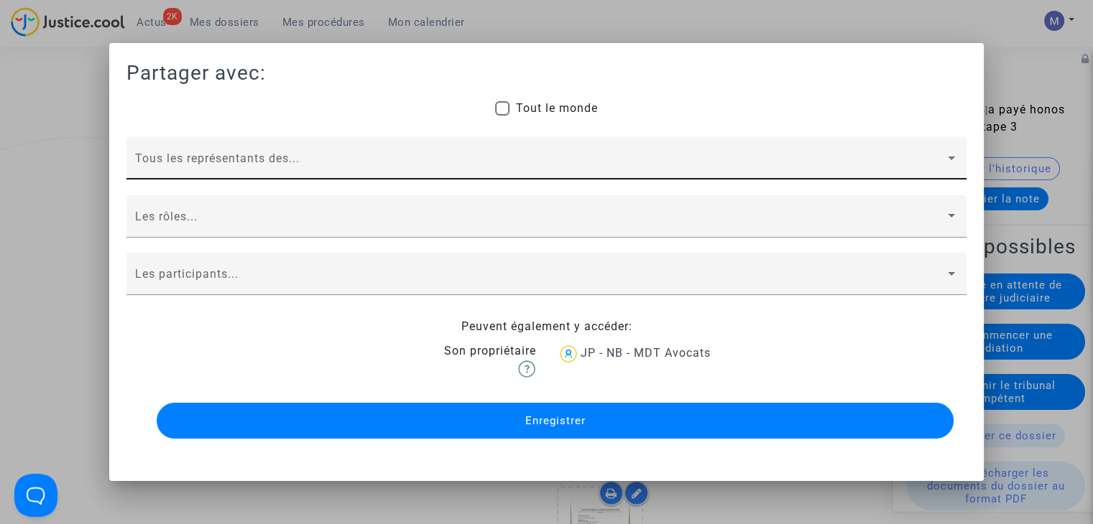
click at [167, 154] on div "Tous les représentants des..." at bounding box center [546, 163] width 823 height 34
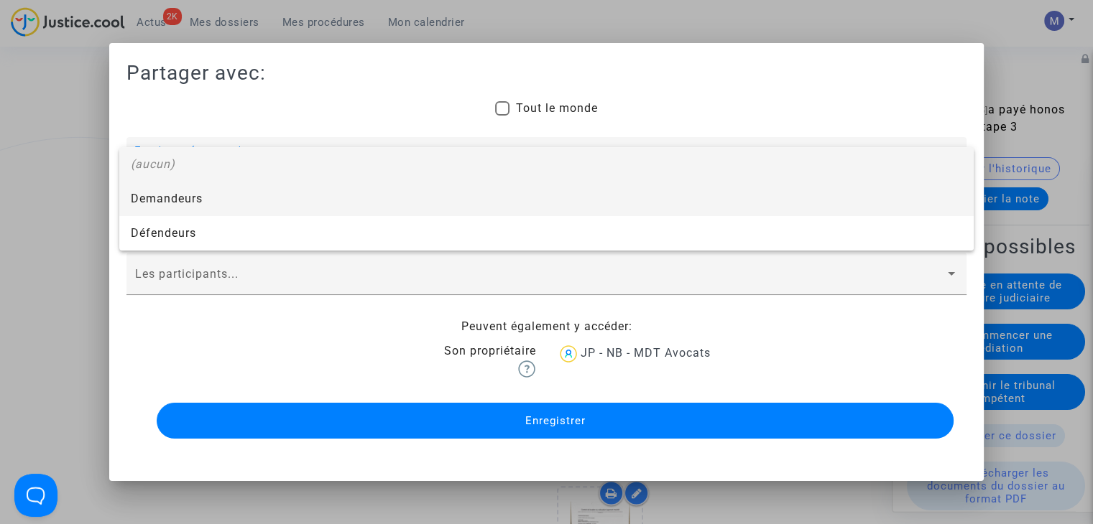
click at [157, 199] on span "Demandeurs" at bounding box center [546, 199] width 831 height 34
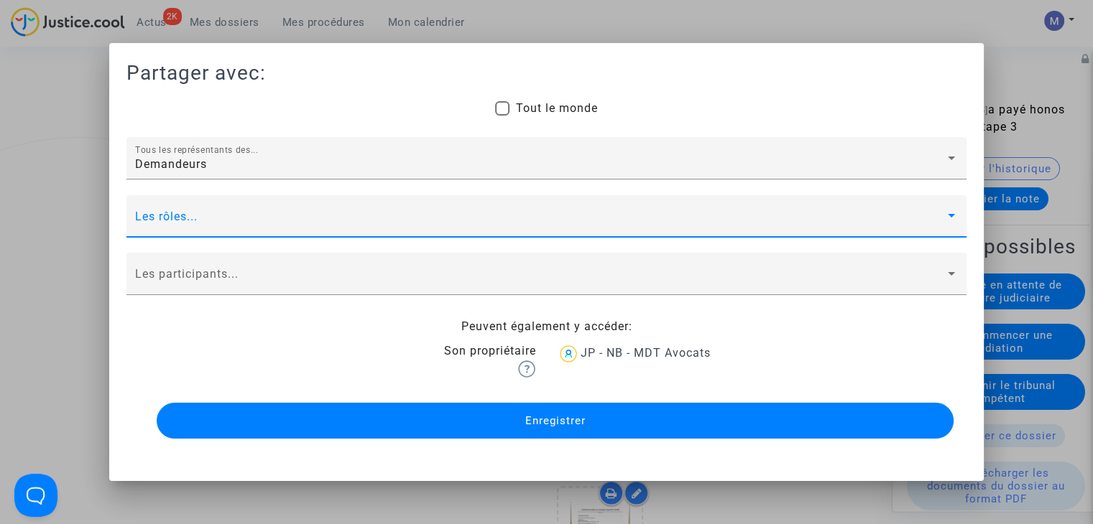
click at [166, 219] on span at bounding box center [540, 222] width 810 height 13
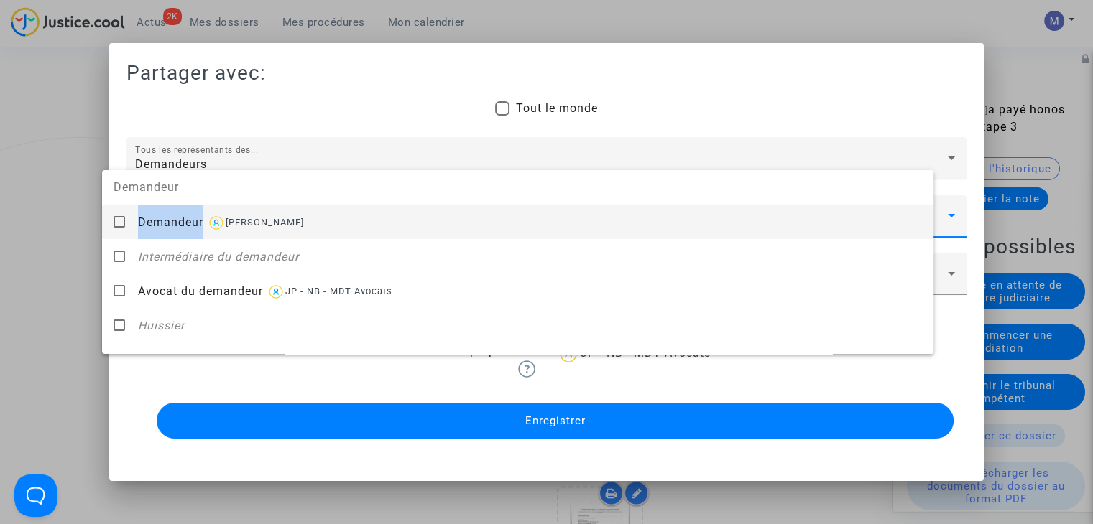
click at [166, 219] on span "Demandeur" at bounding box center [170, 223] width 65 height 14
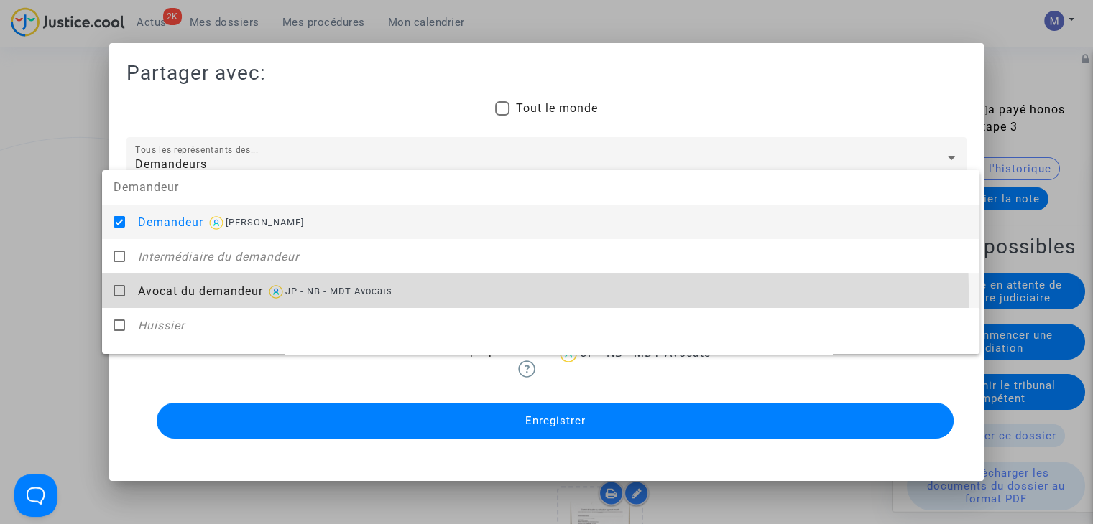
drag, startPoint x: 198, startPoint y: 299, endPoint x: 23, endPoint y: 252, distance: 181.4
click at [195, 297] on div "Avocat du demandeur JP - NB - MDT Avocats" at bounding box center [553, 291] width 830 height 35
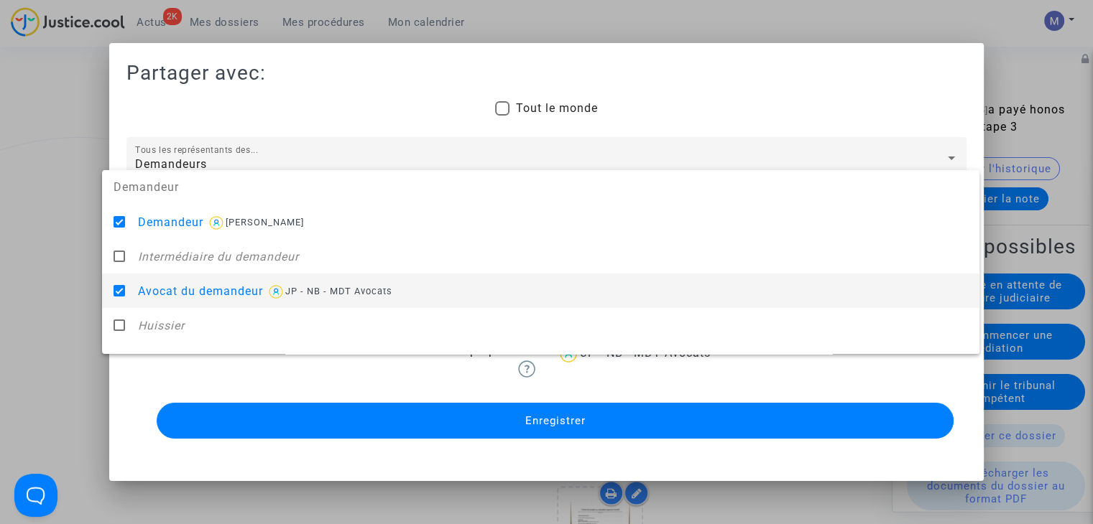
click at [28, 254] on div at bounding box center [546, 262] width 1093 height 524
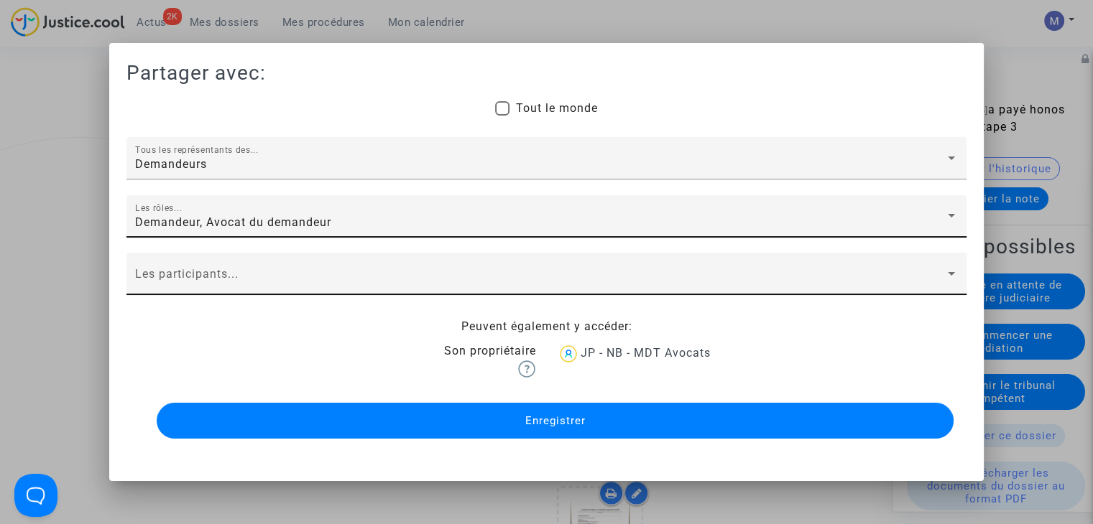
click at [162, 271] on div "Les participants..." at bounding box center [546, 279] width 823 height 34
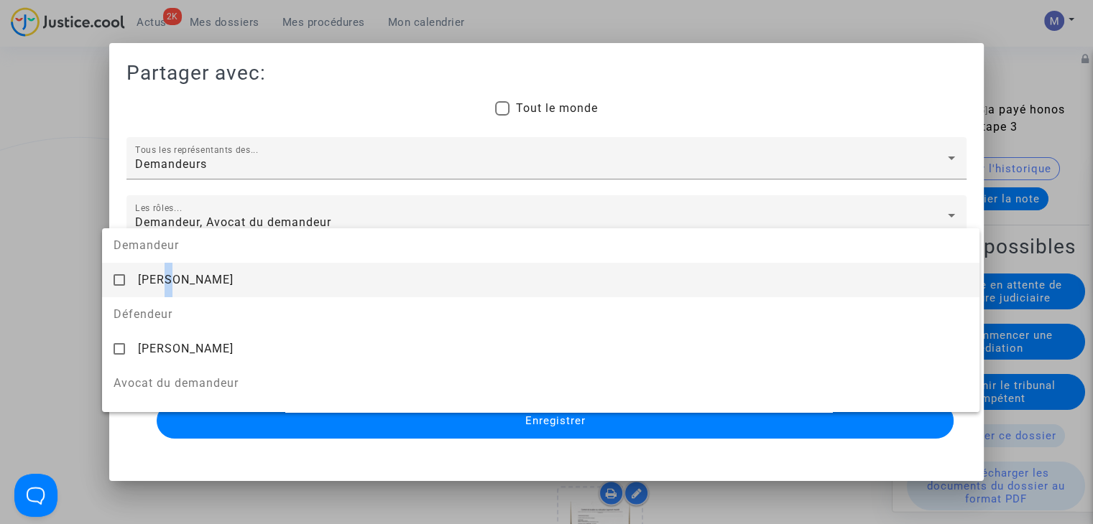
click at [168, 280] on span "Anthony Ferrara" at bounding box center [186, 280] width 96 height 14
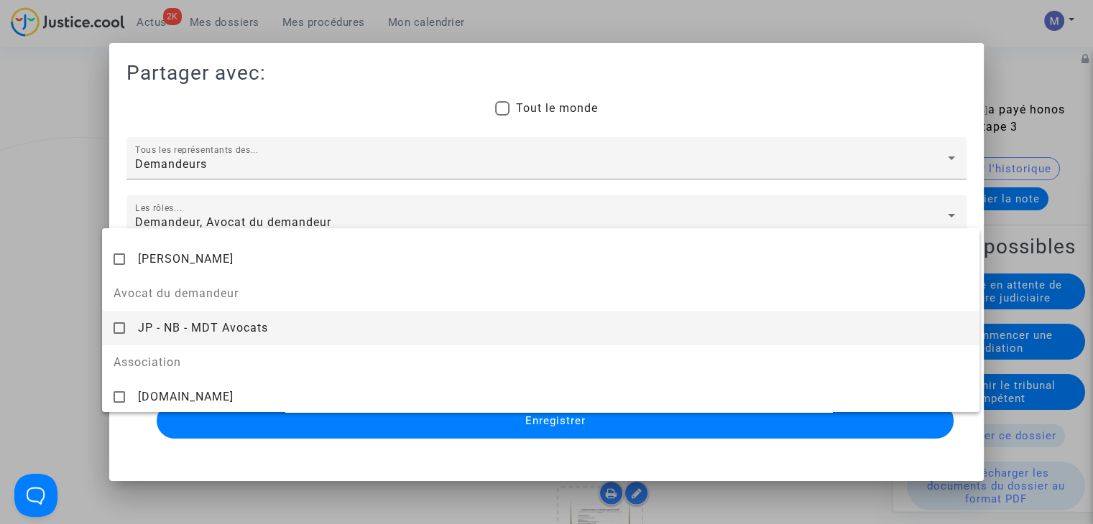
scroll to position [92, 0]
drag, startPoint x: 162, startPoint y: 324, endPoint x: 48, endPoint y: 305, distance: 115.0
click at [147, 323] on span "JP - NB - MDT Avocats" at bounding box center [203, 326] width 130 height 14
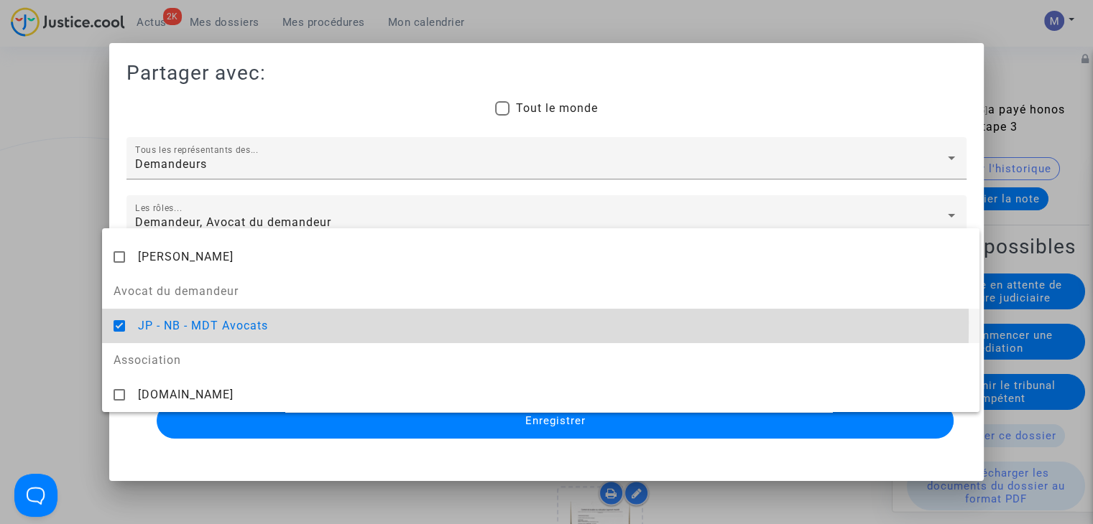
click at [39, 306] on div at bounding box center [546, 262] width 1093 height 524
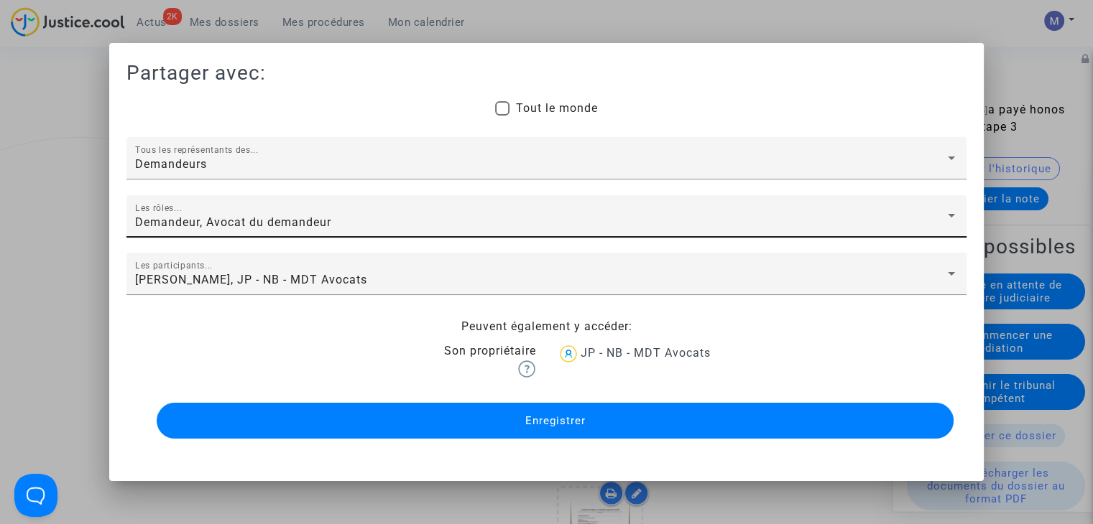
click at [615, 423] on button "Enregistrer" at bounding box center [555, 421] width 797 height 36
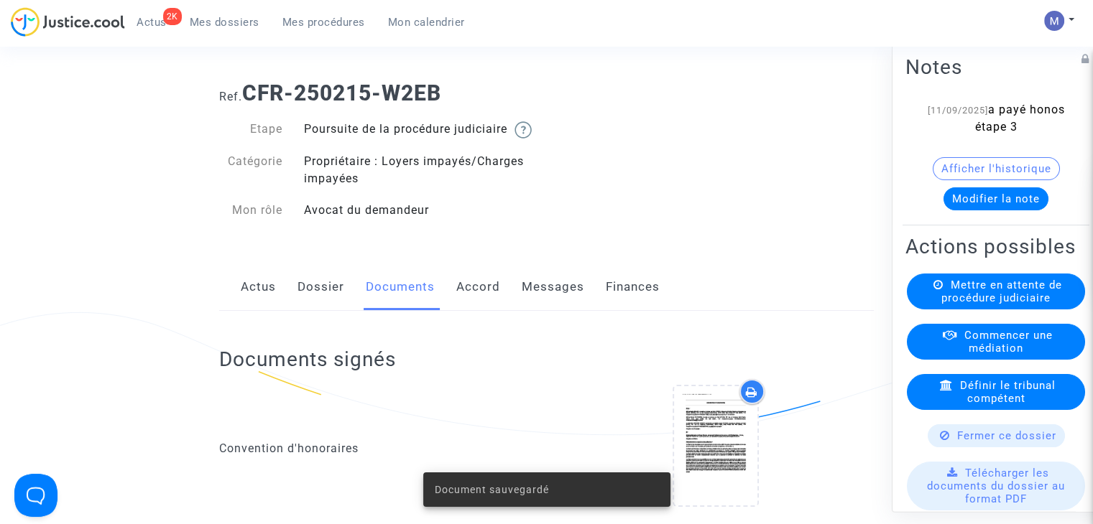
scroll to position [0, 0]
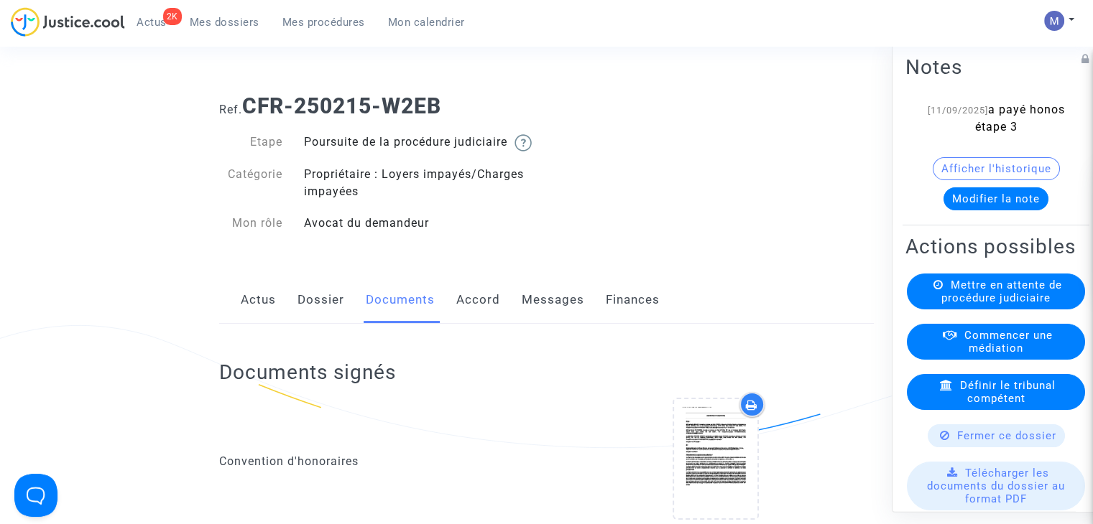
click at [195, 9] on ul "2K Actus Mes dossiers Mes procédures Mon calendrier" at bounding box center [300, 20] width 351 height 26
click at [205, 22] on span "Mes dossiers" at bounding box center [225, 22] width 70 height 13
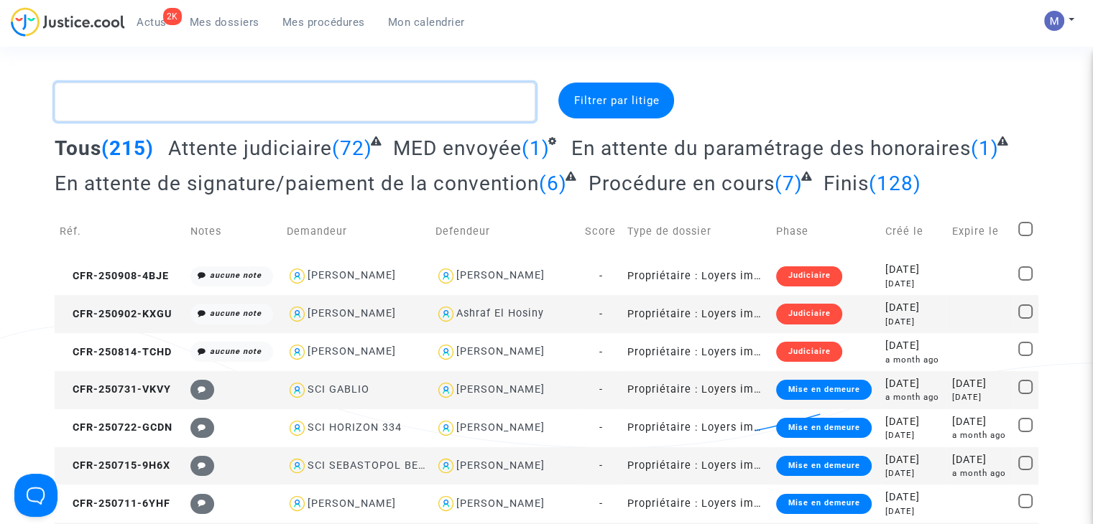
click at [233, 97] on textarea at bounding box center [295, 102] width 481 height 39
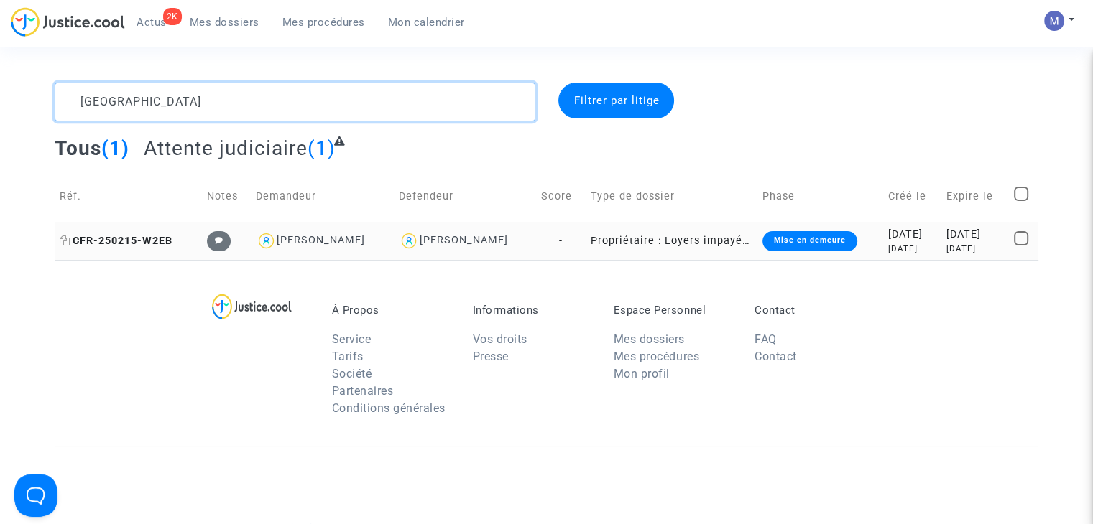
type textarea "ferrara"
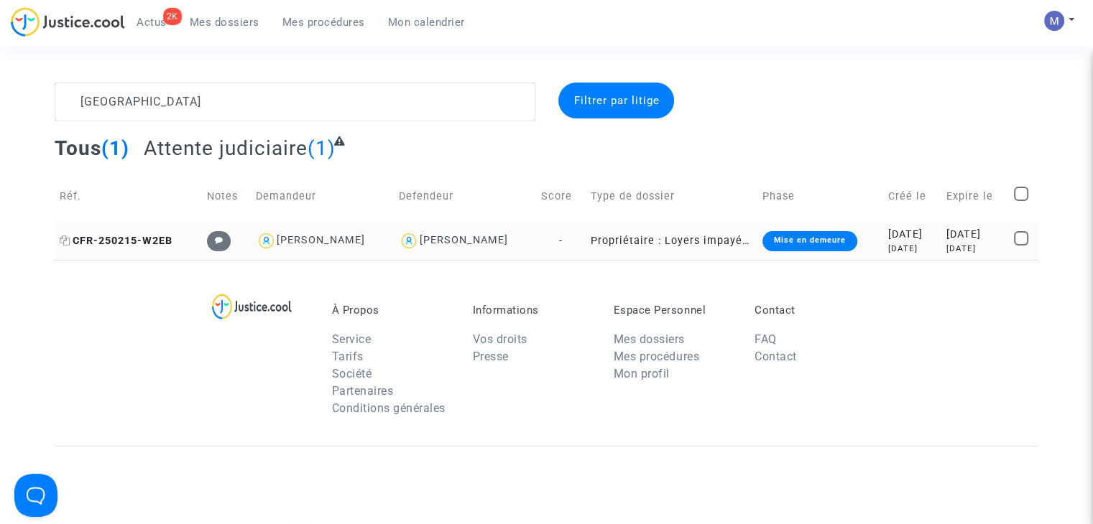
click at [143, 242] on span "CFR-250215-W2EB" at bounding box center [116, 241] width 113 height 12
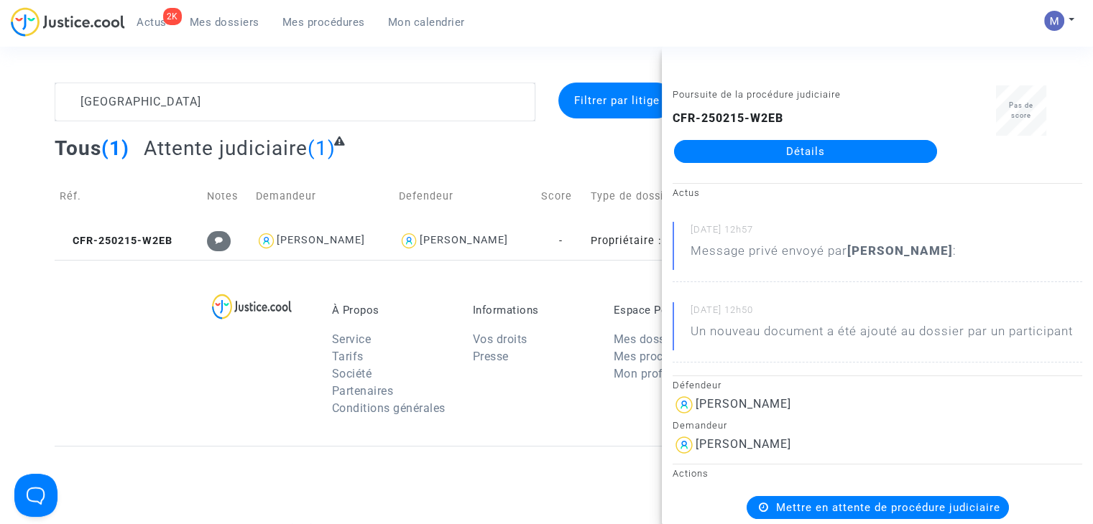
click at [777, 147] on link "Détails" at bounding box center [805, 151] width 263 height 23
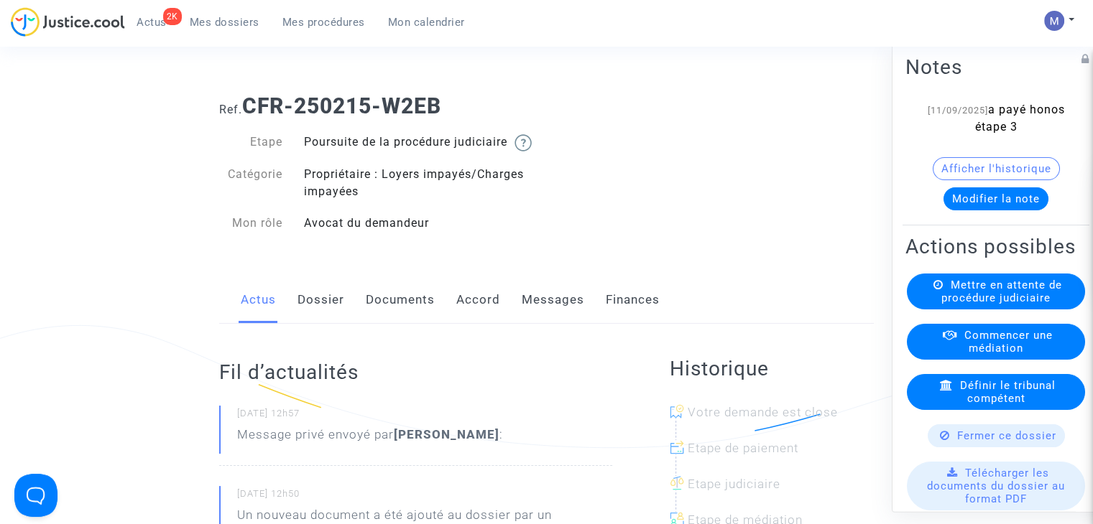
click at [532, 317] on link "Messages" at bounding box center [553, 300] width 63 height 47
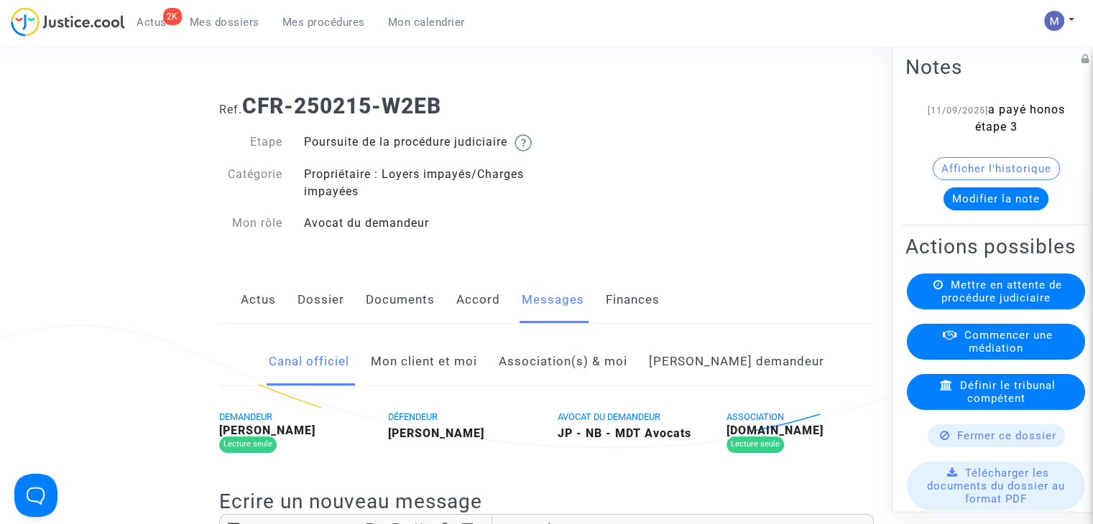
click at [458, 381] on link "Mon client et moi" at bounding box center [424, 361] width 106 height 47
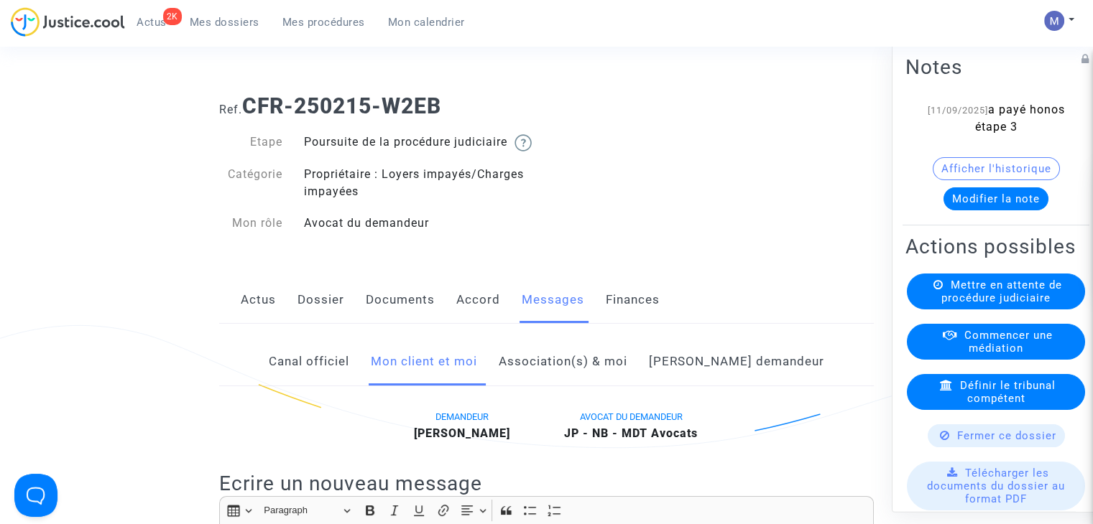
scroll to position [216, 0]
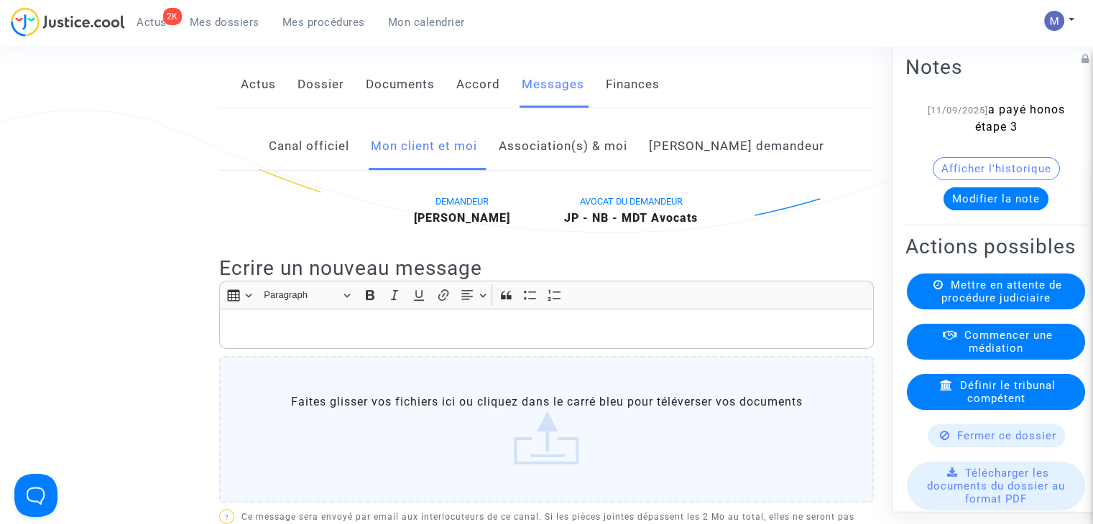
click at [267, 337] on p "Rich Text Editor, main" at bounding box center [546, 329] width 639 height 18
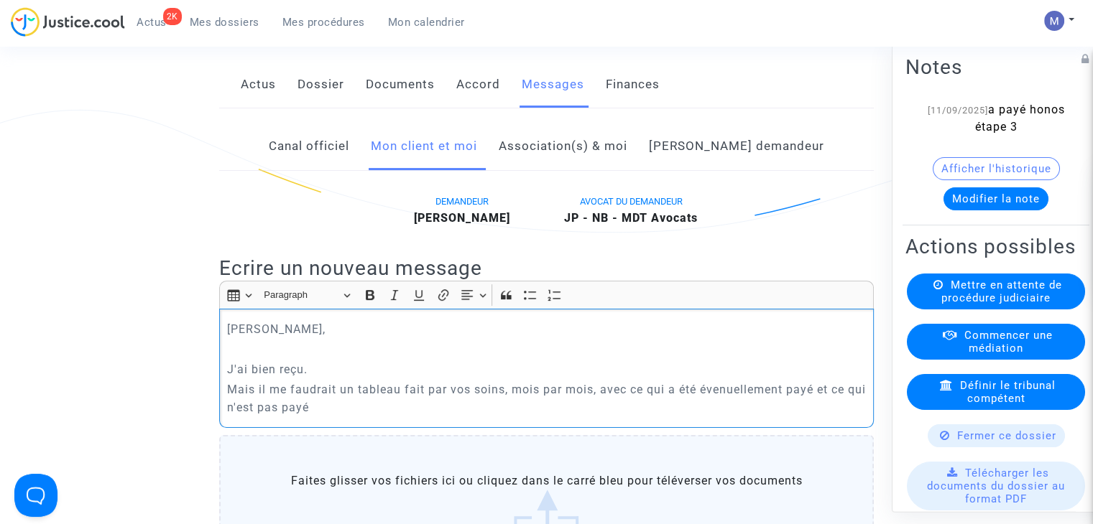
click at [741, 406] on p "Mais il me faudrait un tableau fait par vos soins, mois par mois, avec ce qui a…" at bounding box center [546, 399] width 639 height 36
click at [354, 417] on p "Mais il me faudrait un tableau fait par vos soins, mois par mois, avec ce qui a…" at bounding box center [546, 399] width 639 height 36
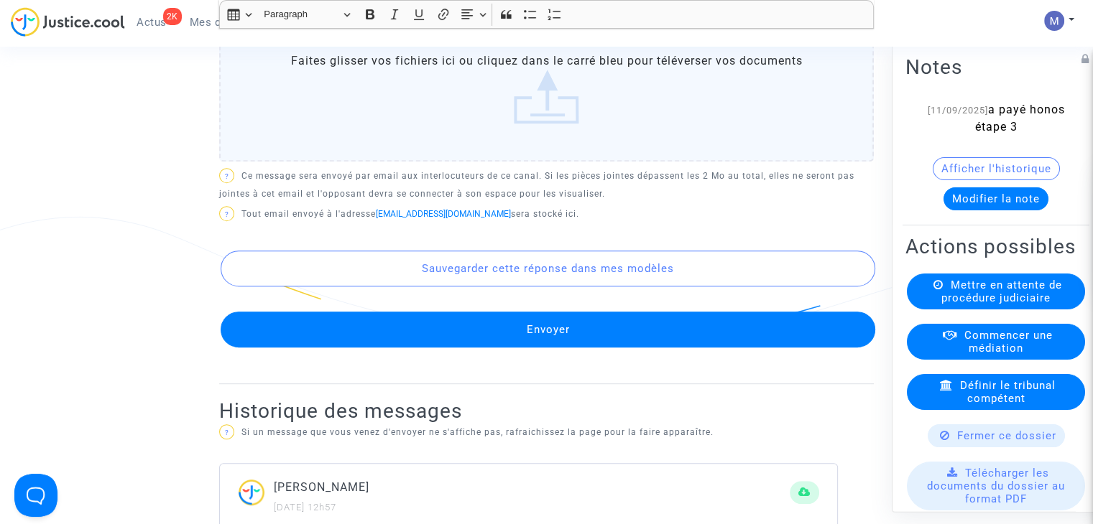
scroll to position [723, 0]
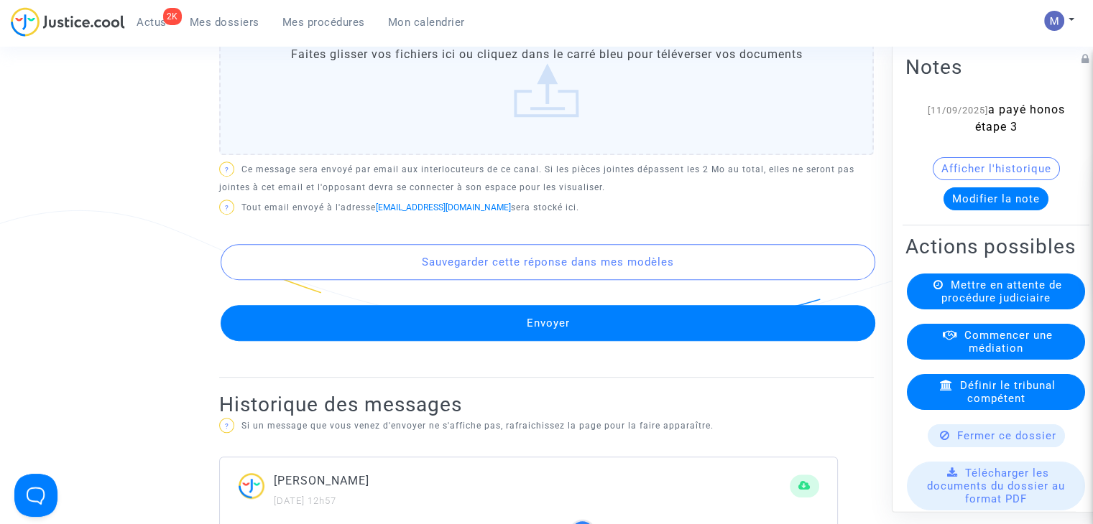
click at [562, 341] on button "Envoyer" at bounding box center [548, 323] width 655 height 36
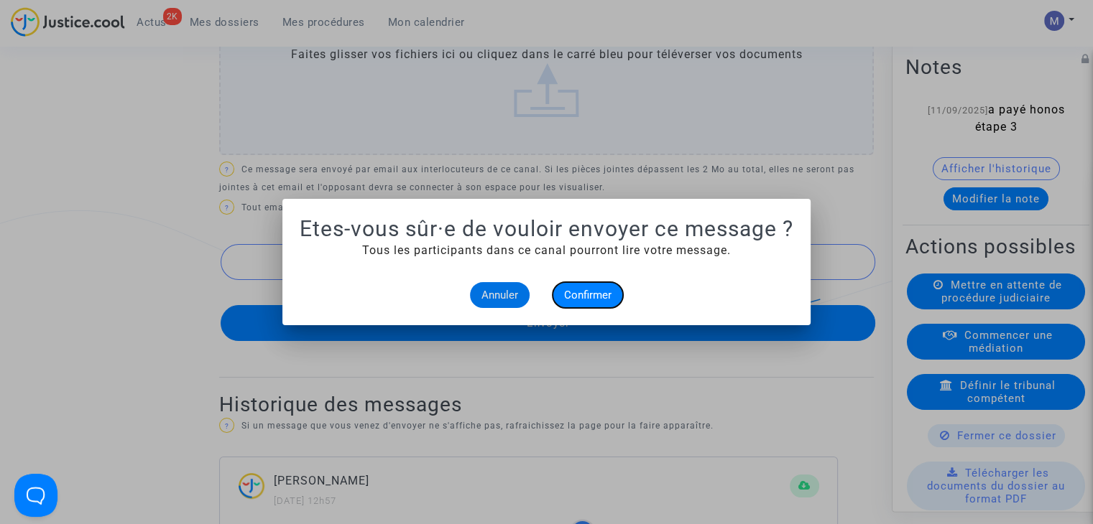
click at [573, 288] on button "Confirmer" at bounding box center [588, 295] width 70 height 26
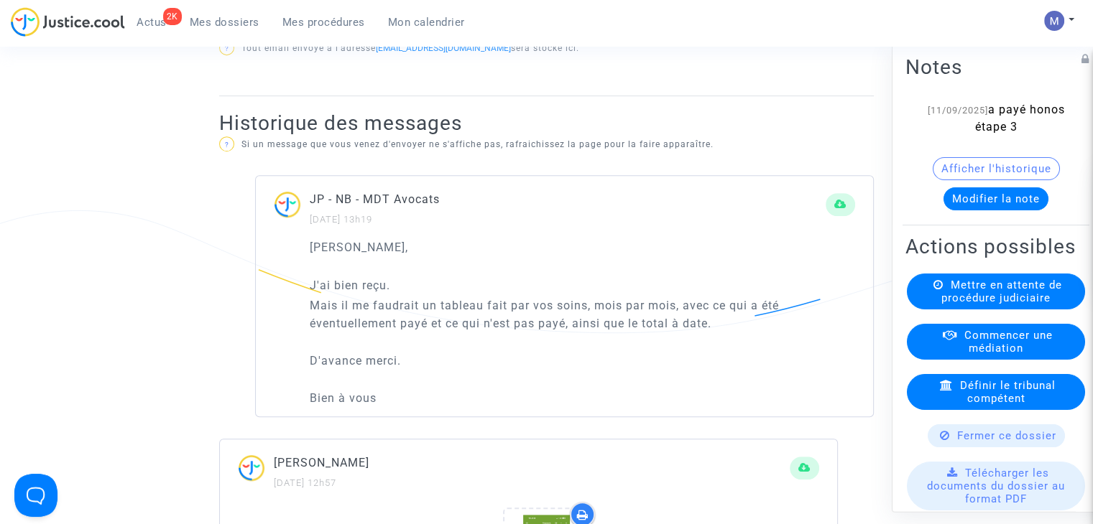
click at [214, 21] on span "Mes dossiers" at bounding box center [225, 22] width 70 height 13
